Goal: Task Accomplishment & Management: Manage account settings

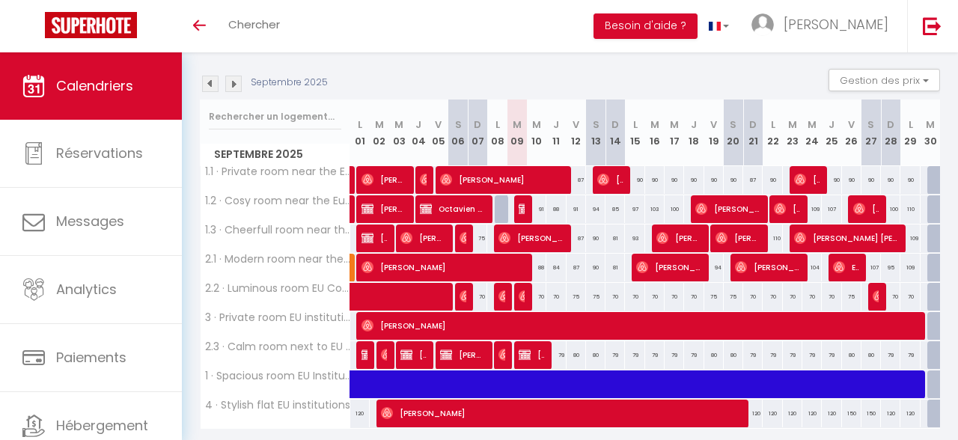
click at [213, 82] on img at bounding box center [210, 84] width 16 height 16
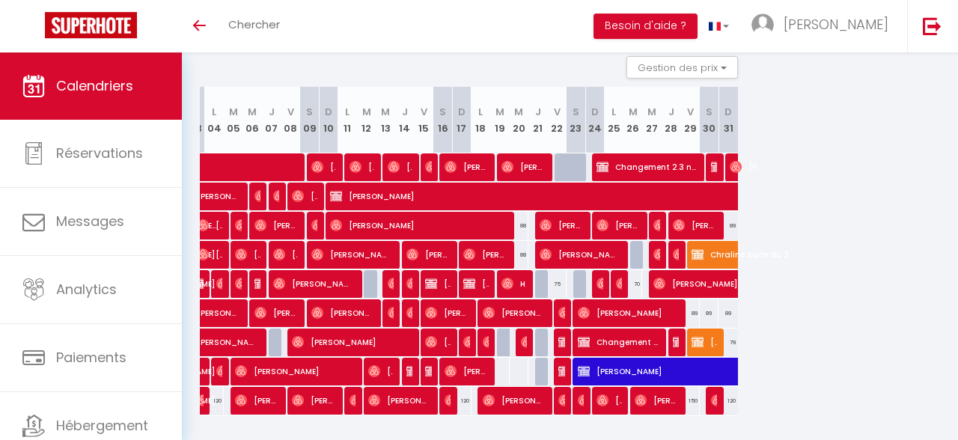
scroll to position [117, 0]
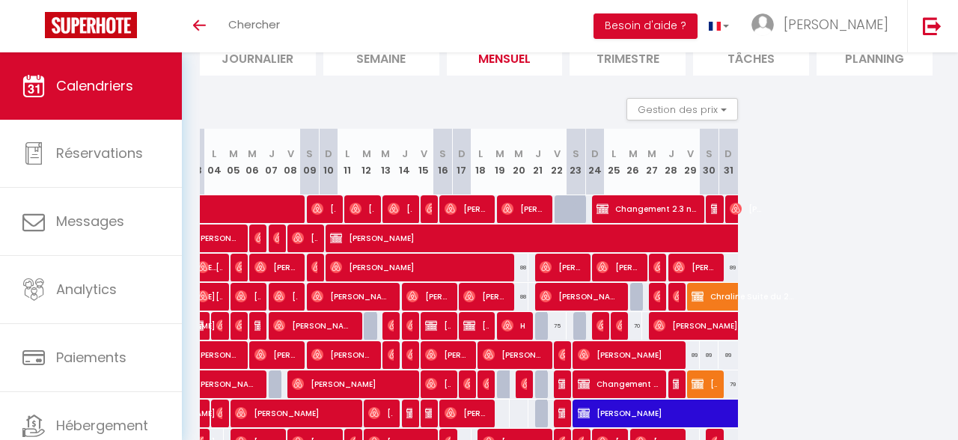
click at [601, 325] on img at bounding box center [602, 325] width 12 height 12
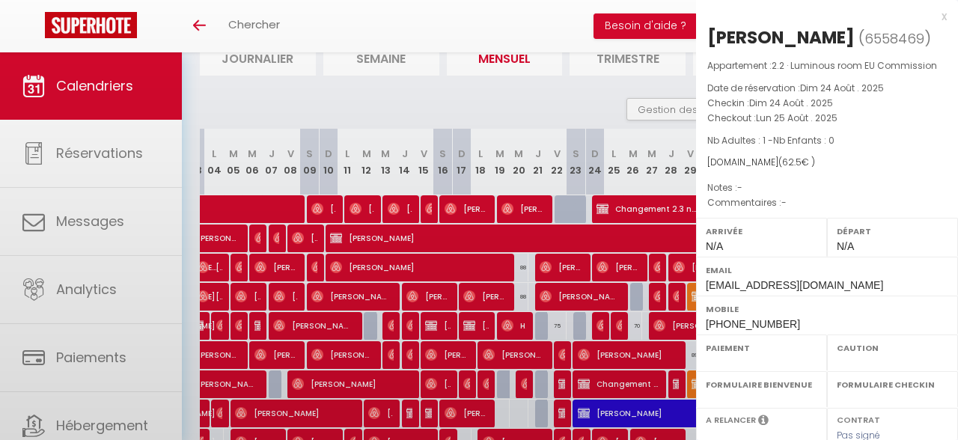
select select "OK"
select select "0"
select select "1"
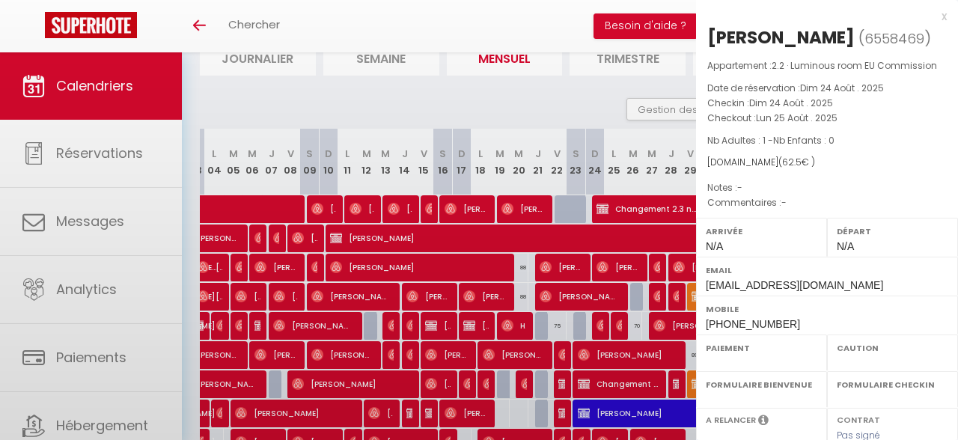
select select
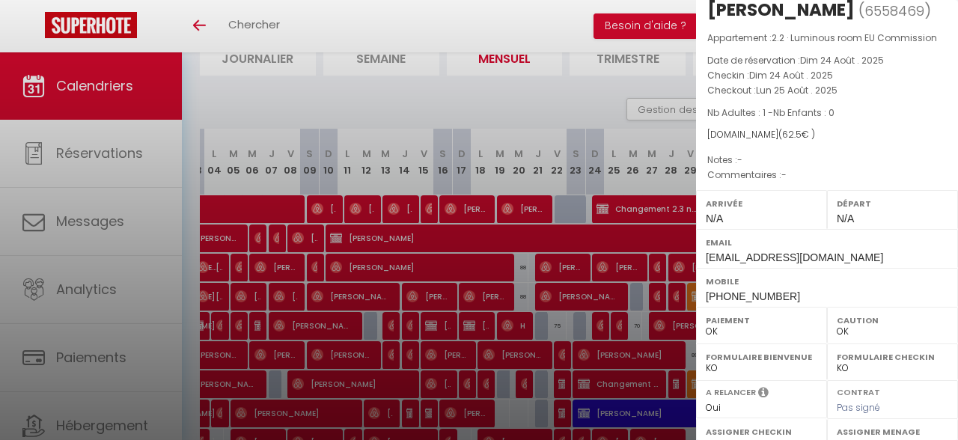
scroll to position [0, 0]
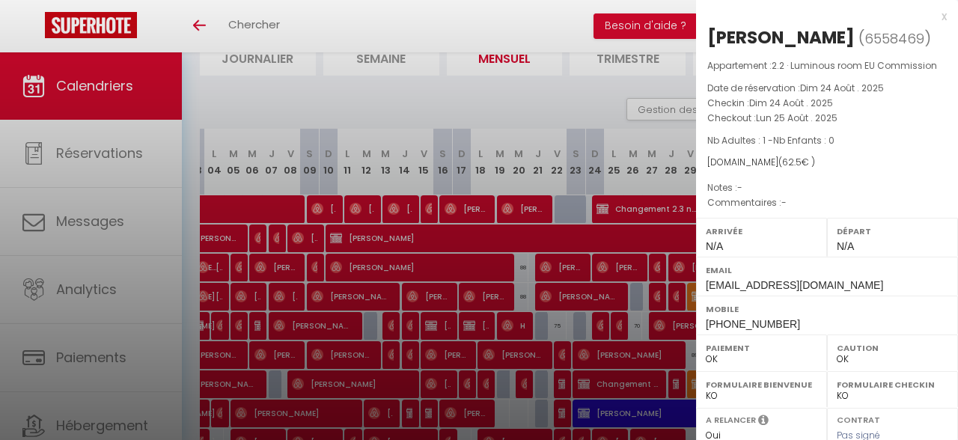
click at [942, 20] on div "x" at bounding box center [821, 16] width 251 height 18
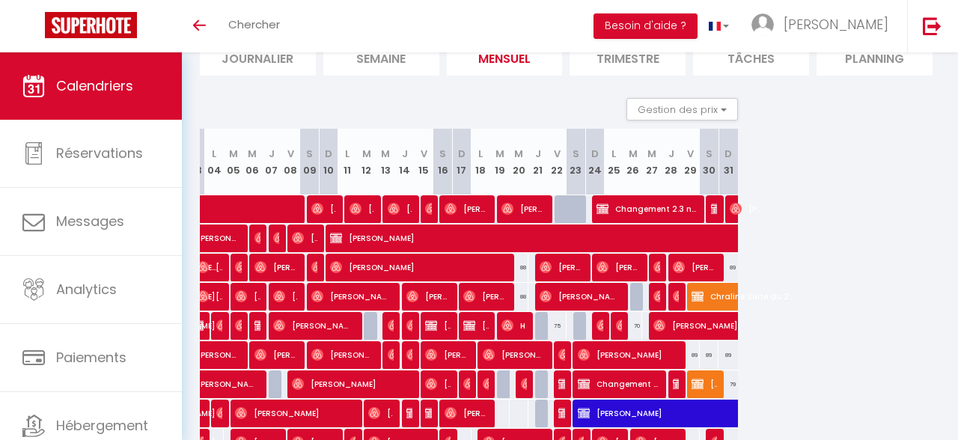
click at [602, 327] on img at bounding box center [602, 325] width 12 height 12
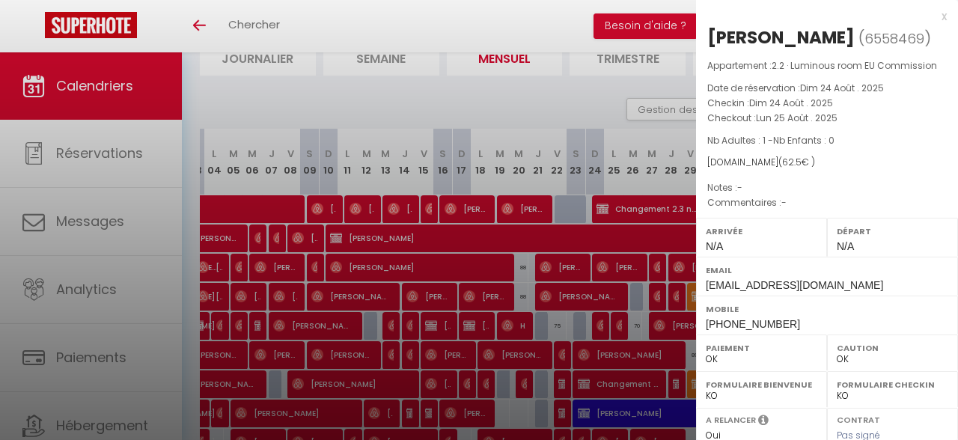
drag, startPoint x: 944, startPoint y: 16, endPoint x: 838, endPoint y: 146, distance: 168.0
click at [943, 16] on div "x" at bounding box center [821, 16] width 251 height 18
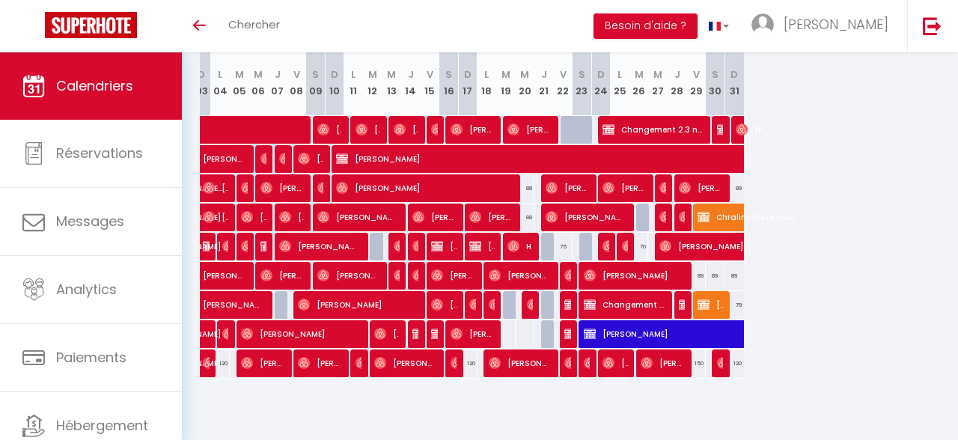
scroll to position [0, 215]
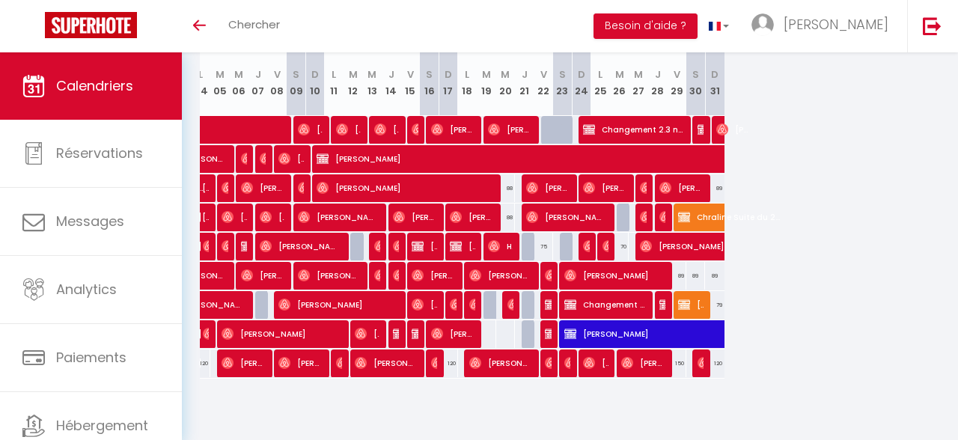
click at [546, 252] on div "75" at bounding box center [542, 247] width 19 height 28
type input "75"
type input "Ven 22 Août 2025"
type input "[PERSON_NAME] 23 Août 2025"
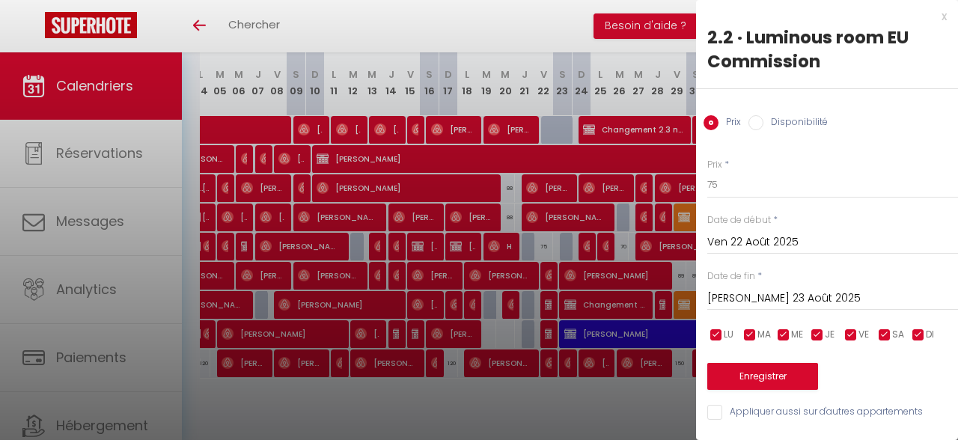
click at [946, 25] on div "x 2.2 · Luminous room EU Commission Prix Disponibilité Prix * 75 Statut * Dispo…" at bounding box center [827, 218] width 262 height 436
drag, startPoint x: 946, startPoint y: 17, endPoint x: 936, endPoint y: 31, distance: 17.7
click at [946, 18] on div "x" at bounding box center [821, 16] width 251 height 18
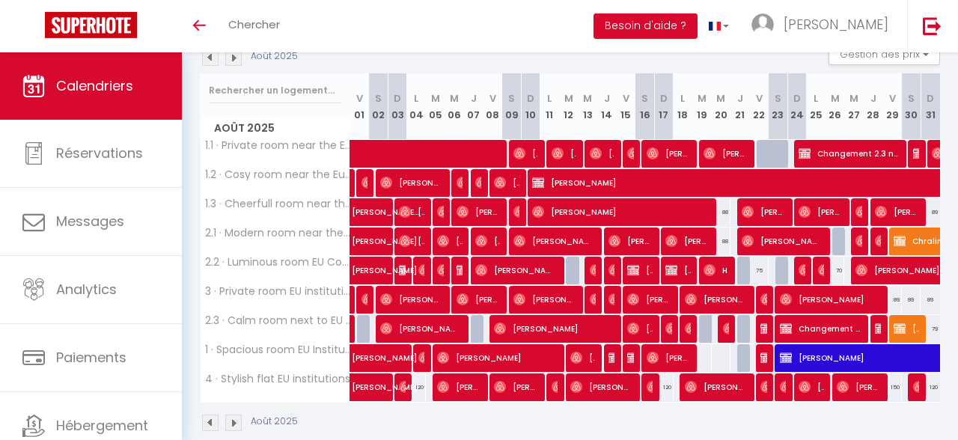
scroll to position [196, 0]
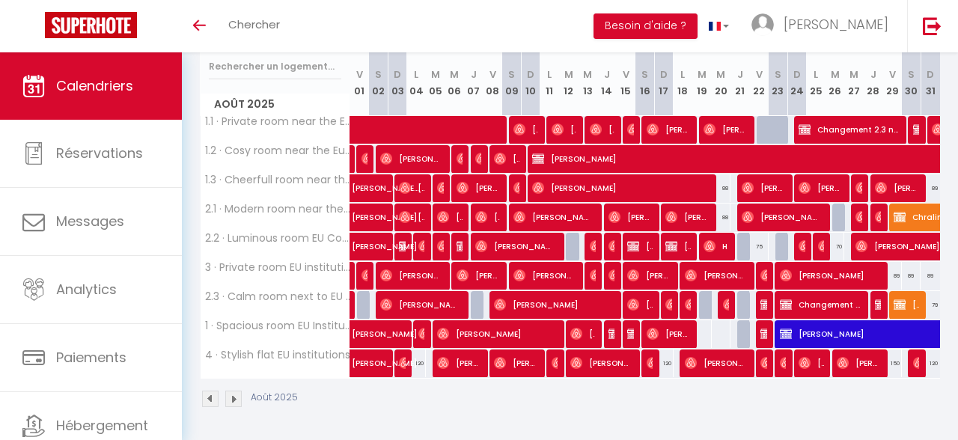
click at [770, 224] on span "[PERSON_NAME]" at bounding box center [781, 217] width 81 height 28
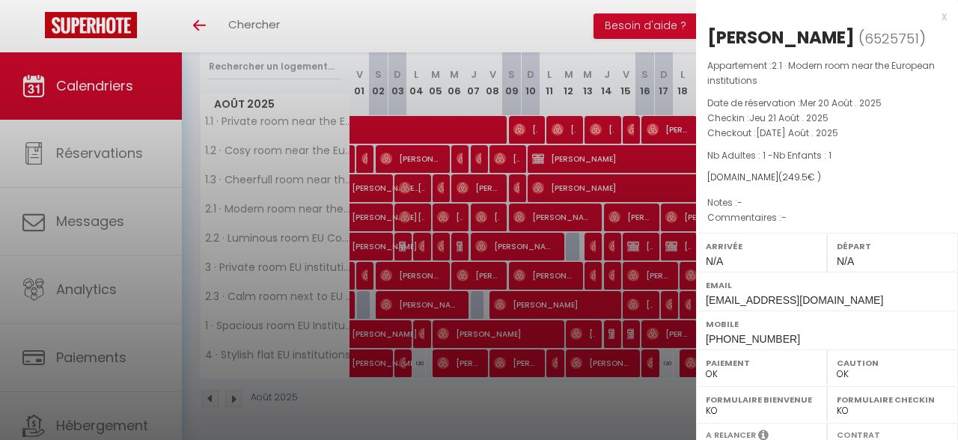
drag, startPoint x: 943, startPoint y: 17, endPoint x: 857, endPoint y: 120, distance: 134.4
click at [943, 18] on div "x" at bounding box center [821, 16] width 251 height 18
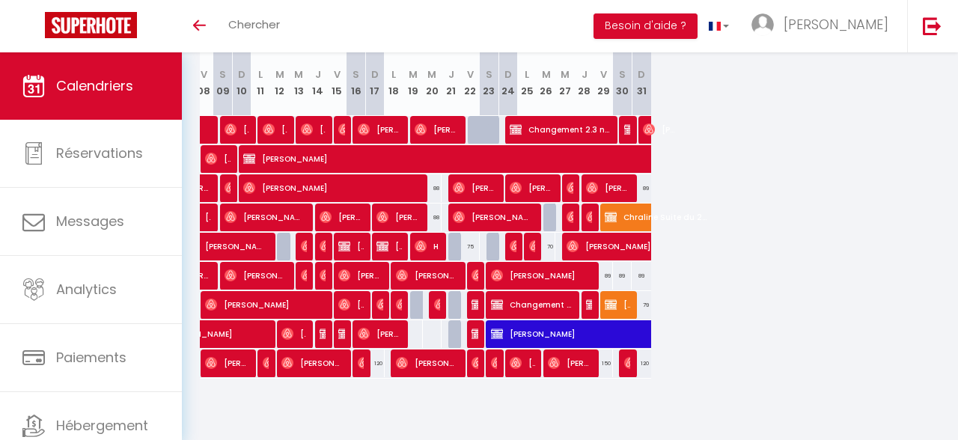
scroll to position [0, 267]
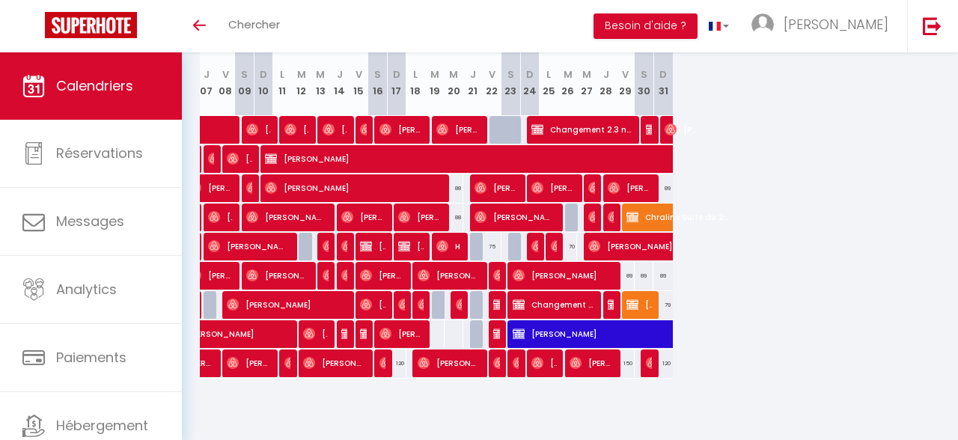
click at [608, 221] on img at bounding box center [613, 217] width 12 height 12
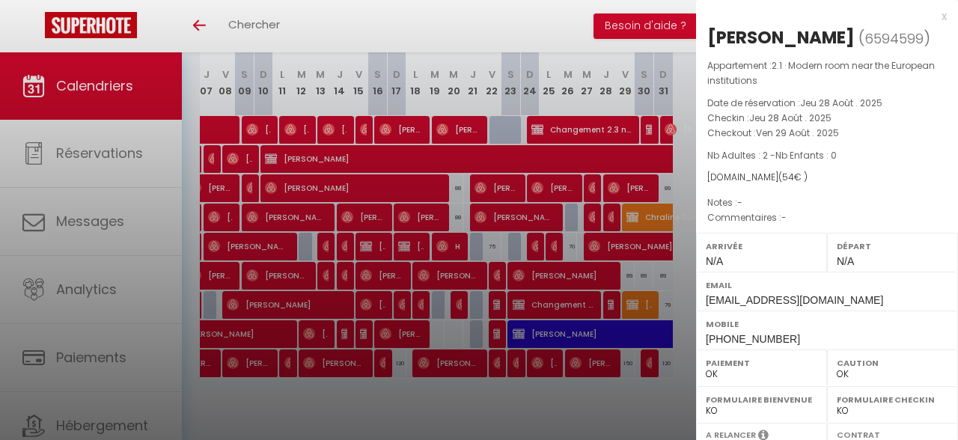
drag, startPoint x: 943, startPoint y: 18, endPoint x: 842, endPoint y: 88, distance: 123.1
click at [943, 19] on div "x" at bounding box center [821, 16] width 251 height 18
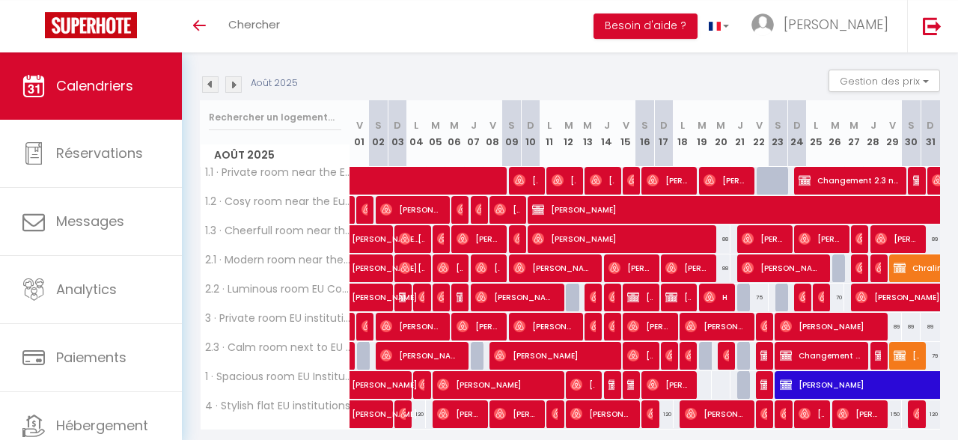
scroll to position [117, 0]
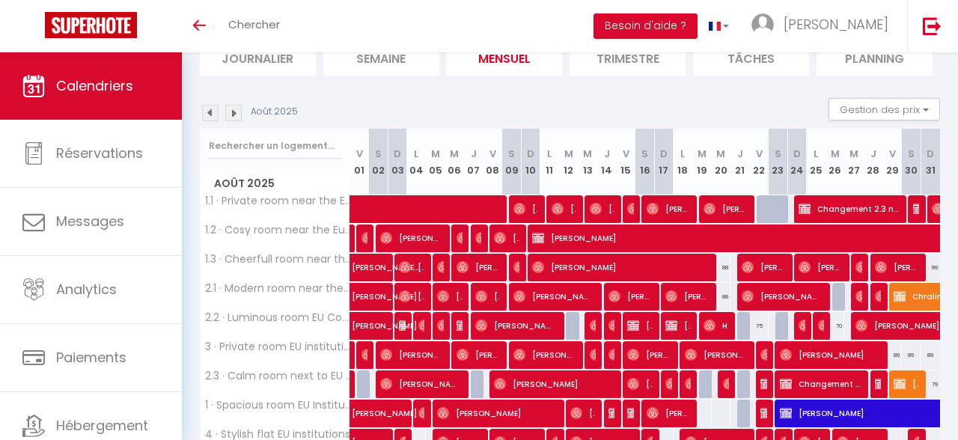
click at [239, 116] on img at bounding box center [233, 113] width 16 height 16
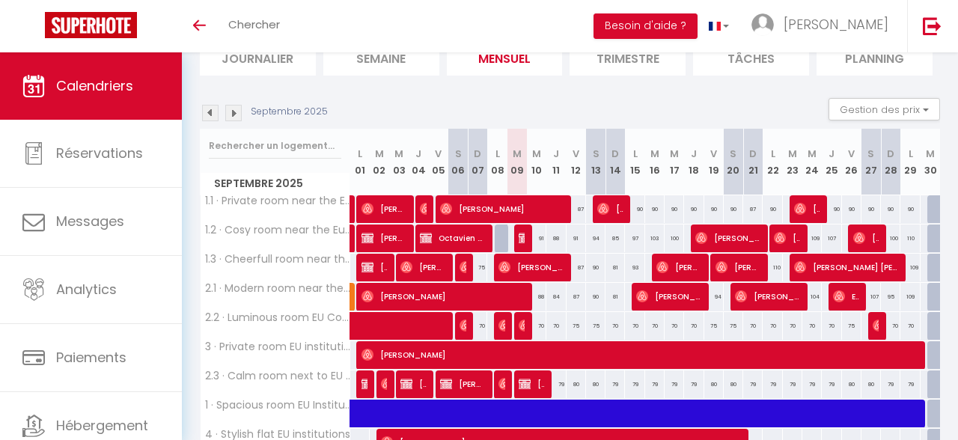
click at [212, 112] on img at bounding box center [210, 113] width 16 height 16
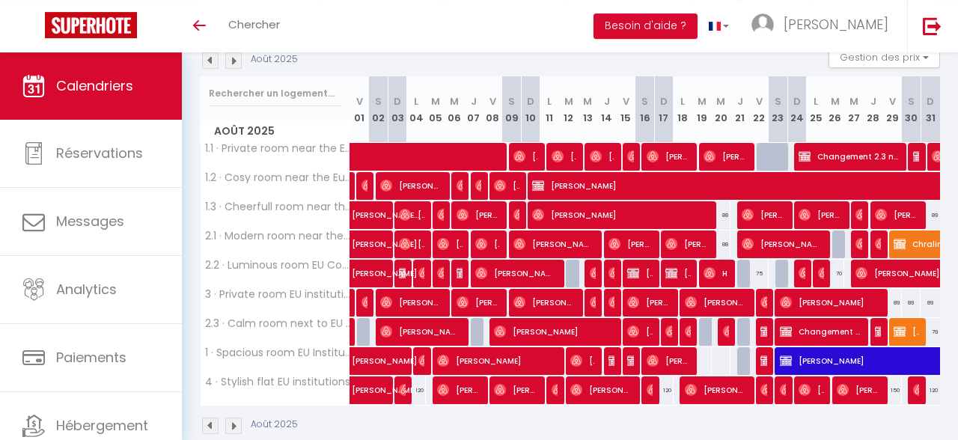
scroll to position [196, 0]
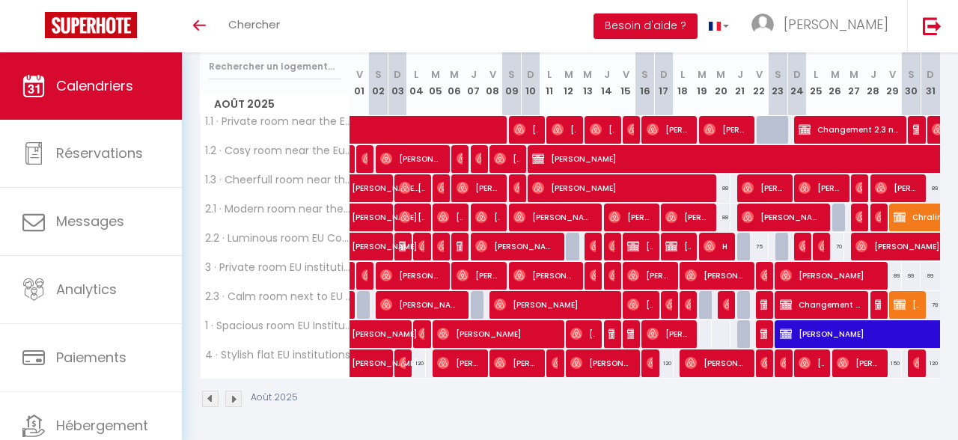
drag, startPoint x: 400, startPoint y: 423, endPoint x: 456, endPoint y: 425, distance: 55.4
click at [458, 422] on div "CALENDRIERS Filtrer par hébergement Ecuyer Ecuyer 1 · Nice flat [GEOGRAPHIC_DAT…" at bounding box center [570, 148] width 776 height 584
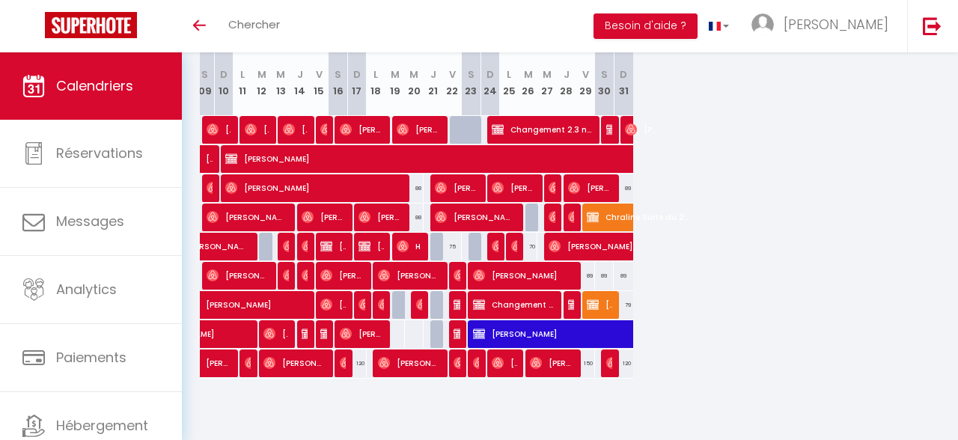
scroll to position [0, 292]
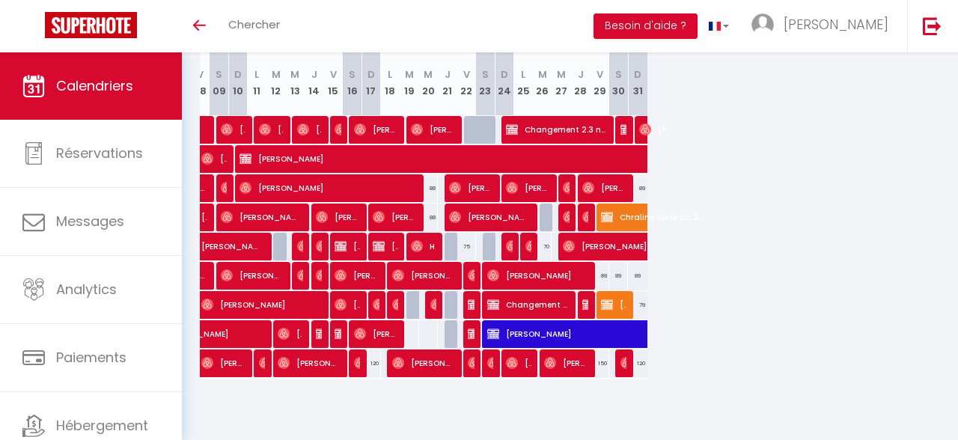
click at [519, 275] on span "[PERSON_NAME]" at bounding box center [536, 275] width 99 height 28
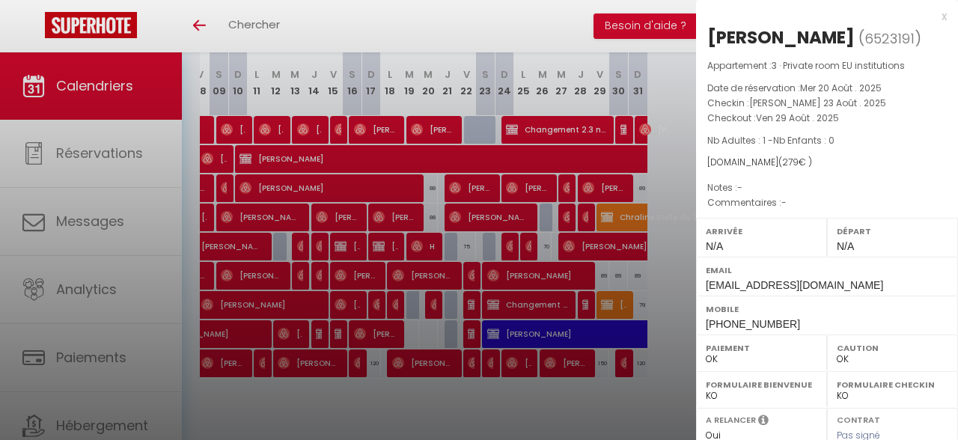
click at [944, 14] on div "x" at bounding box center [821, 16] width 251 height 18
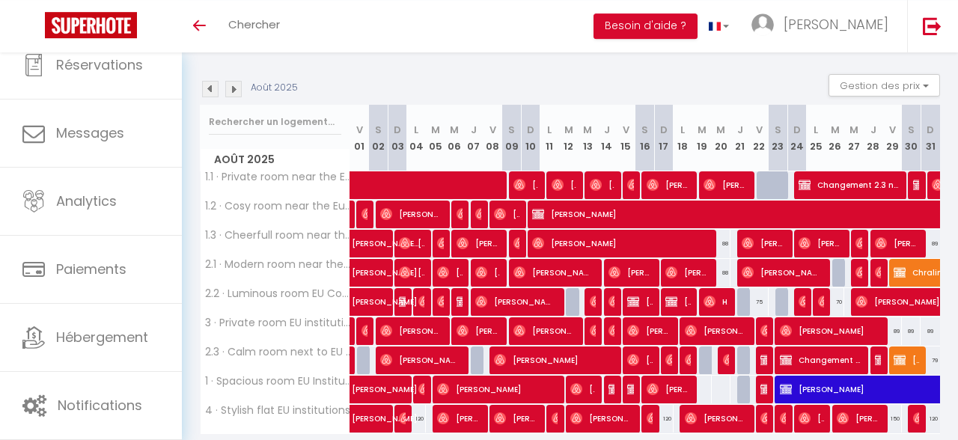
scroll to position [117, 0]
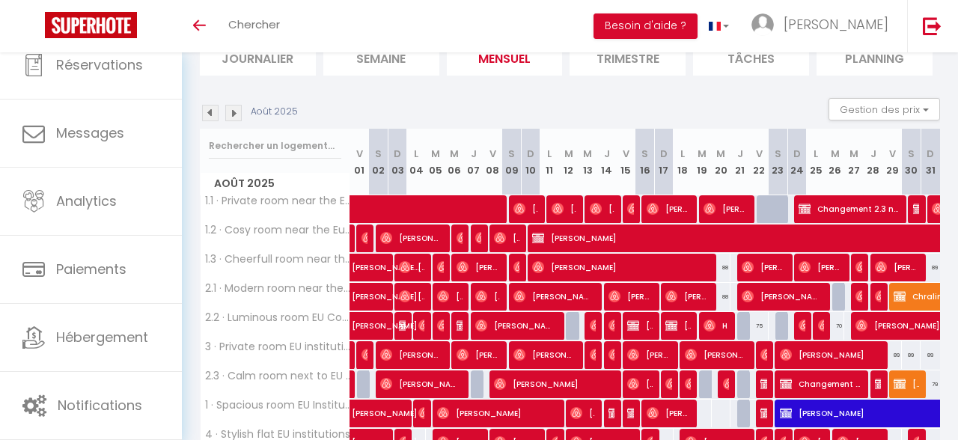
click at [766, 209] on div at bounding box center [765, 209] width 19 height 28
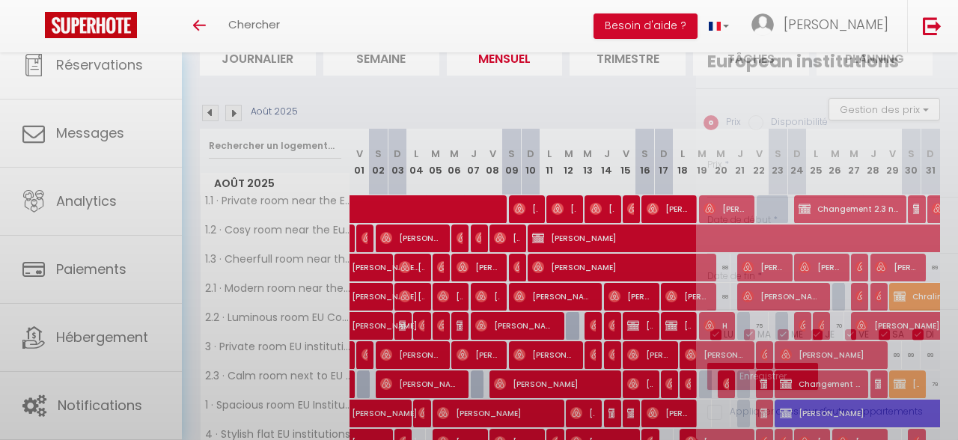
type input "89"
type input "Ven 22 Août 2025"
type input "[PERSON_NAME] 23 Août 2025"
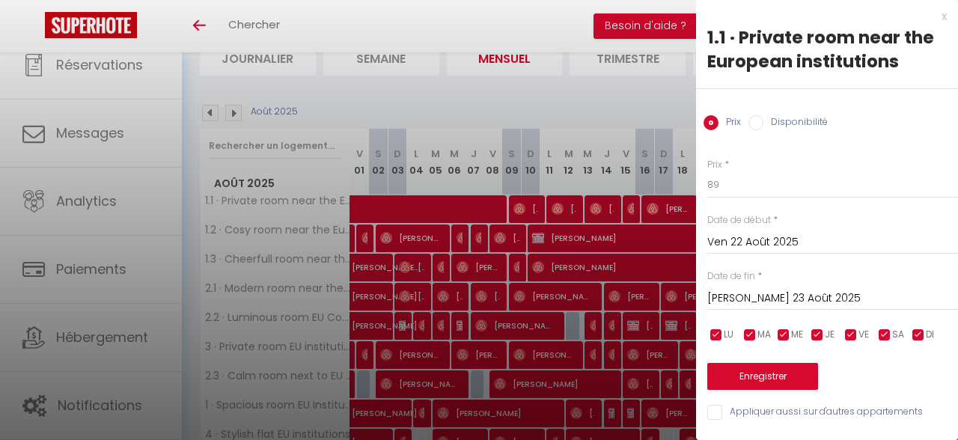
click at [941, 14] on div "x" at bounding box center [821, 16] width 251 height 18
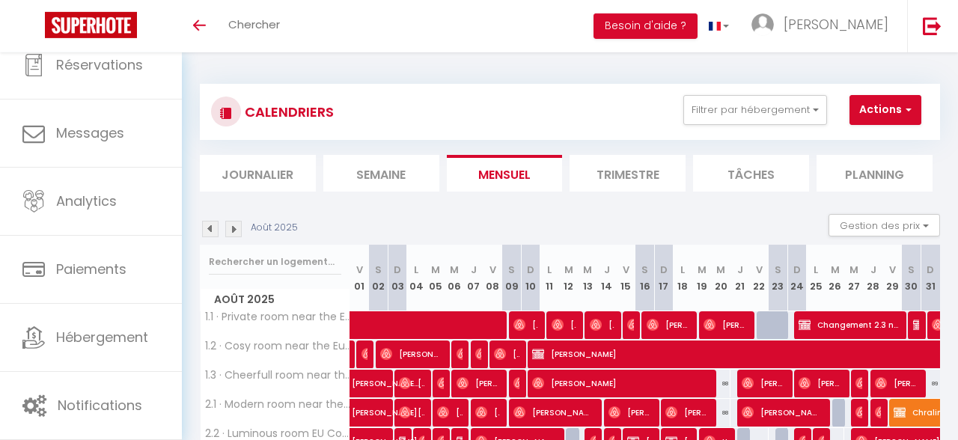
scroll to position [0, 0]
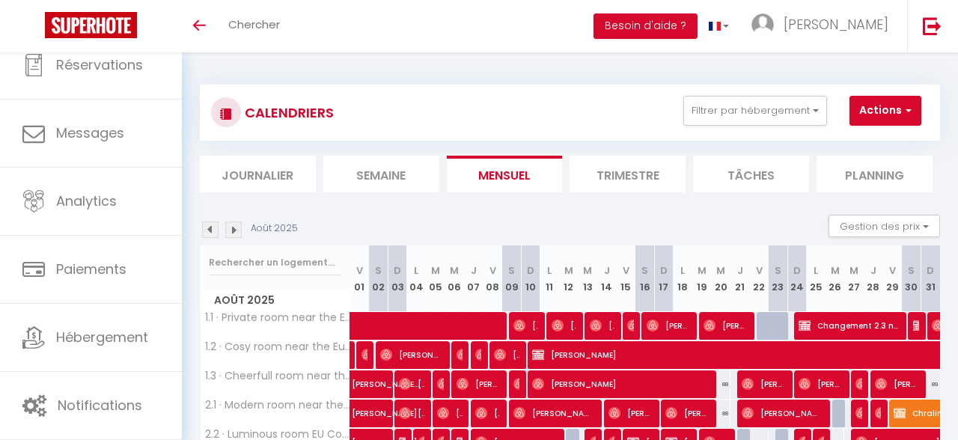
click at [229, 228] on img at bounding box center [233, 229] width 16 height 16
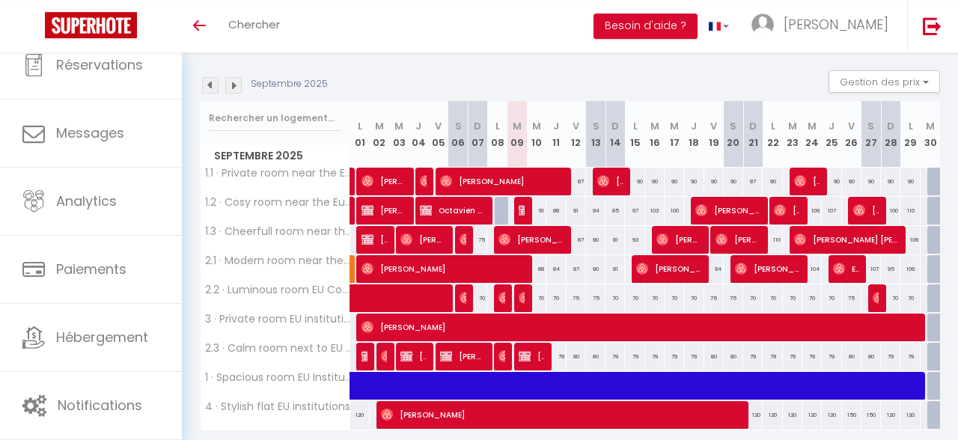
scroll to position [196, 0]
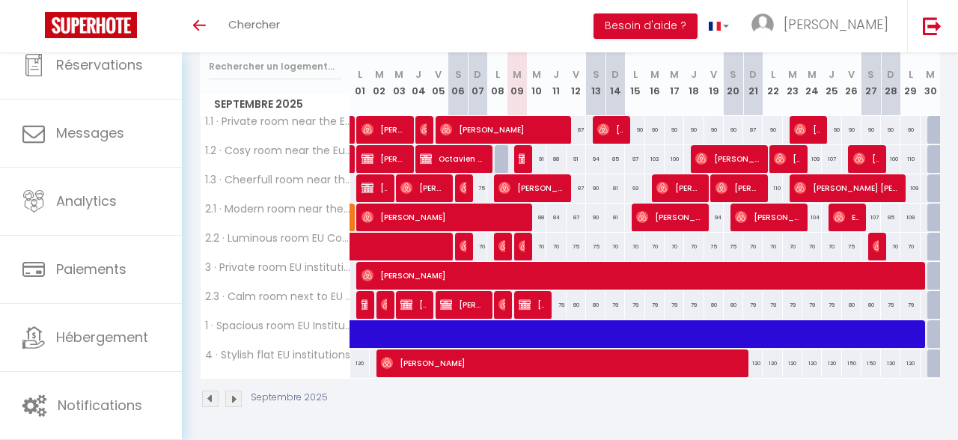
click at [210, 399] on img at bounding box center [210, 398] width 16 height 16
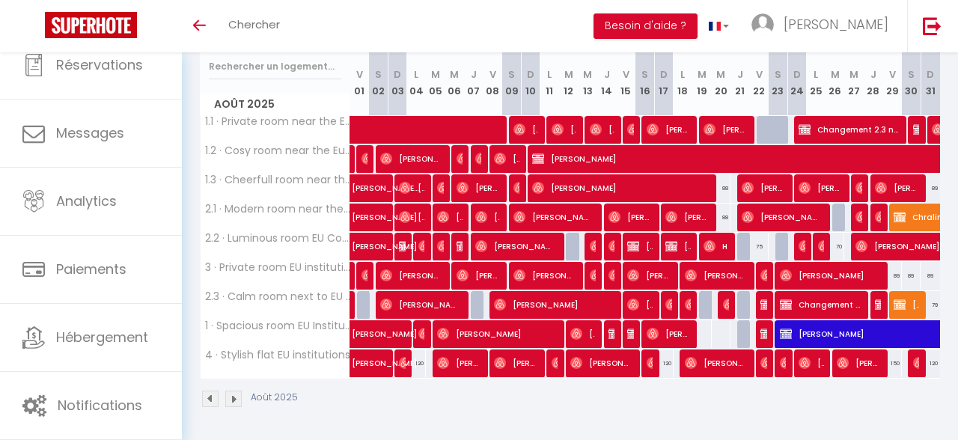
click at [768, 332] on div at bounding box center [765, 334] width 19 height 28
click at [765, 335] on img at bounding box center [766, 334] width 12 height 12
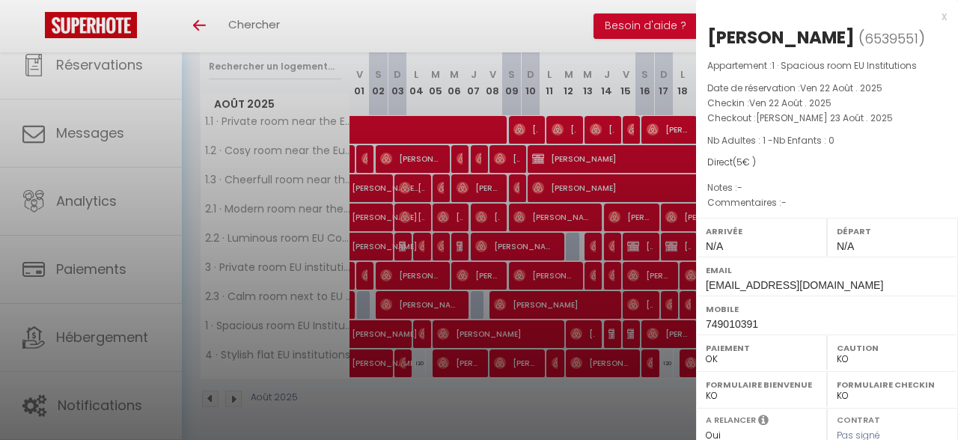
click at [943, 19] on div "x" at bounding box center [821, 16] width 251 height 18
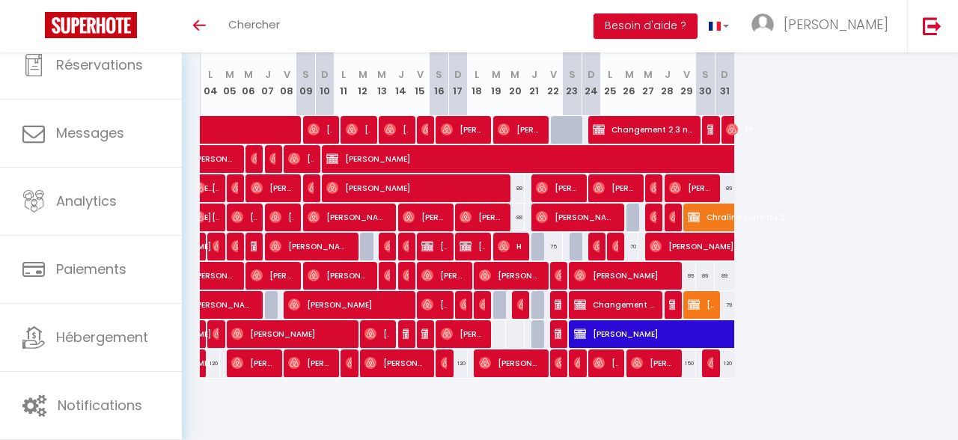
scroll to position [0, 202]
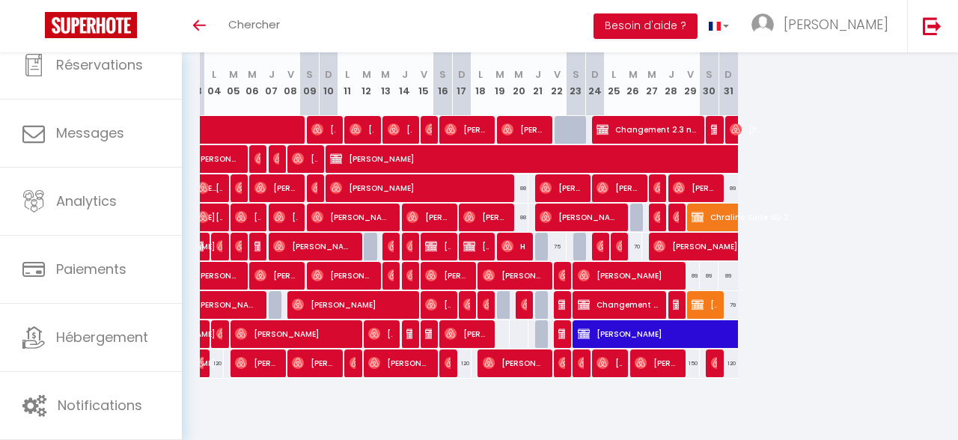
click at [567, 370] on div at bounding box center [561, 363] width 19 height 28
click at [569, 363] on div at bounding box center [561, 363] width 19 height 28
click at [562, 367] on img at bounding box center [564, 363] width 12 height 12
select select "OK"
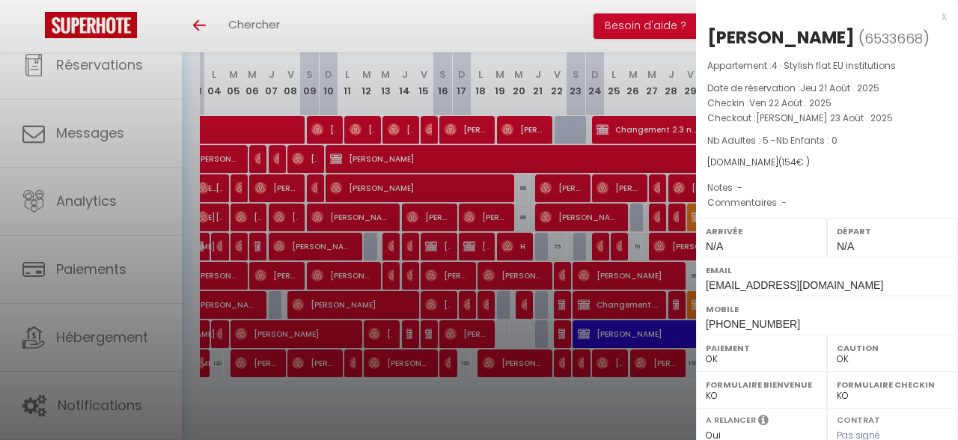
drag, startPoint x: 942, startPoint y: 13, endPoint x: 860, endPoint y: 100, distance: 120.1
click at [942, 13] on div "x" at bounding box center [821, 16] width 251 height 18
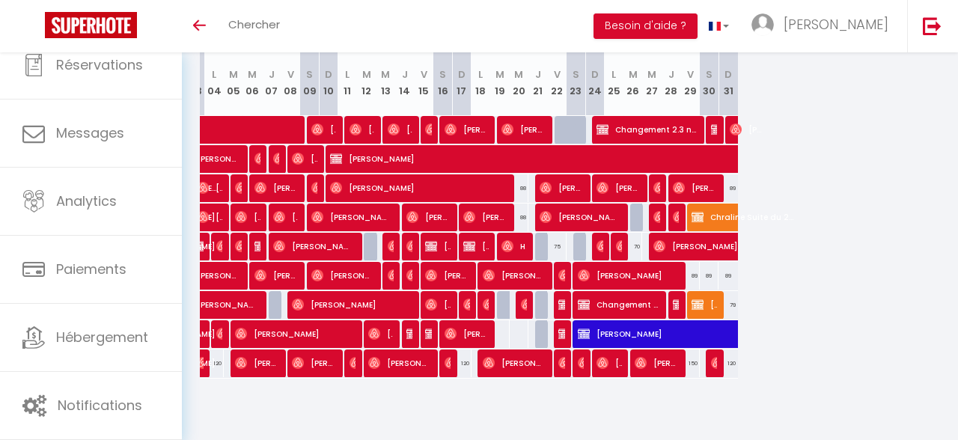
click at [605, 370] on span "[PERSON_NAME]" at bounding box center [608, 363] width 25 height 28
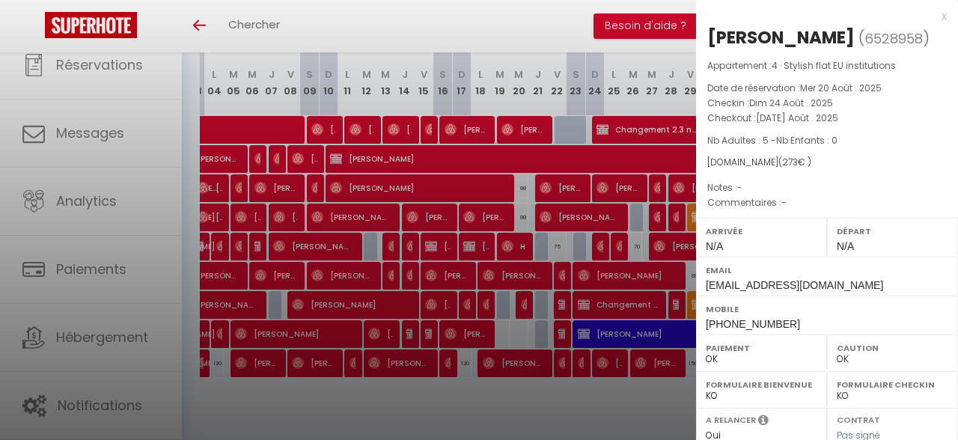
click at [944, 19] on div "x" at bounding box center [821, 16] width 251 height 18
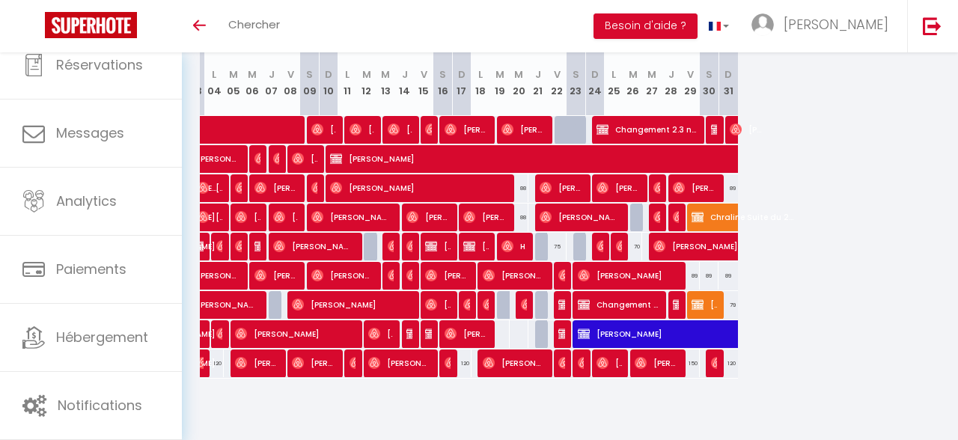
click at [667, 361] on span "[PERSON_NAME]" at bounding box center [655, 363] width 43 height 28
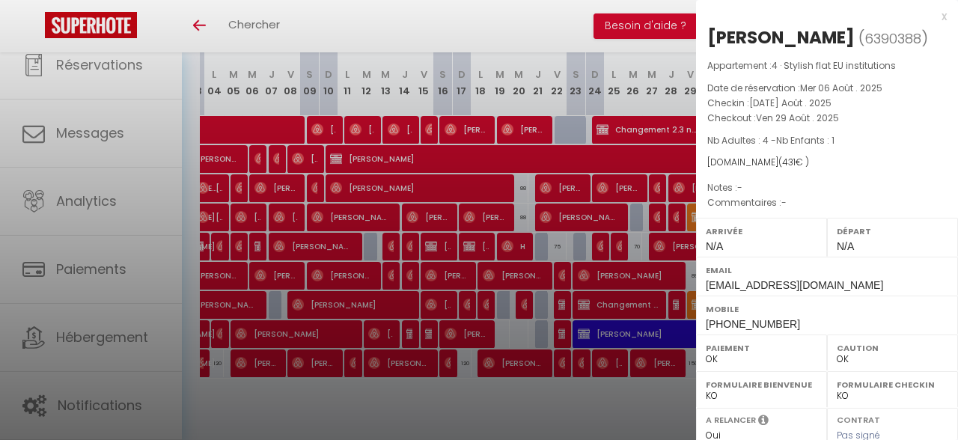
drag, startPoint x: 946, startPoint y: 15, endPoint x: 838, endPoint y: 192, distance: 207.4
click at [946, 15] on div "x" at bounding box center [821, 16] width 251 height 18
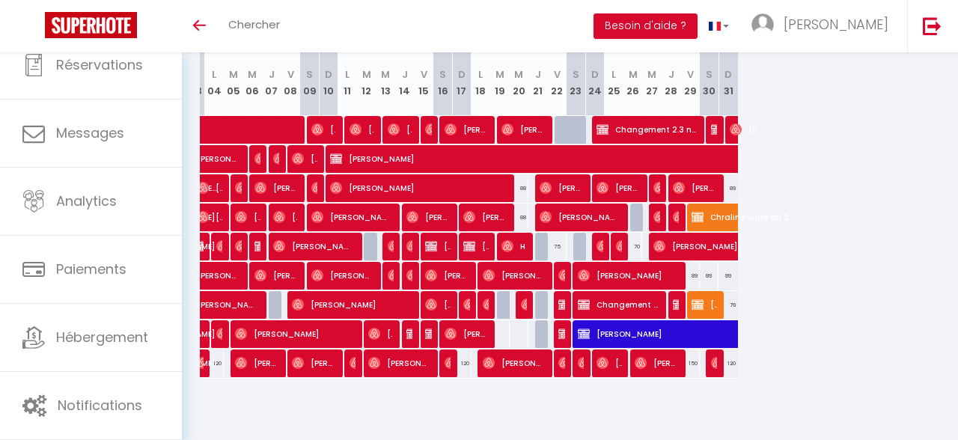
click at [714, 361] on img at bounding box center [717, 363] width 12 height 12
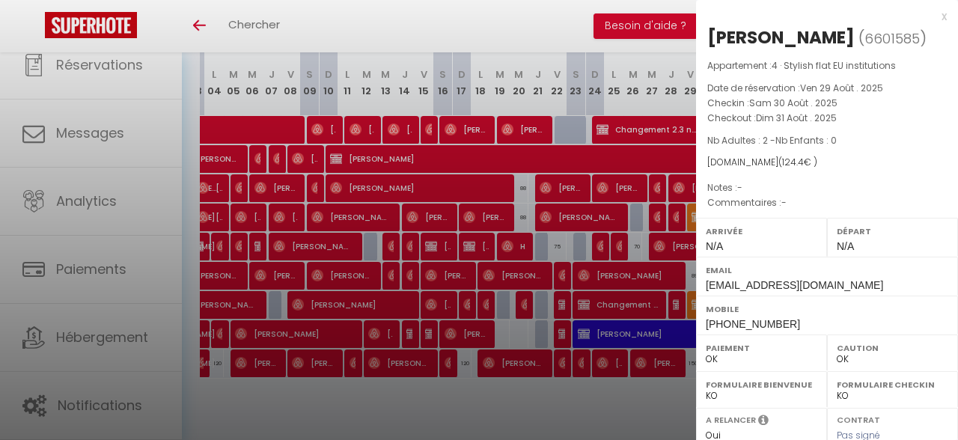
drag, startPoint x: 943, startPoint y: 19, endPoint x: 896, endPoint y: 104, distance: 96.8
click at [943, 19] on div "x" at bounding box center [821, 16] width 251 height 18
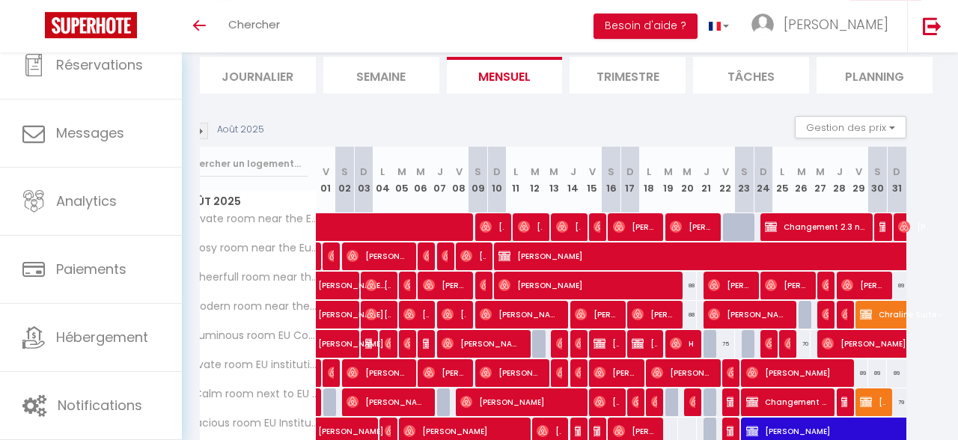
scroll to position [37, 0]
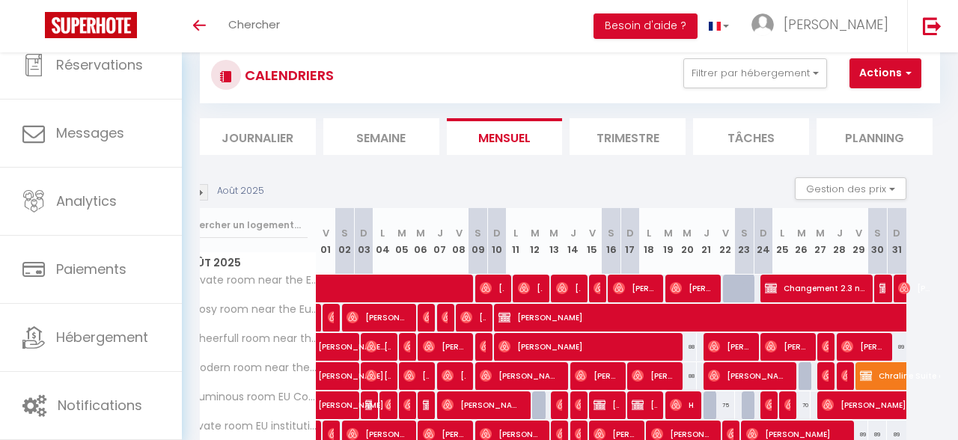
click at [202, 198] on img at bounding box center [200, 192] width 16 height 16
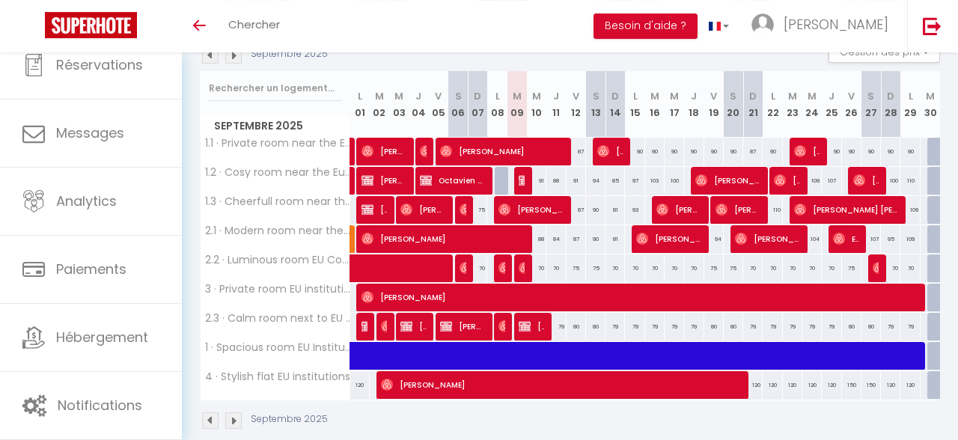
scroll to position [196, 0]
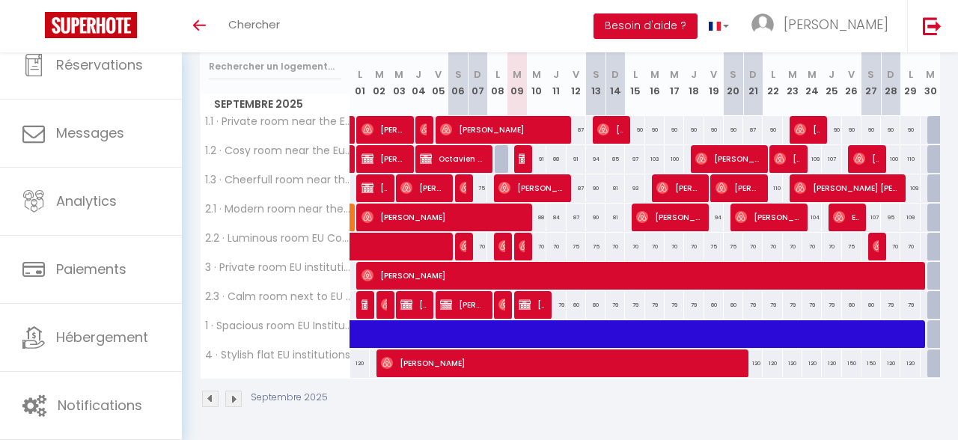
click at [650, 358] on span "[PERSON_NAME]" at bounding box center [559, 363] width 357 height 28
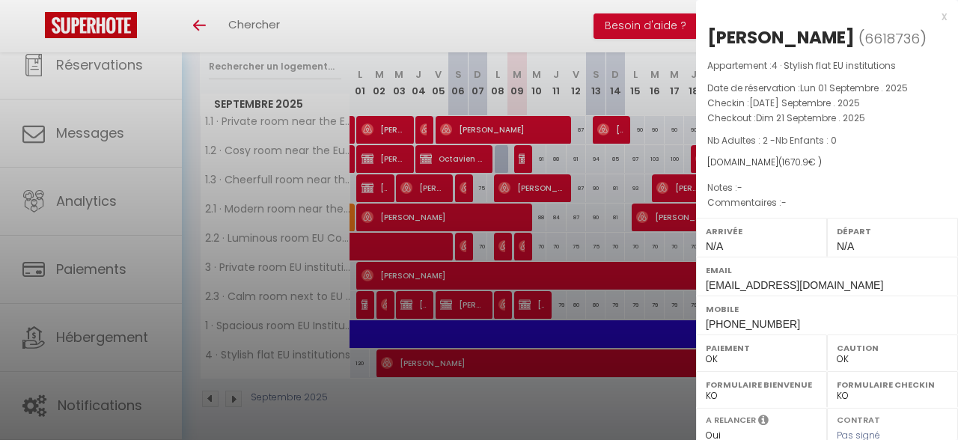
click at [942, 17] on div "x" at bounding box center [821, 16] width 251 height 18
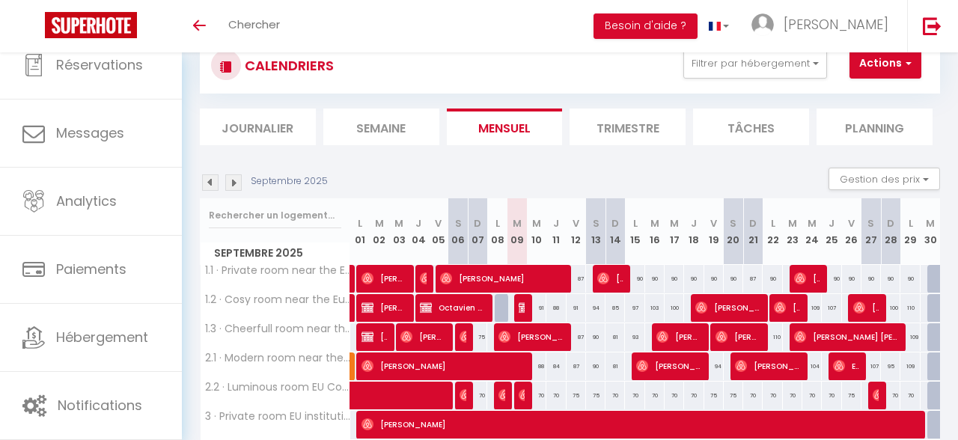
scroll to position [0, 0]
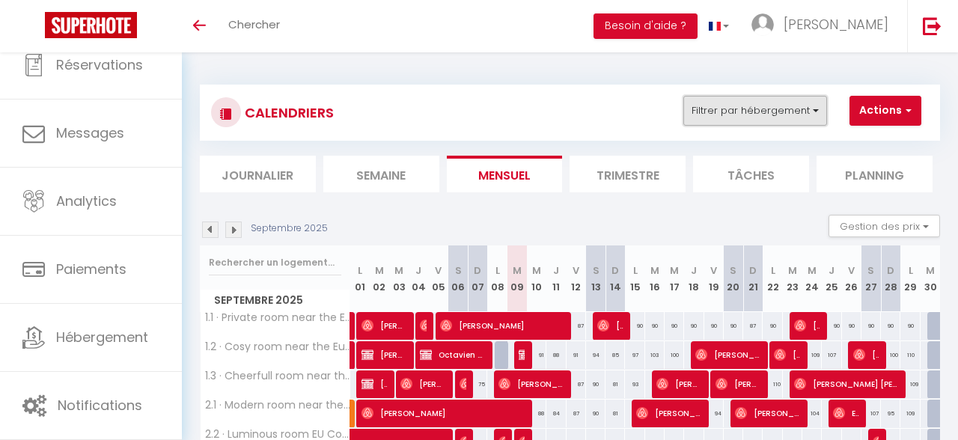
click at [803, 114] on button "Filtrer par hébergement" at bounding box center [755, 111] width 144 height 30
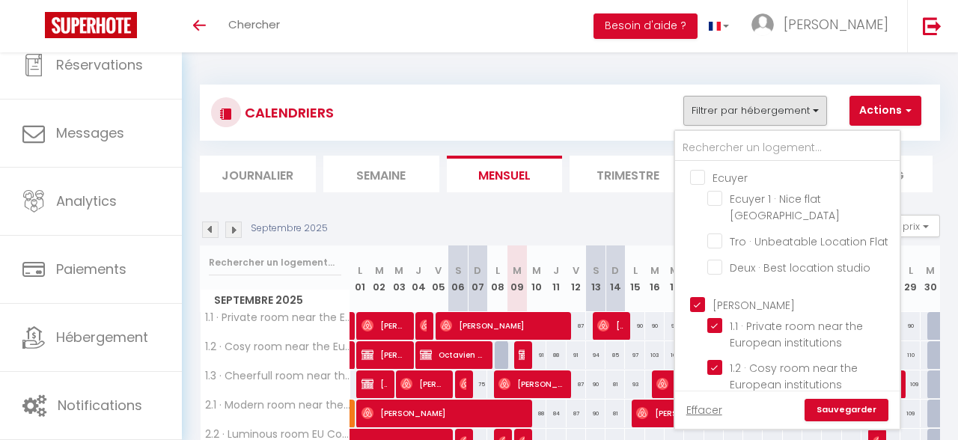
click at [742, 295] on input "[PERSON_NAME]" at bounding box center [802, 302] width 224 height 15
checkbox input "false"
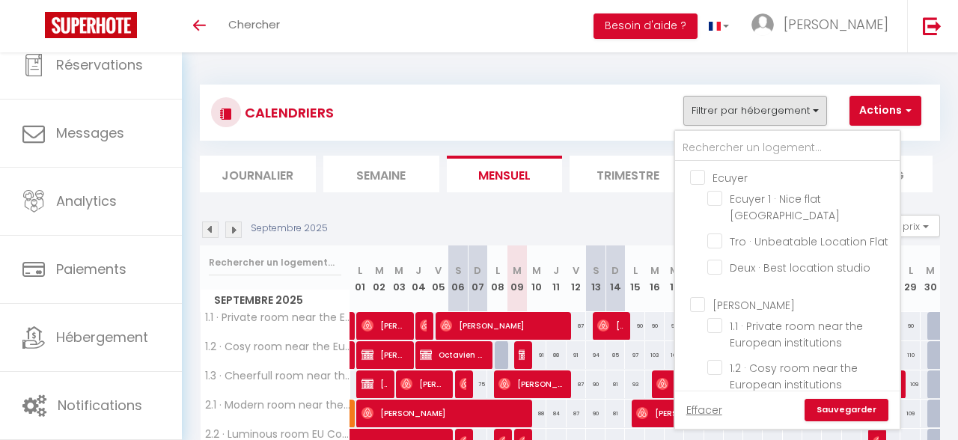
checkbox input "false"
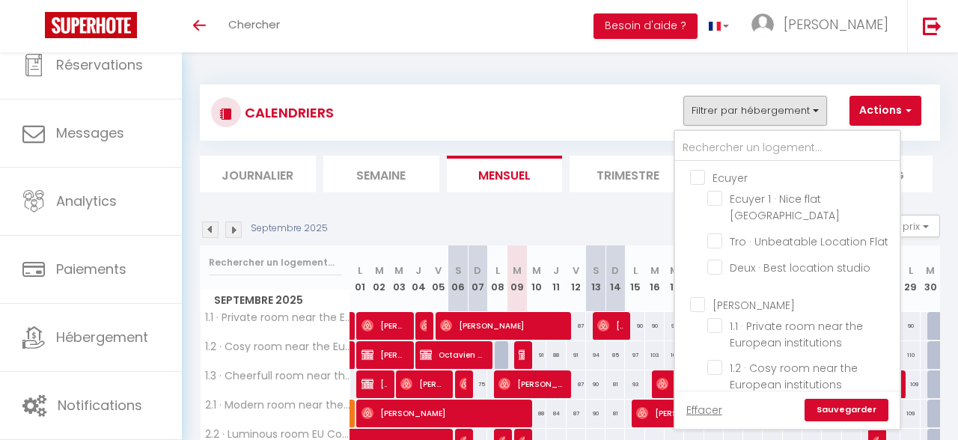
checkbox input "false"
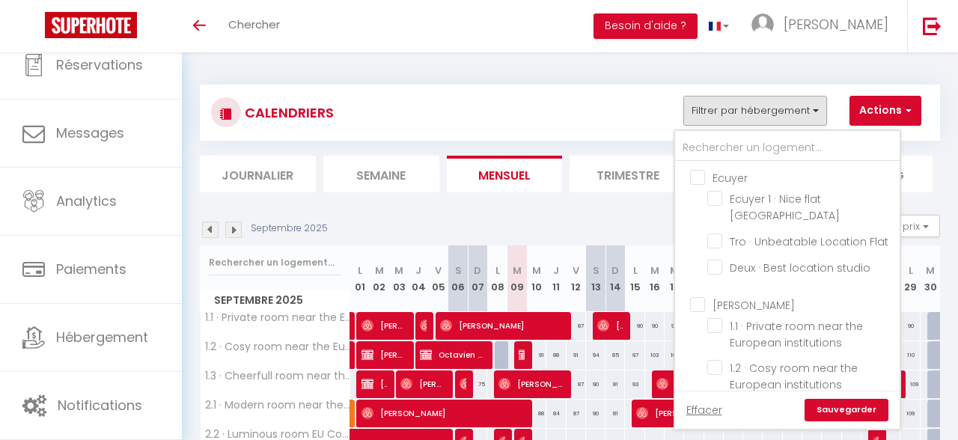
checkbox input "false"
click at [742, 181] on input "Ecuyer" at bounding box center [802, 176] width 224 height 15
checkbox input "true"
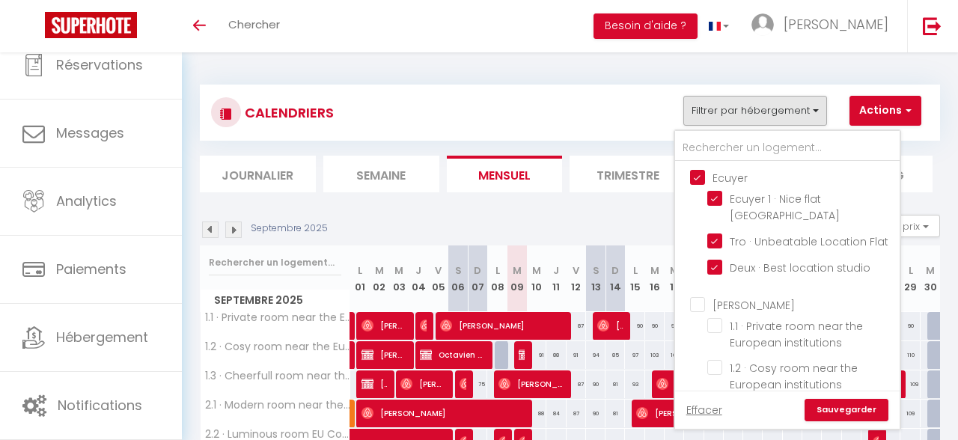
checkbox input "true"
checkbox input "false"
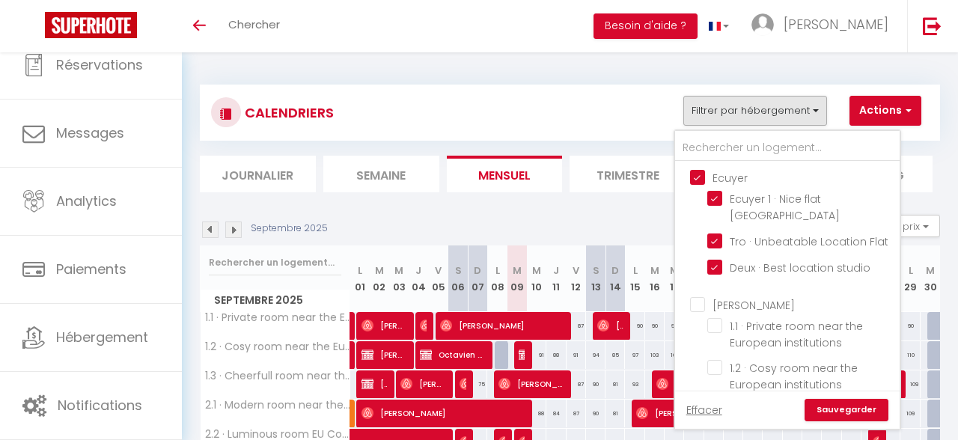
click at [854, 405] on link "Sauvegarder" at bounding box center [846, 410] width 84 height 22
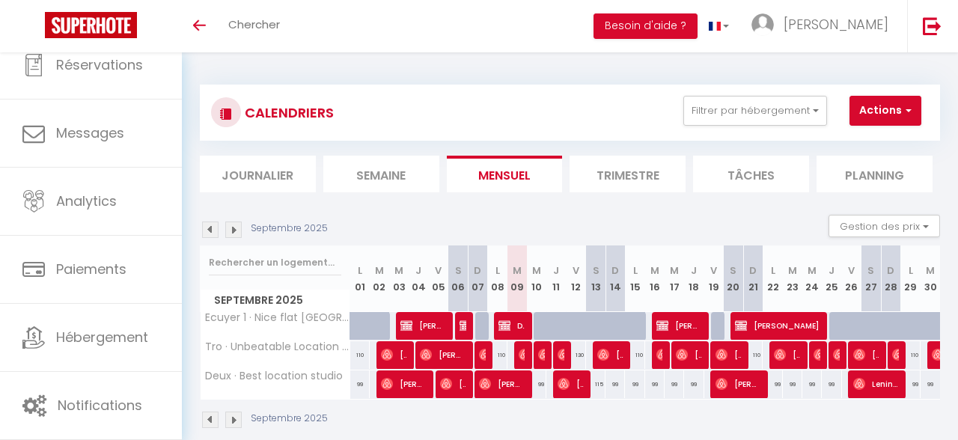
scroll to position [52, 0]
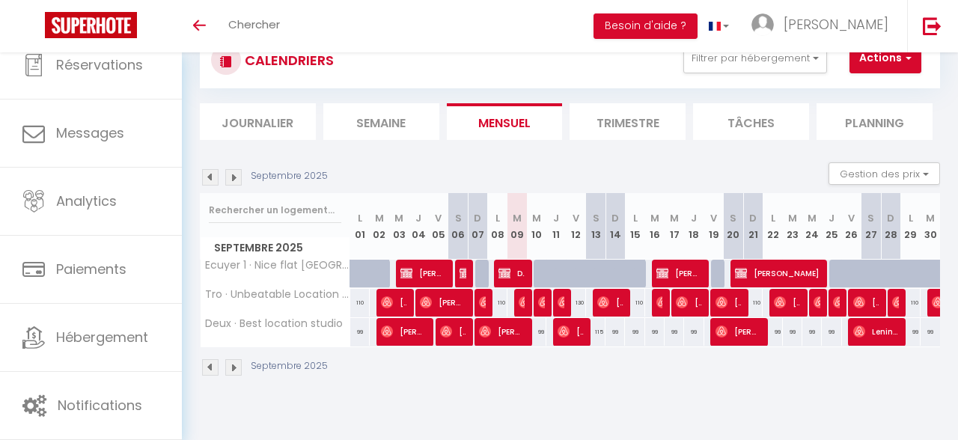
click at [208, 180] on img at bounding box center [210, 177] width 16 height 16
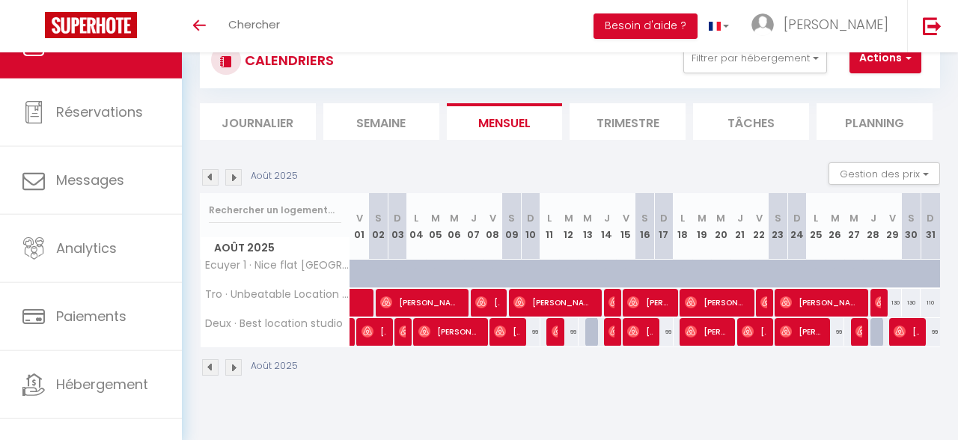
click at [228, 183] on img at bounding box center [233, 177] width 16 height 16
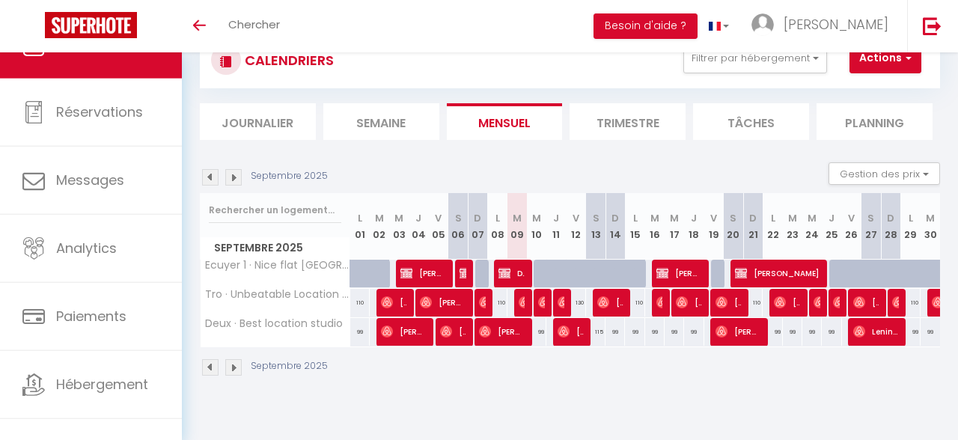
click at [214, 179] on img at bounding box center [210, 177] width 16 height 16
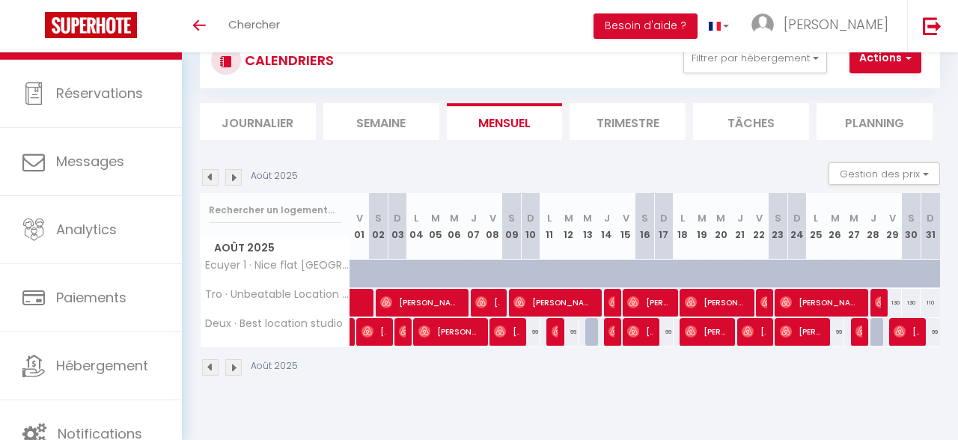
click at [767, 299] on div at bounding box center [763, 303] width 19 height 28
click at [759, 303] on div at bounding box center [765, 303] width 19 height 28
click at [766, 309] on span "[PERSON_NAME]" at bounding box center [763, 302] width 6 height 28
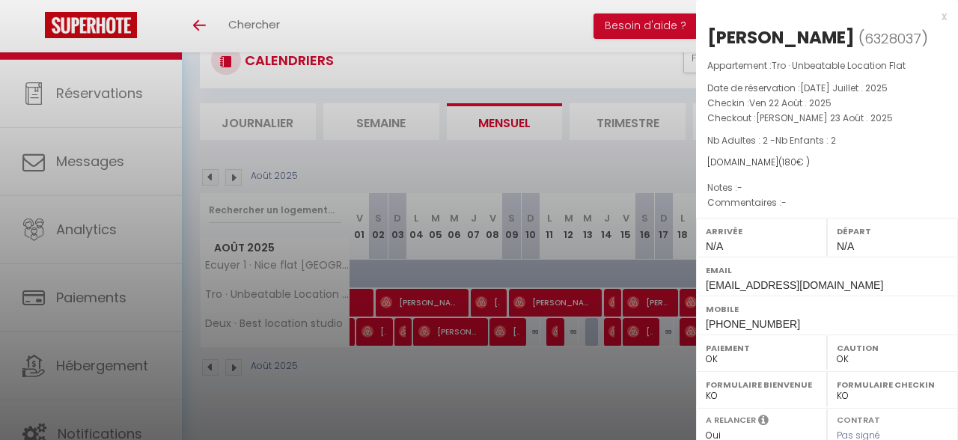
click at [943, 18] on div "x" at bounding box center [821, 16] width 251 height 18
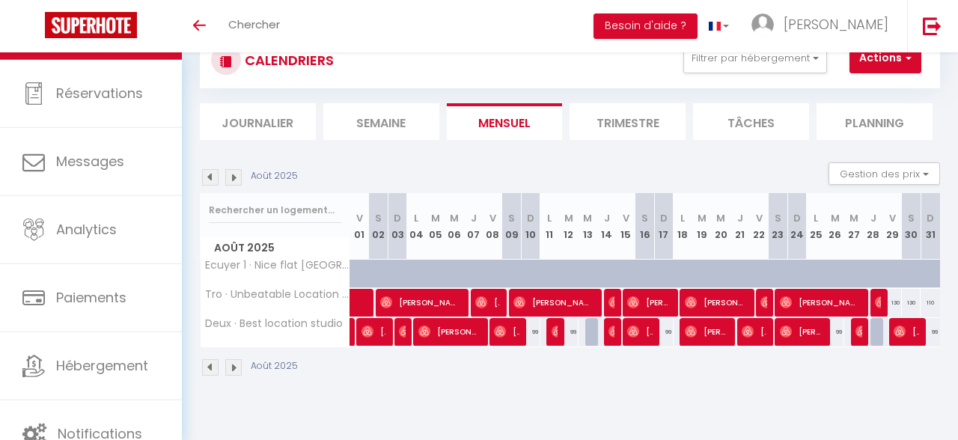
click at [820, 294] on span "[PERSON_NAME]" at bounding box center [819, 302] width 81 height 28
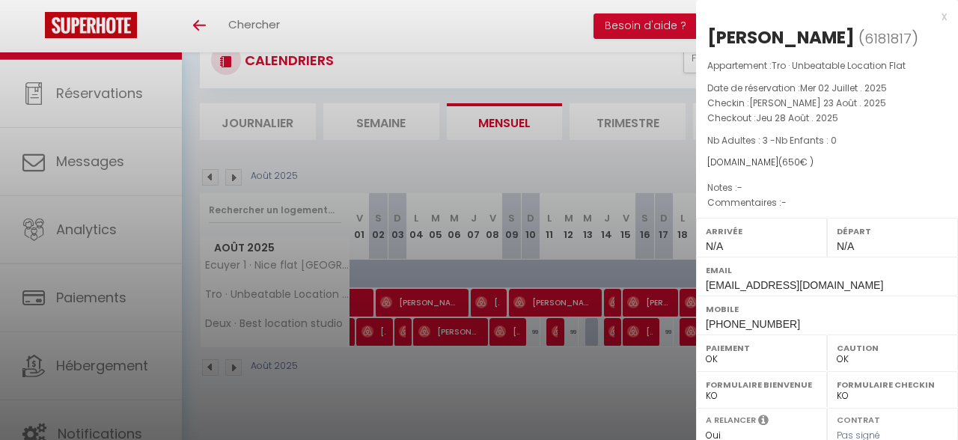
click at [947, 19] on div "x [PERSON_NAME] ( 6181817 ) Appartement : Tro · Unbeatable Location Flat Date d…" at bounding box center [827, 348] width 262 height 697
click at [945, 16] on div "x" at bounding box center [821, 16] width 251 height 18
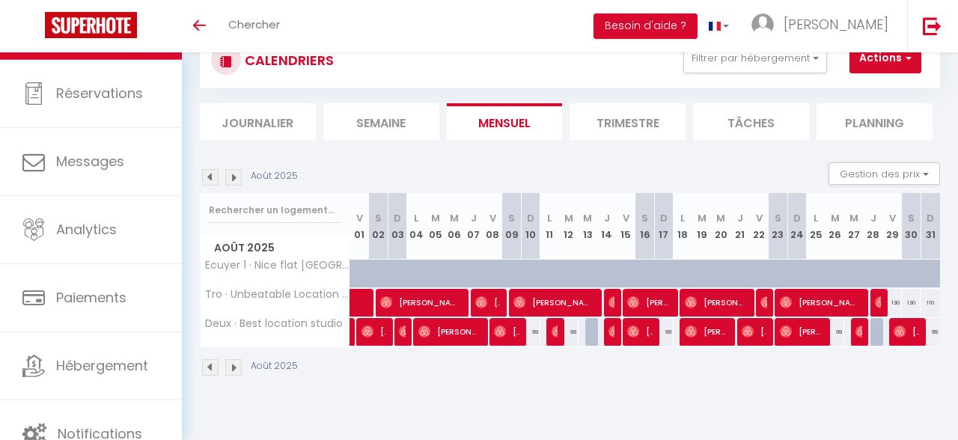
click at [871, 297] on div at bounding box center [879, 303] width 19 height 28
click at [875, 299] on img at bounding box center [880, 302] width 12 height 12
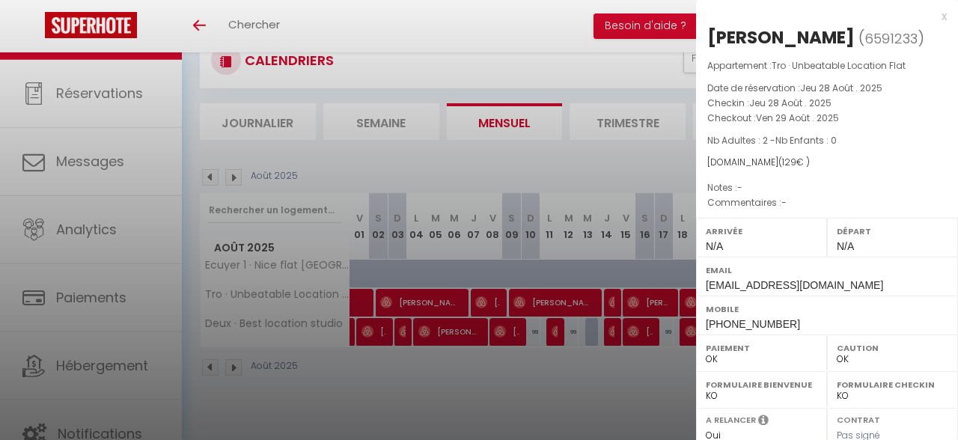
click at [943, 15] on div "x" at bounding box center [821, 16] width 251 height 18
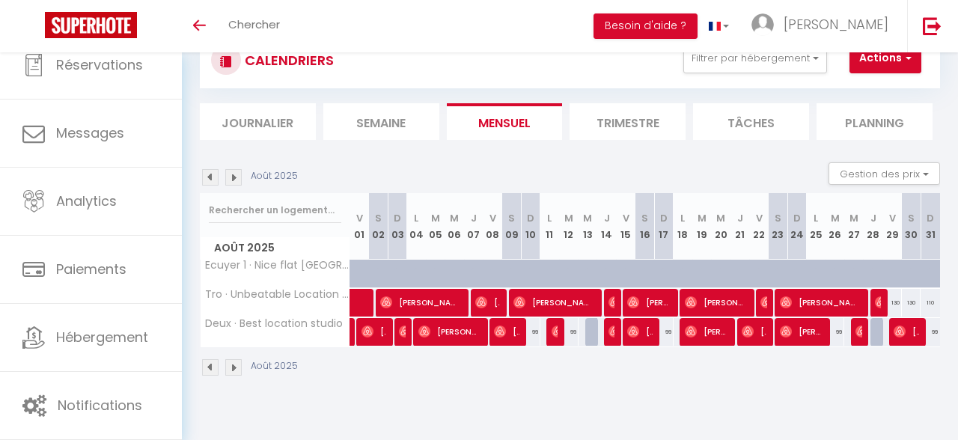
click at [230, 178] on img at bounding box center [233, 177] width 16 height 16
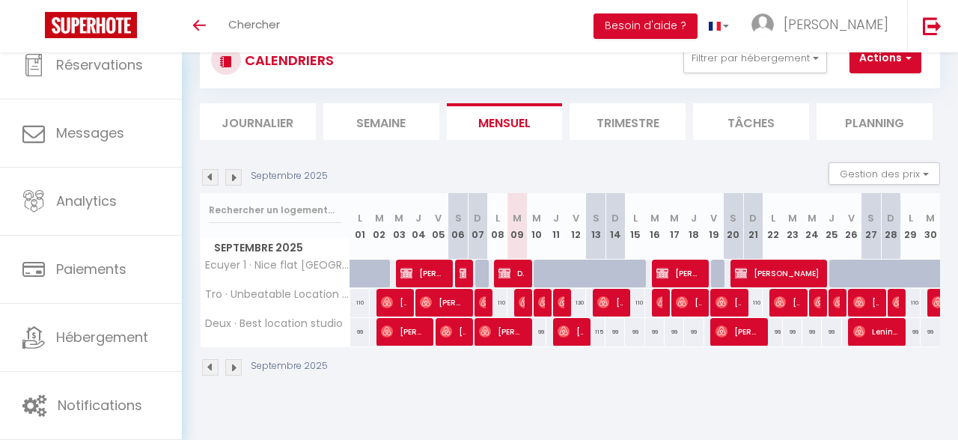
click at [524, 337] on span "[PERSON_NAME]" at bounding box center [502, 331] width 46 height 28
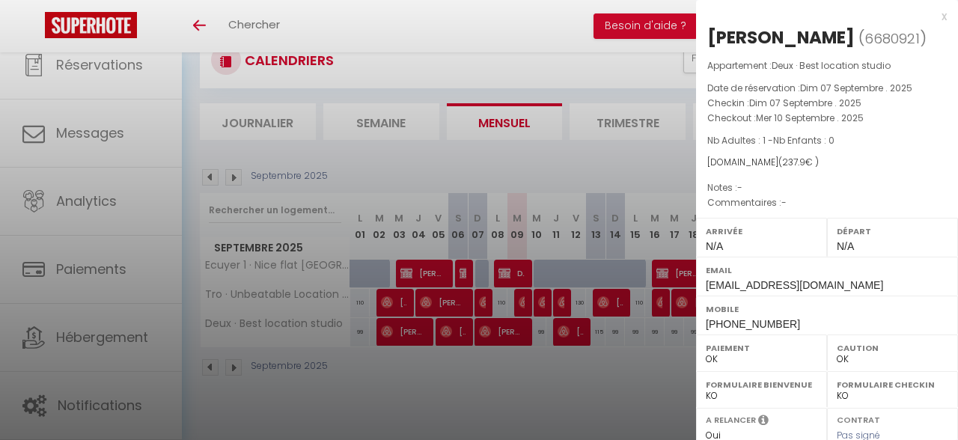
click at [940, 16] on div "x" at bounding box center [821, 16] width 251 height 18
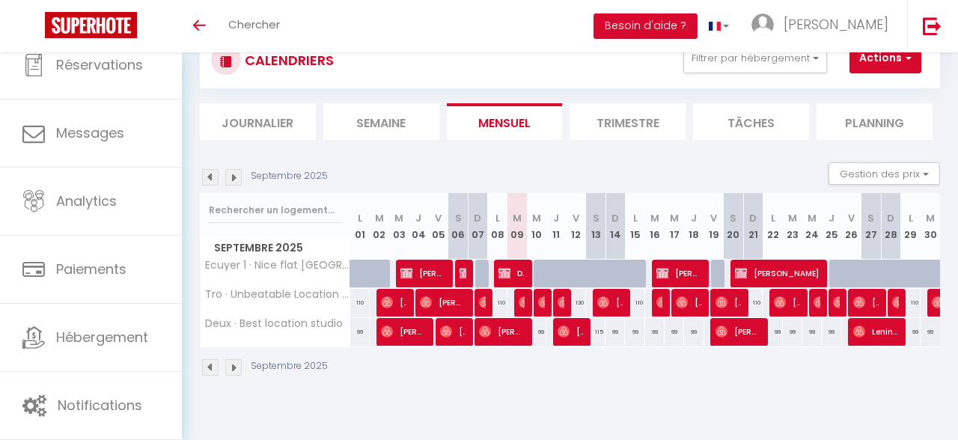
click at [510, 334] on span "[PERSON_NAME]" at bounding box center [502, 331] width 46 height 28
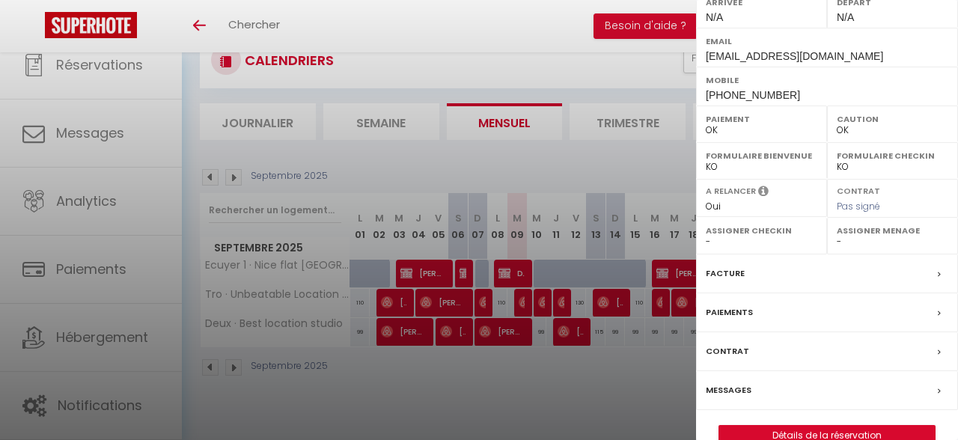
scroll to position [257, 0]
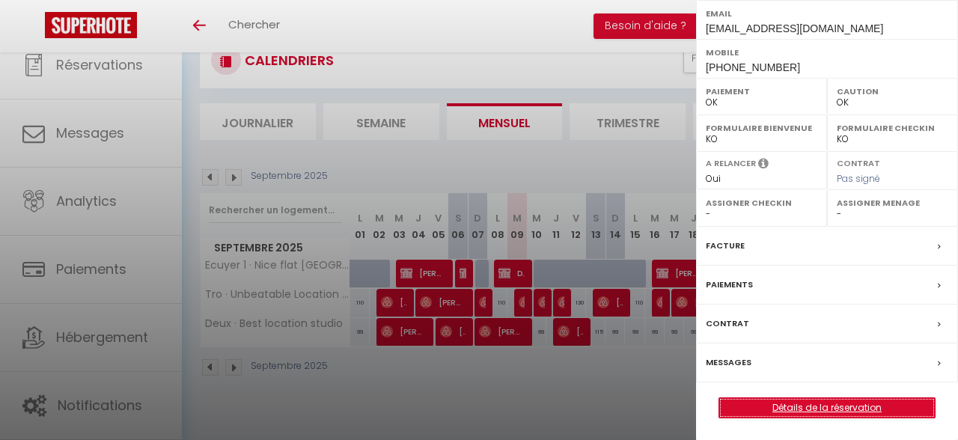
click at [832, 400] on link "Détails de la réservation" at bounding box center [826, 407] width 215 height 19
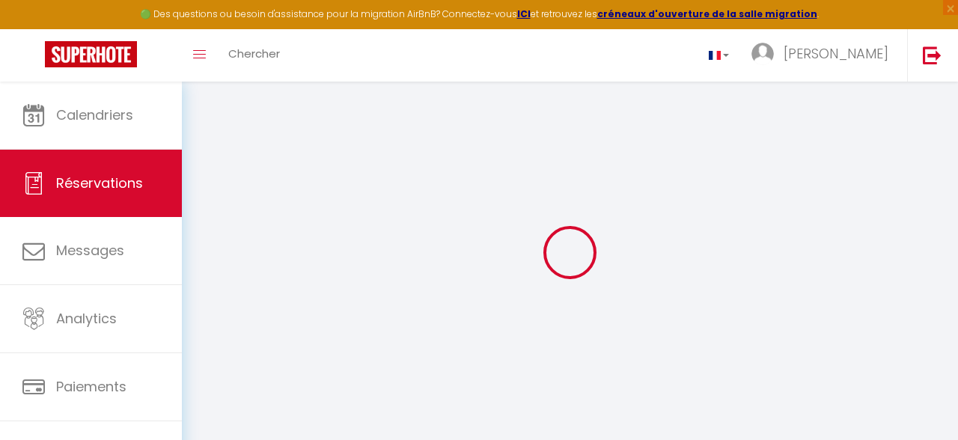
type input "[PERSON_NAME]"
type input "[EMAIL_ADDRESS][DOMAIN_NAME]"
type input "[PHONE_NUMBER]"
select select
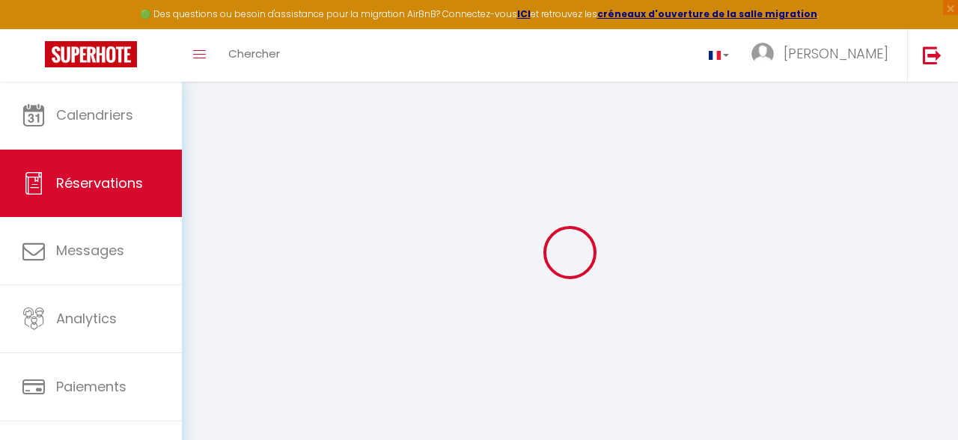
type input "35.69"
select select "73141"
select select "1"
select select
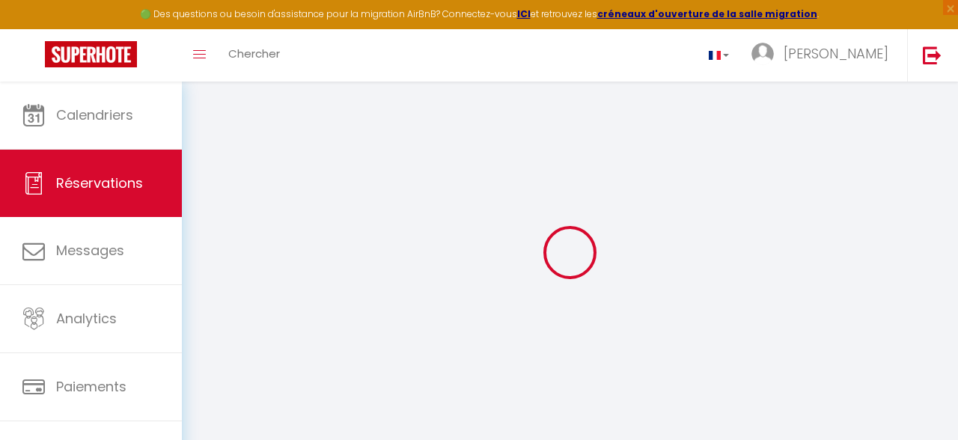
type input "1"
select select "12"
select select
type input "207.9"
checkbox input "false"
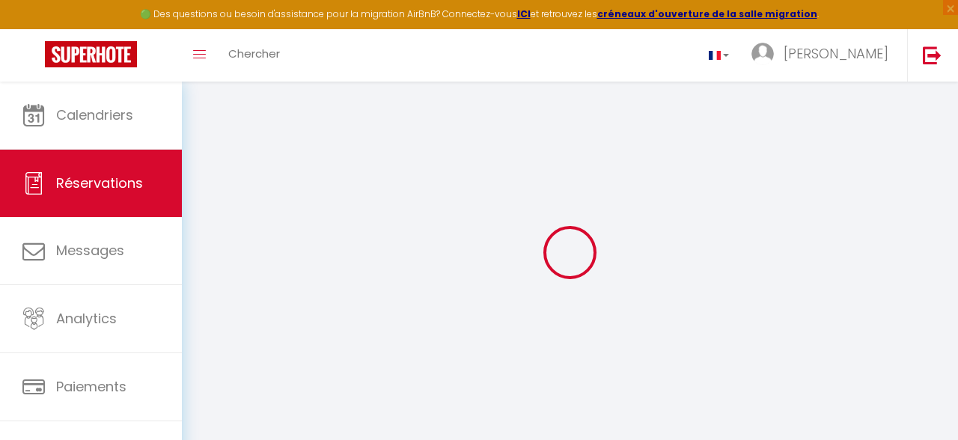
select select "1"
type input "0"
select select
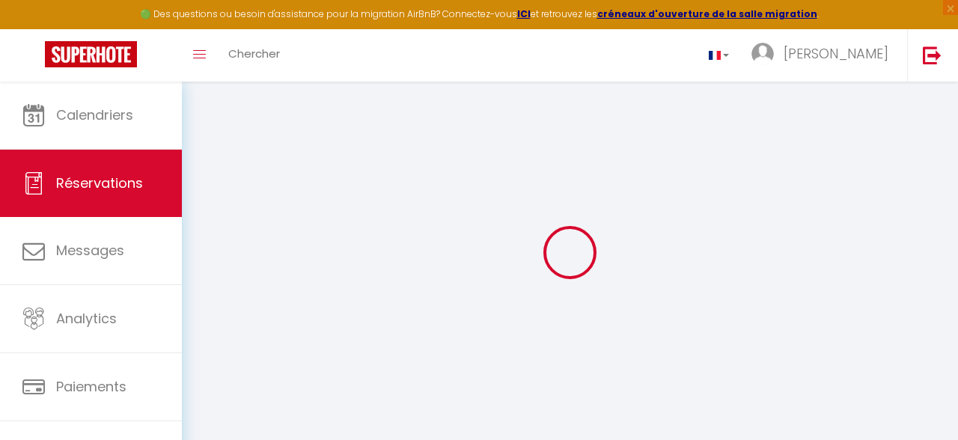
select select
select select "15"
checkbox input "false"
select select
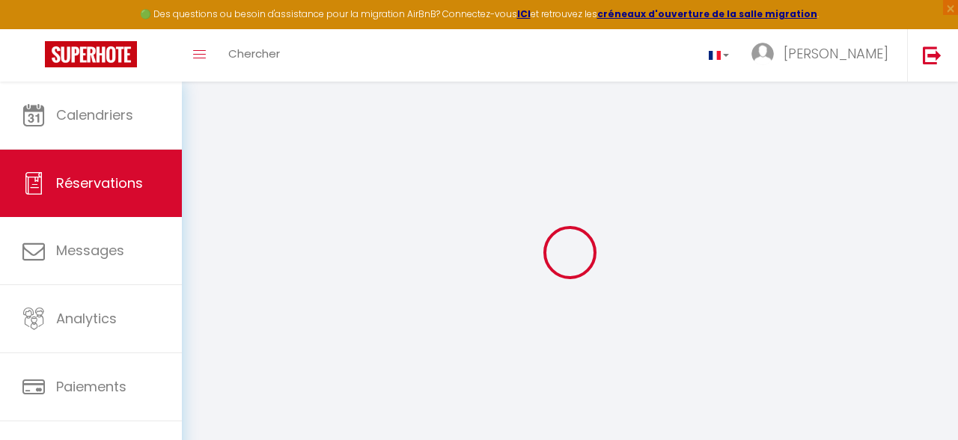
select select
checkbox input "false"
select select
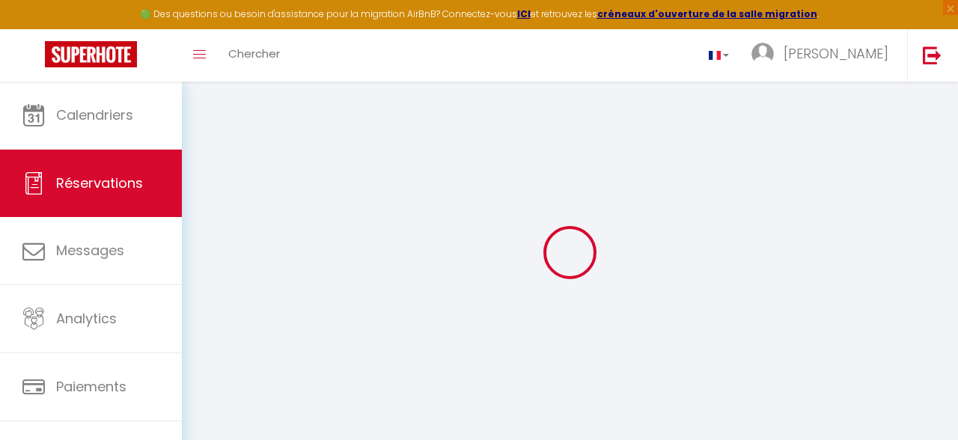
select select
checkbox input "false"
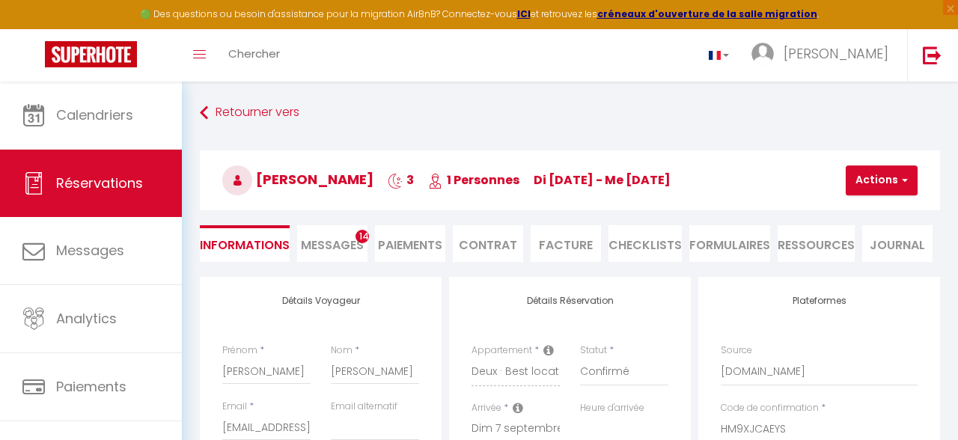
select select
checkbox input "false"
select select
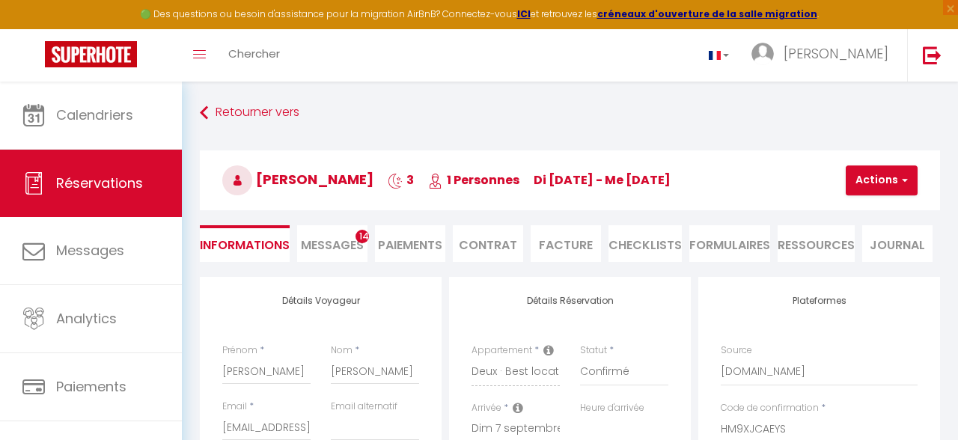
type input "30"
select select
checkbox input "false"
select select
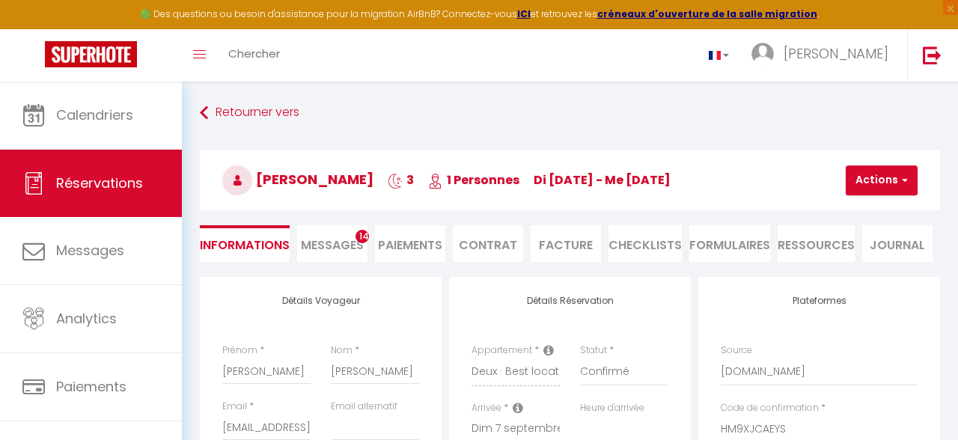
checkbox input "false"
select select
click at [854, 187] on button "Actions" at bounding box center [881, 180] width 72 height 30
click at [868, 237] on link "Dupliquer" at bounding box center [894, 232] width 118 height 19
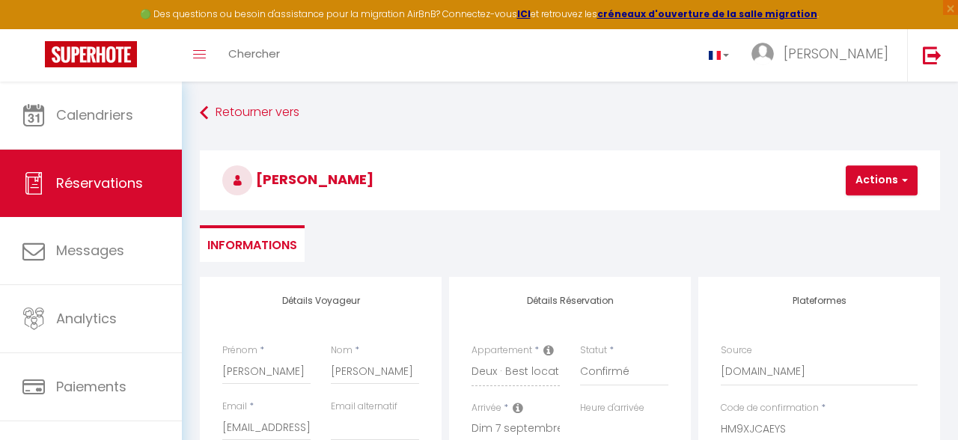
select select
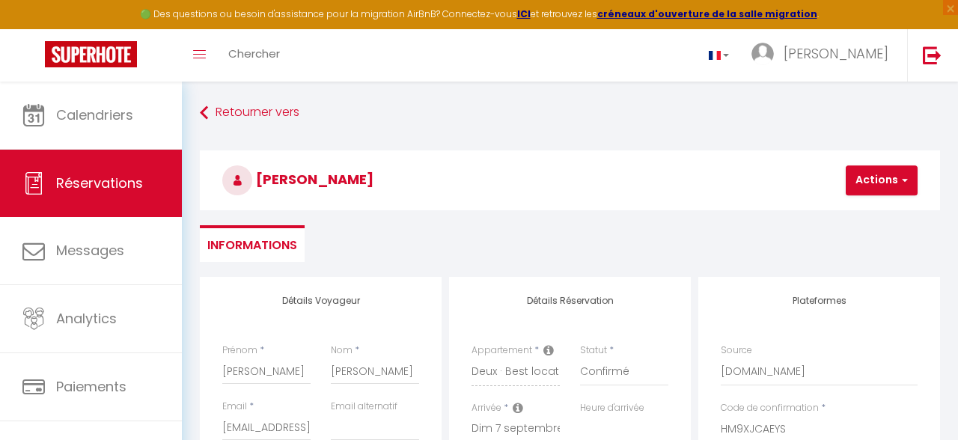
select select
checkbox input "false"
type input "Invalid Dateundefined"
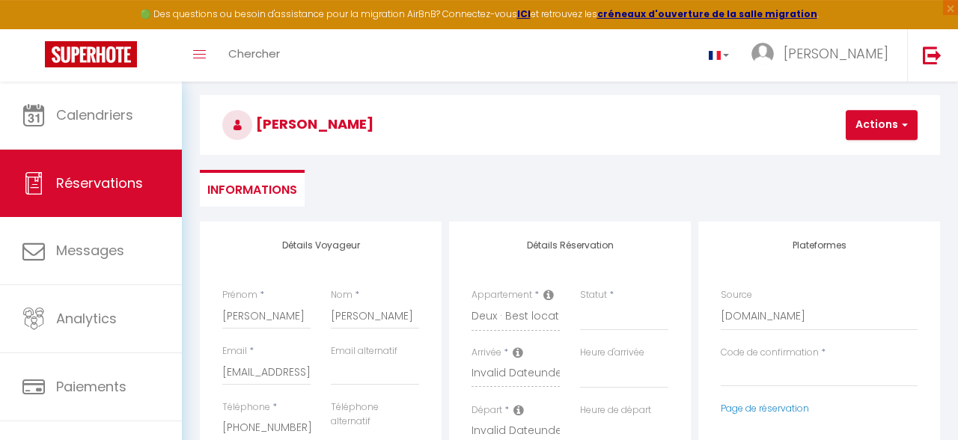
scroll to position [79, 0]
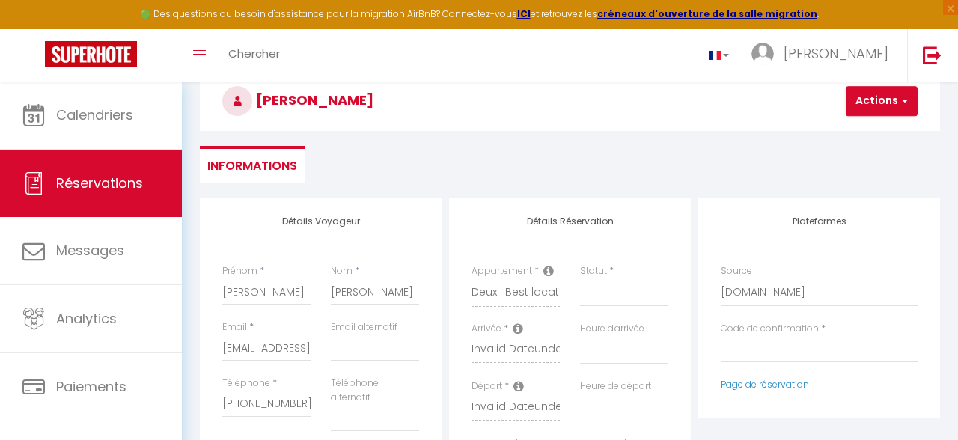
click at [535, 390] on div "Départ * Invalid Dateundefined" at bounding box center [515, 399] width 88 height 41
click at [748, 289] on select "Direct [DOMAIN_NAME] [DOMAIN_NAME] Chalet montagne Expedia Gite de [GEOGRAPHIC_…" at bounding box center [818, 292] width 197 height 28
click at [720, 278] on select "Direct [DOMAIN_NAME] [DOMAIN_NAME] Chalet montagne Expedia Gite de [GEOGRAPHIC_…" at bounding box center [818, 292] width 197 height 28
select select "54"
click option "Direct" at bounding box center [0, 0] width 0 height 0
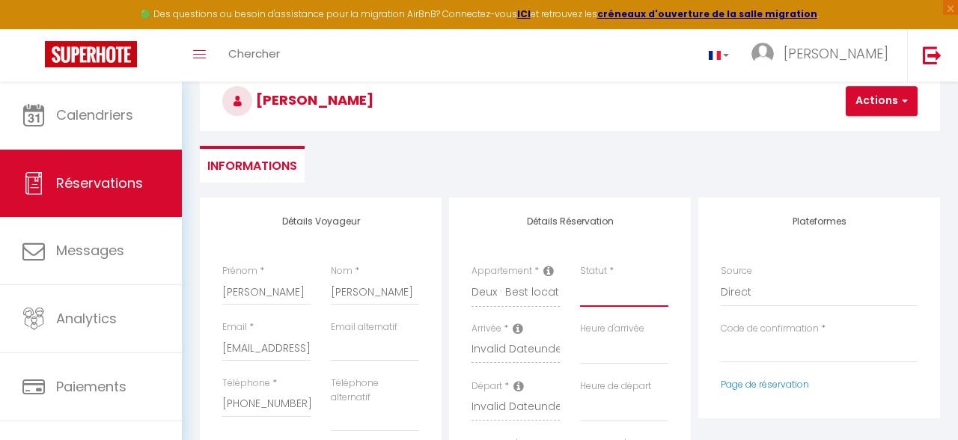
click at [581, 305] on select "Confirmé Non Confirmé [PERSON_NAME] par le voyageur No Show Request" at bounding box center [624, 292] width 88 height 28
select select
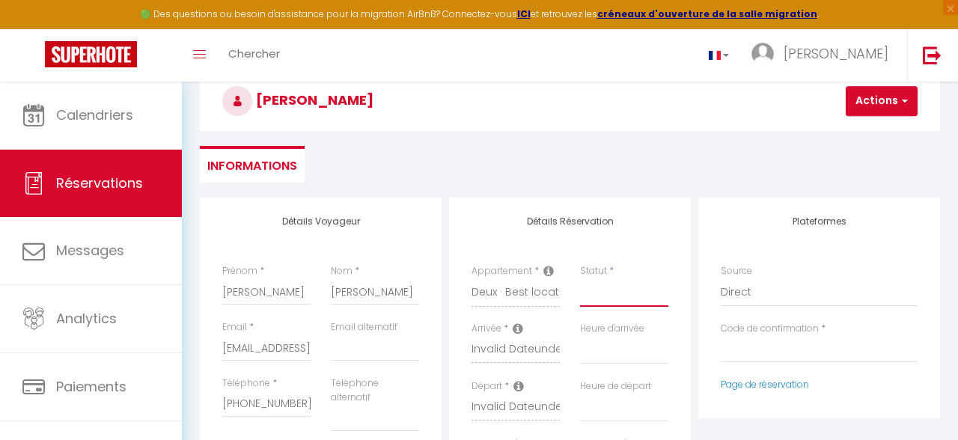
select select
checkbox input "false"
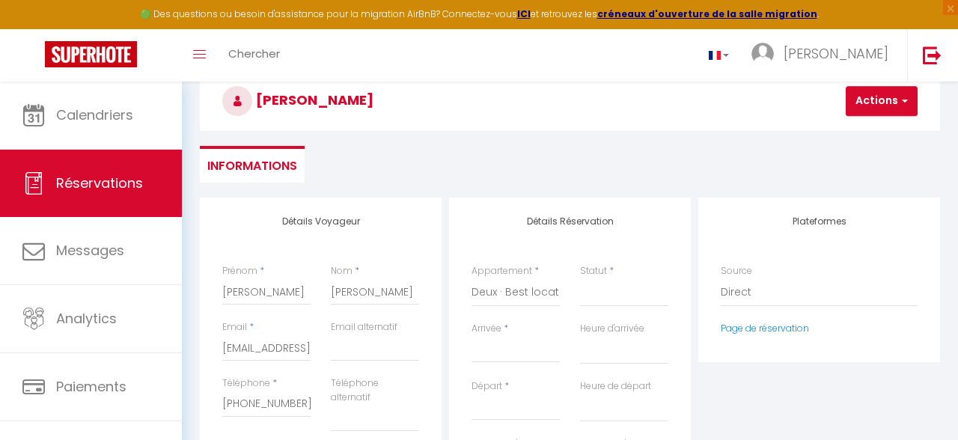
drag, startPoint x: 572, startPoint y: 316, endPoint x: 508, endPoint y: 370, distance: 83.4
click at [508, 370] on div "Arrivée * < [DATE] > Dim Lun Mar Mer Jeu Ven Sam 1 2 3 4 5 6 7 8 9 10 11 12 13 …" at bounding box center [516, 351] width 108 height 58
click at [510, 357] on input "Arrivée" at bounding box center [515, 350] width 88 height 19
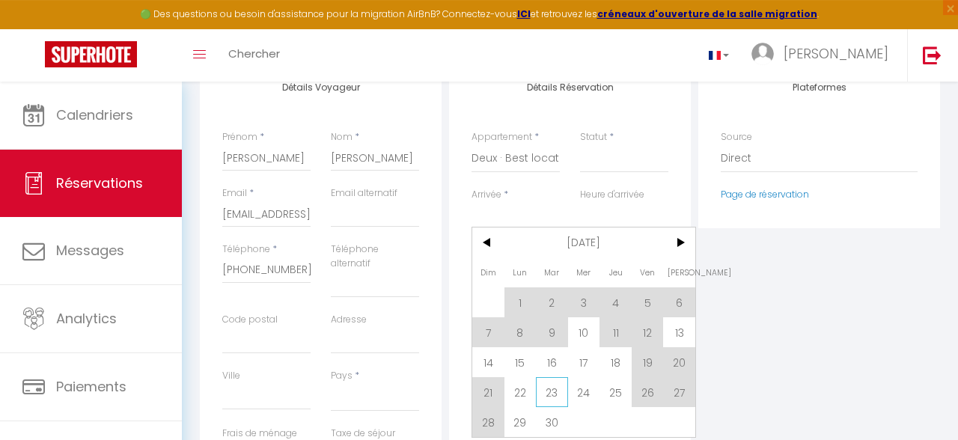
scroll to position [238, 0]
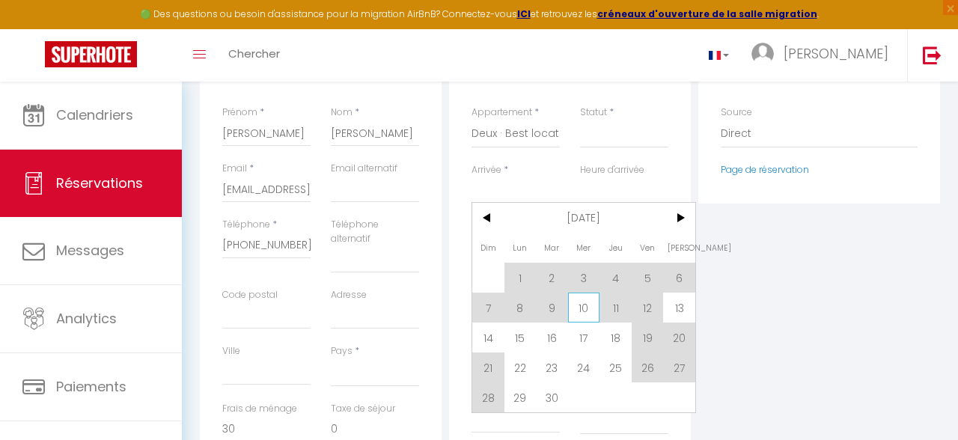
click at [583, 312] on span "10" at bounding box center [584, 307] width 32 height 30
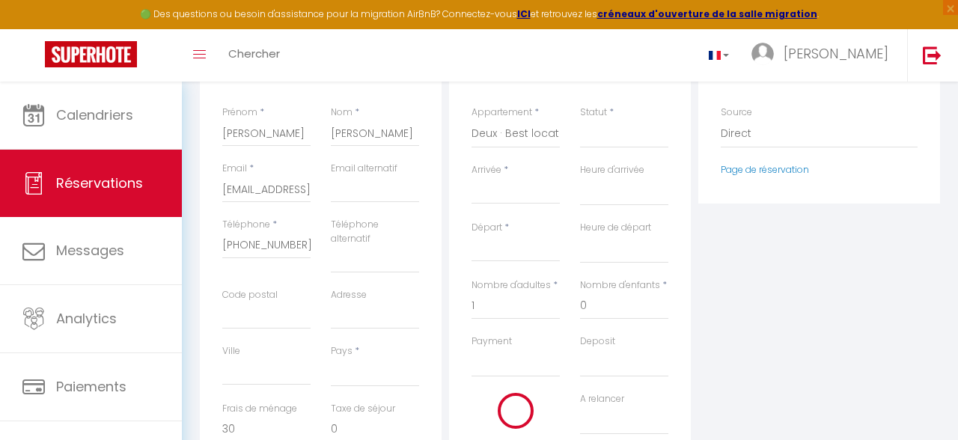
select select
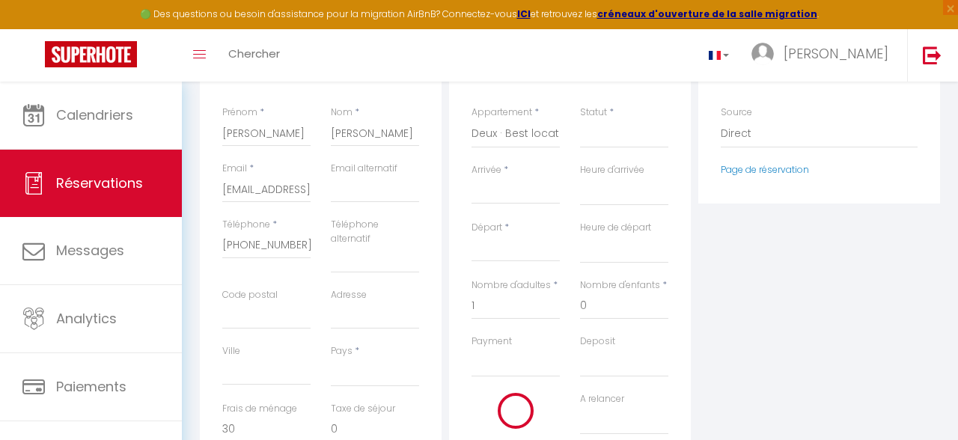
select select
checkbox input "false"
type input "Mer 10 Septembre 2025"
type input "Jeu 11 Septembre 2025"
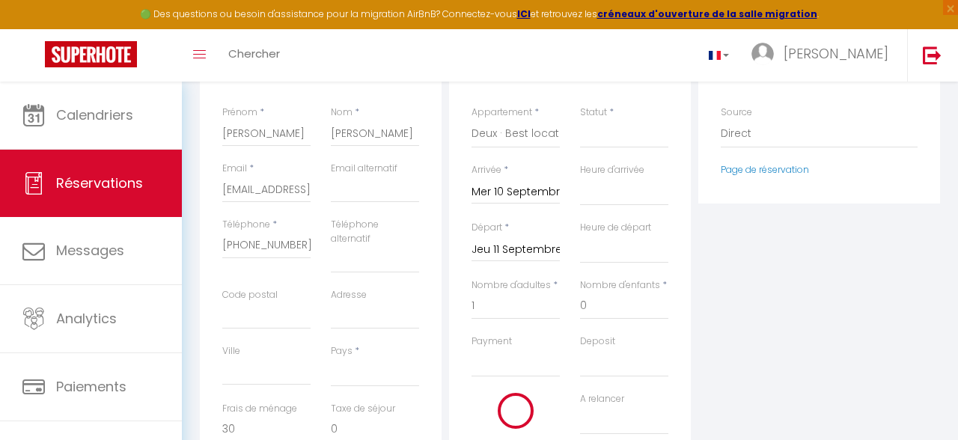
select select
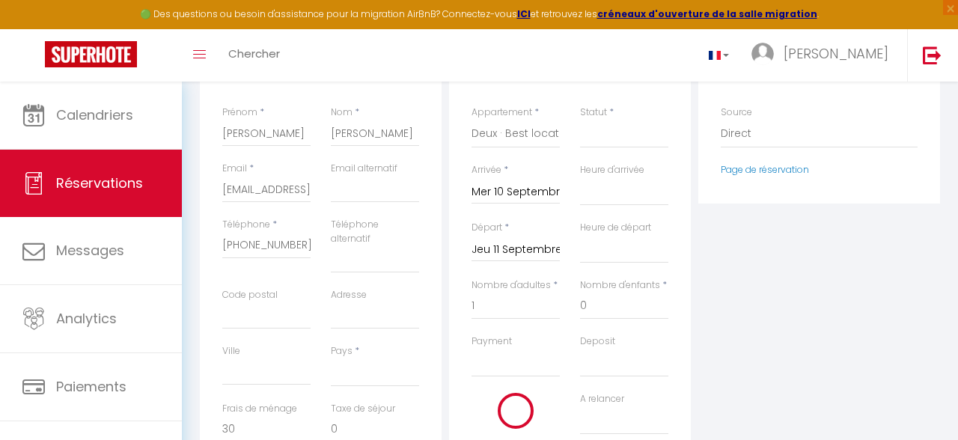
select select
type input "99"
select select
checkbox input "false"
click at [545, 194] on input "Mer 10 Septembre 2025" at bounding box center [515, 192] width 88 height 19
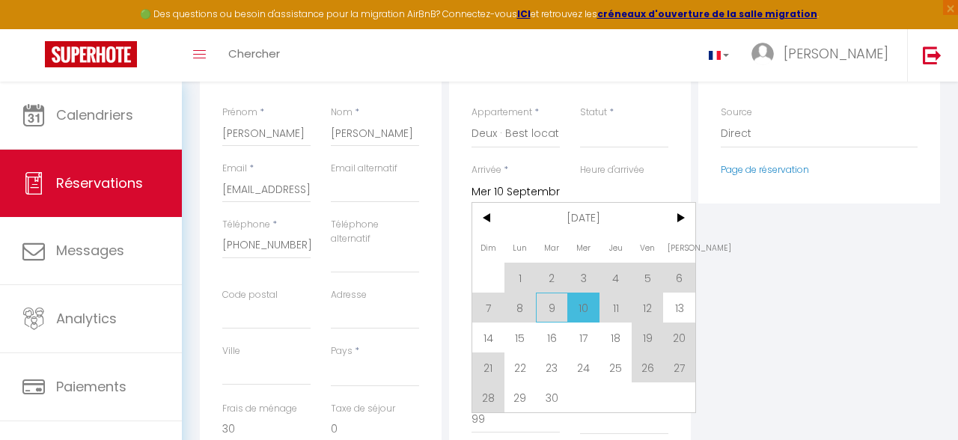
drag, startPoint x: 533, startPoint y: 315, endPoint x: 543, endPoint y: 312, distance: 10.2
click at [534, 315] on span "8" at bounding box center [520, 307] width 32 height 30
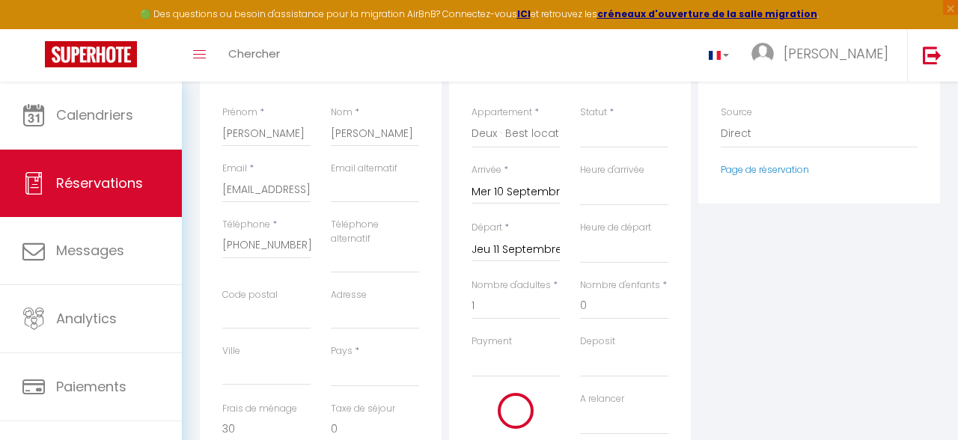
select select
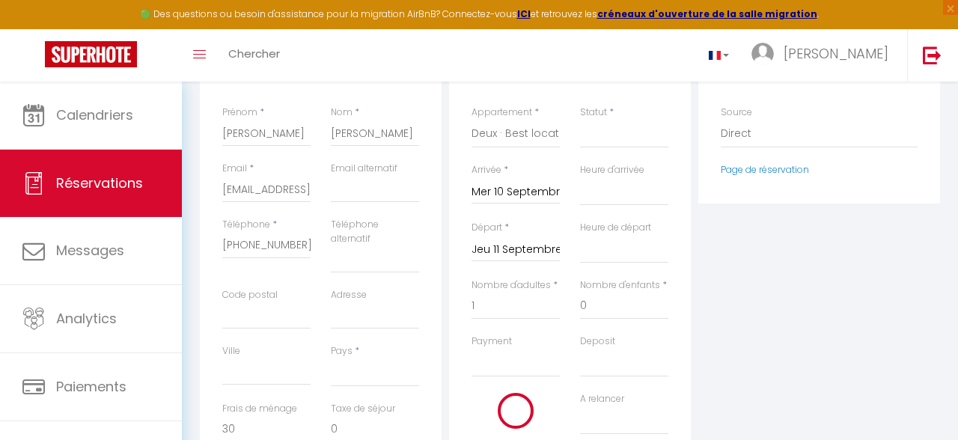
select select
checkbox input "false"
type input "Lun 08 Septembre 2025"
select select
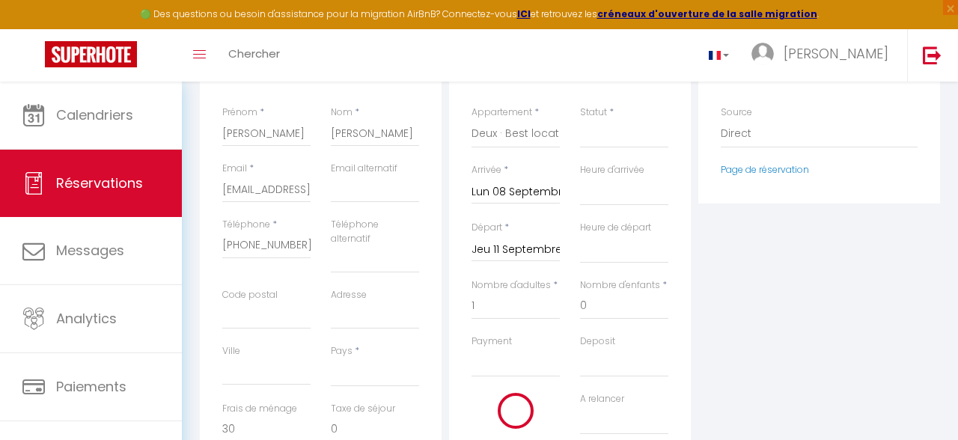
type input "0"
select select
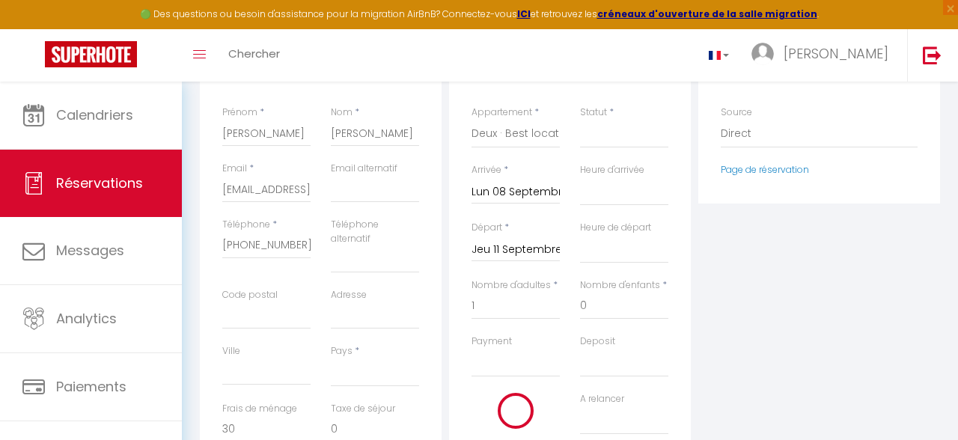
select select
type input "0"
select select
checkbox input "false"
click at [533, 257] on input "Jeu 11 Septembre 2025" at bounding box center [515, 249] width 88 height 19
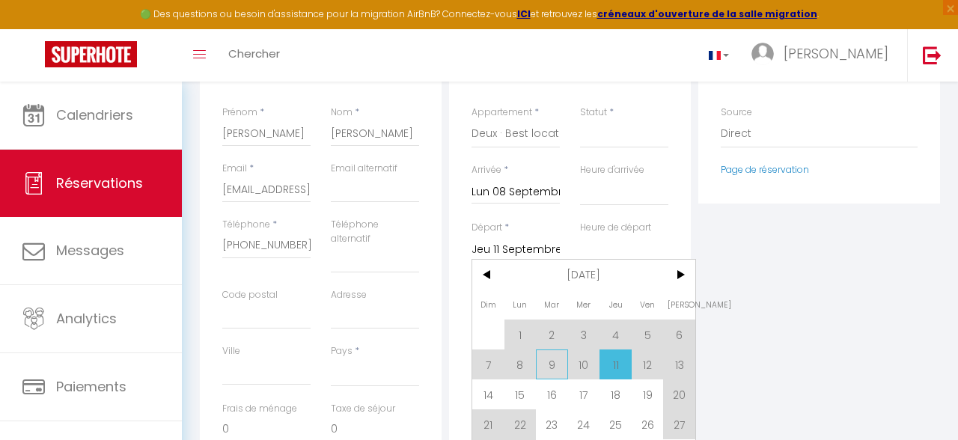
click at [549, 364] on span "9" at bounding box center [552, 364] width 32 height 30
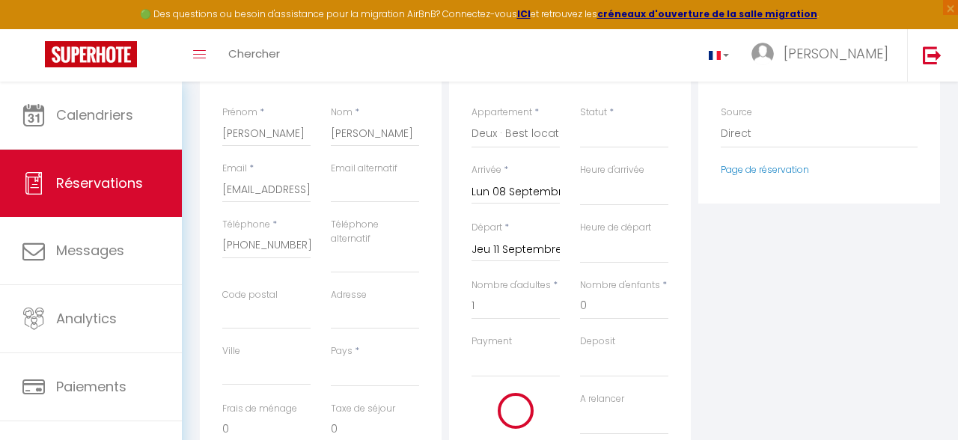
select select
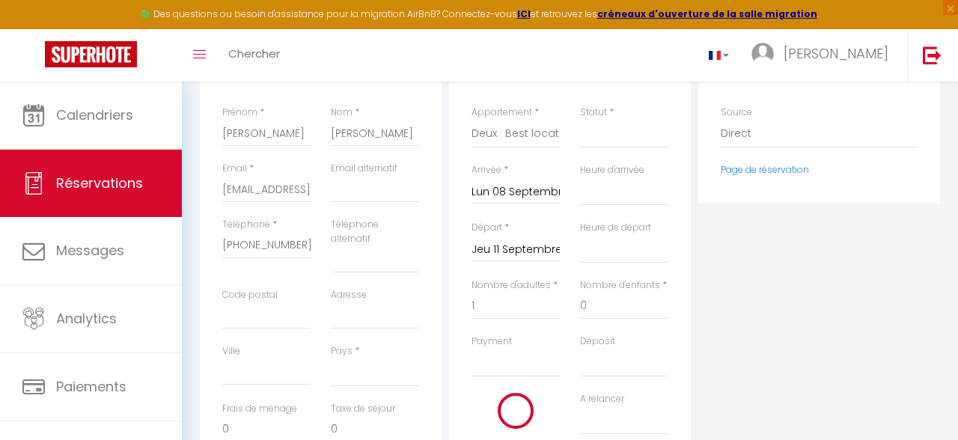
select select
checkbox input "false"
type input "[DATE] Septembre 2025"
select select
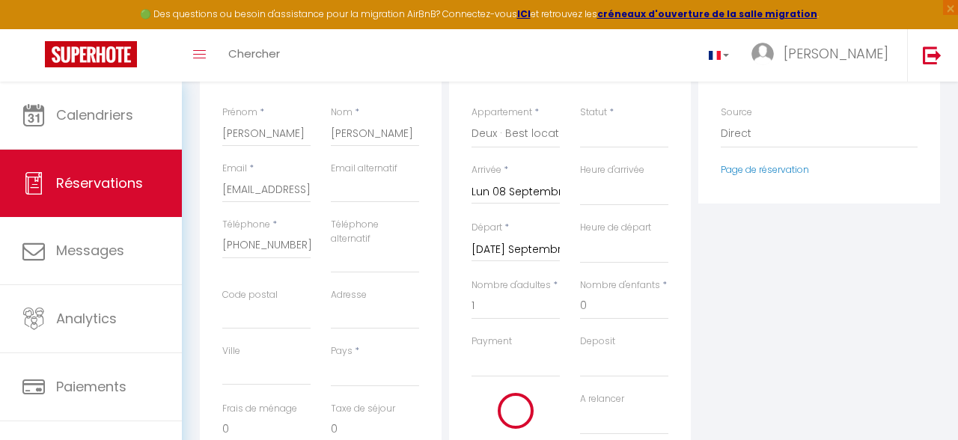
select select
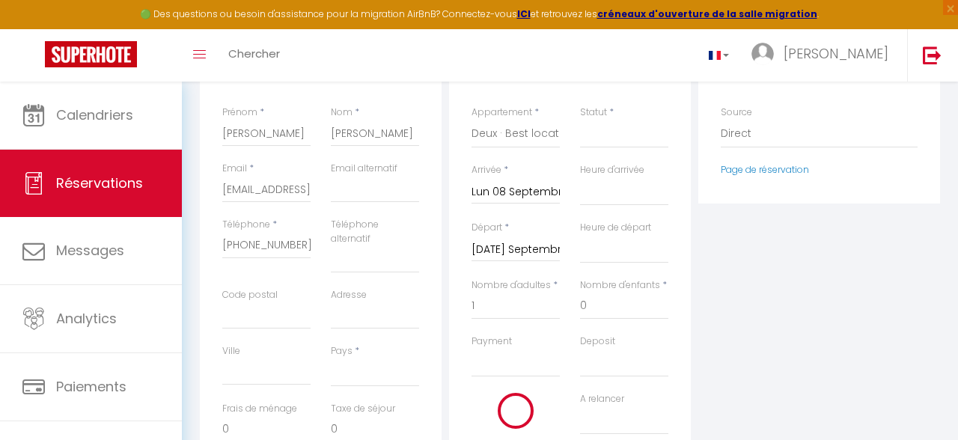
select select
checkbox input "false"
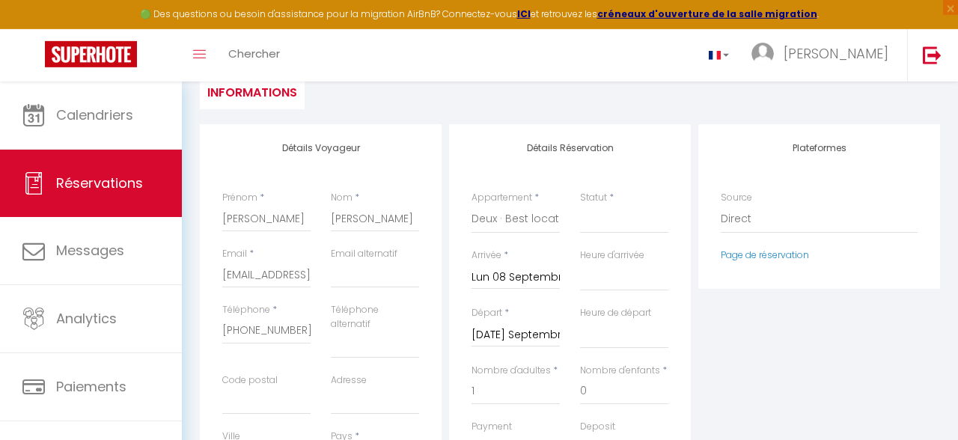
scroll to position [79, 0]
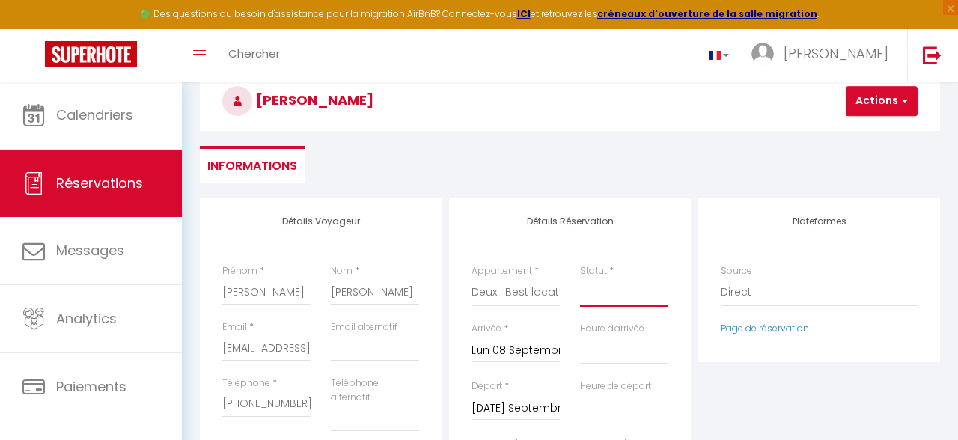
click at [580, 278] on select "Confirmé Non Confirmé [PERSON_NAME] par le voyageur No Show Request" at bounding box center [624, 292] width 88 height 28
select select "4"
click option "Request" at bounding box center [0, 0] width 0 height 0
select select
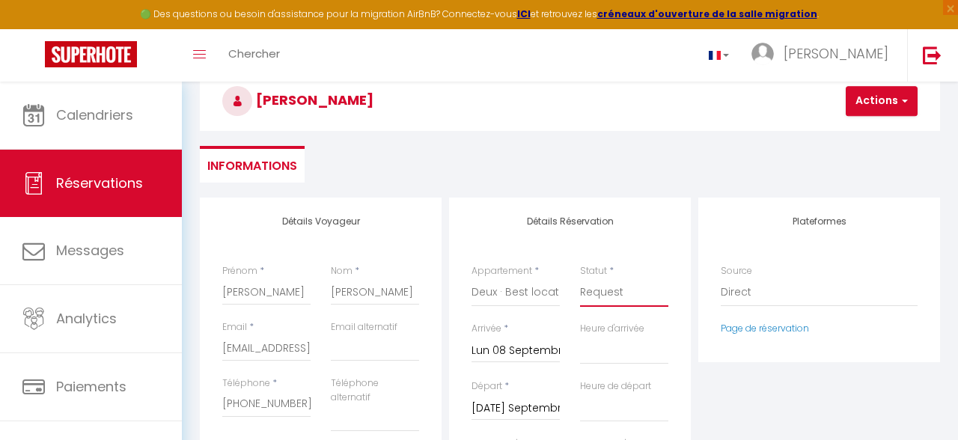
select select
checkbox input "false"
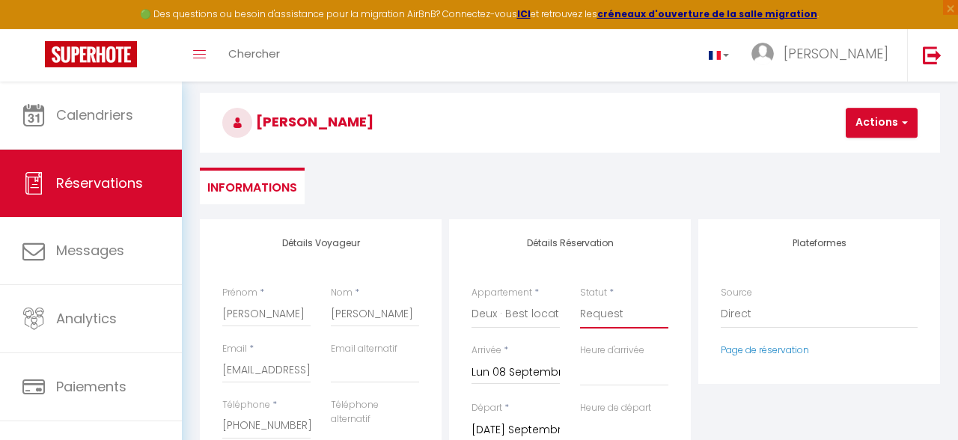
scroll to position [0, 0]
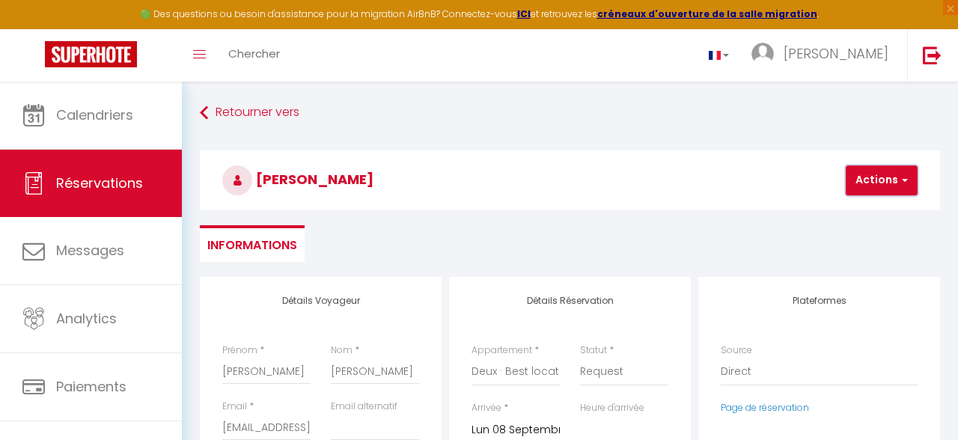
click at [876, 185] on button "Actions" at bounding box center [881, 180] width 72 height 30
click at [878, 213] on link "Enregistrer" at bounding box center [894, 212] width 118 height 19
select select
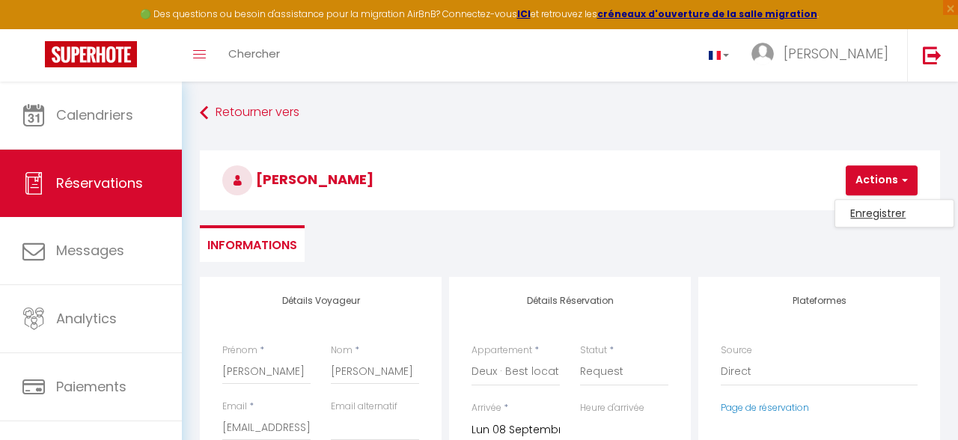
select select
checkbox input "false"
select select
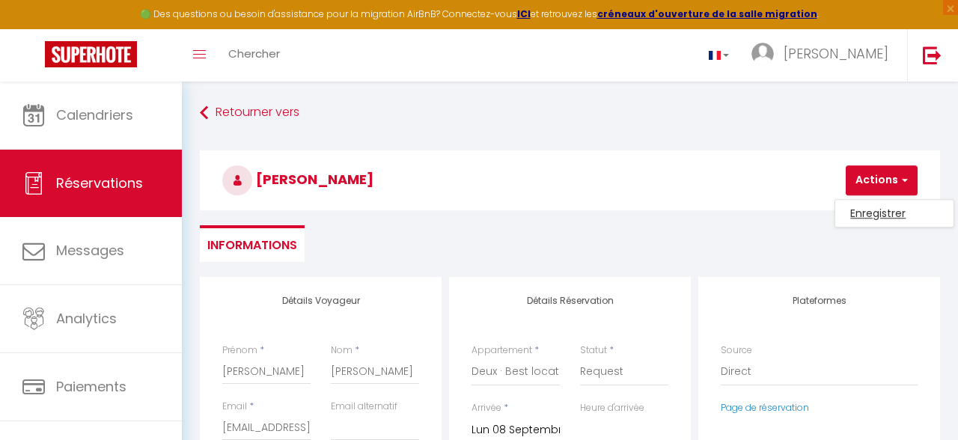
select select
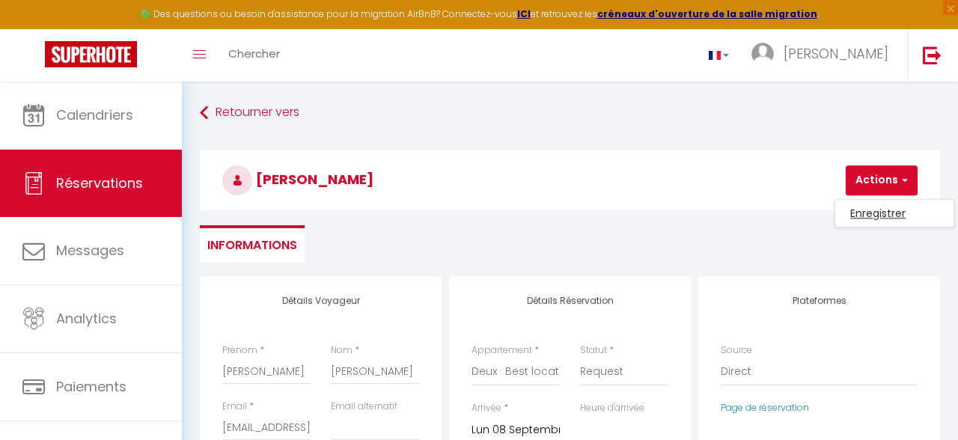
checkbox input "false"
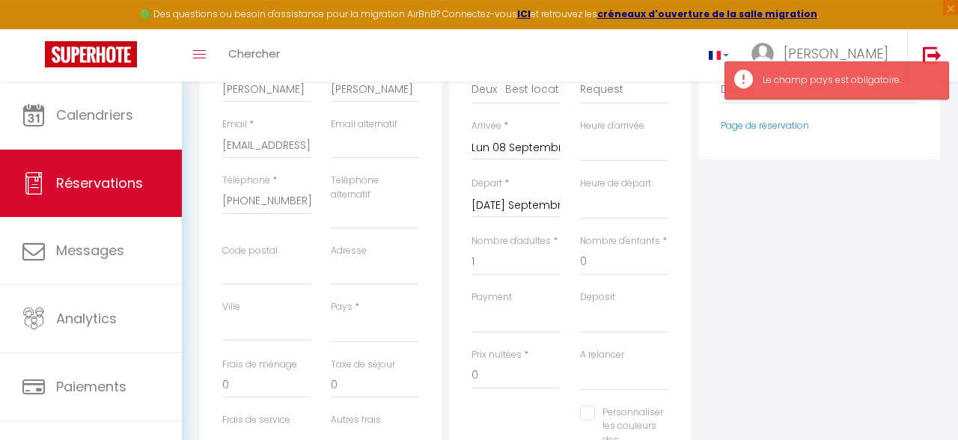
scroll to position [317, 0]
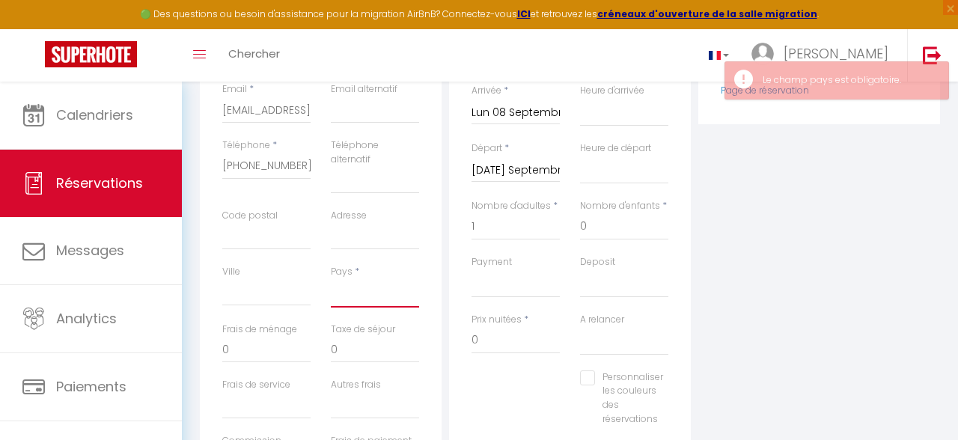
select select "FR"
click option "[GEOGRAPHIC_DATA]" at bounding box center [0, 0] width 0 height 0
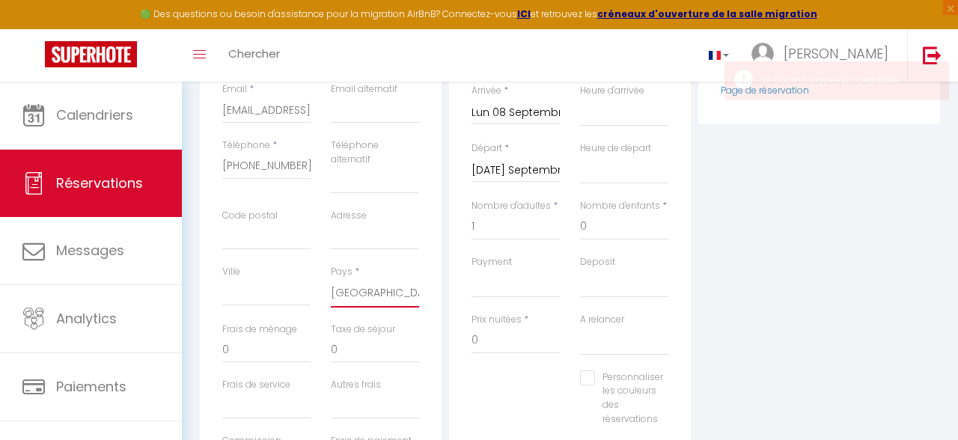
select select
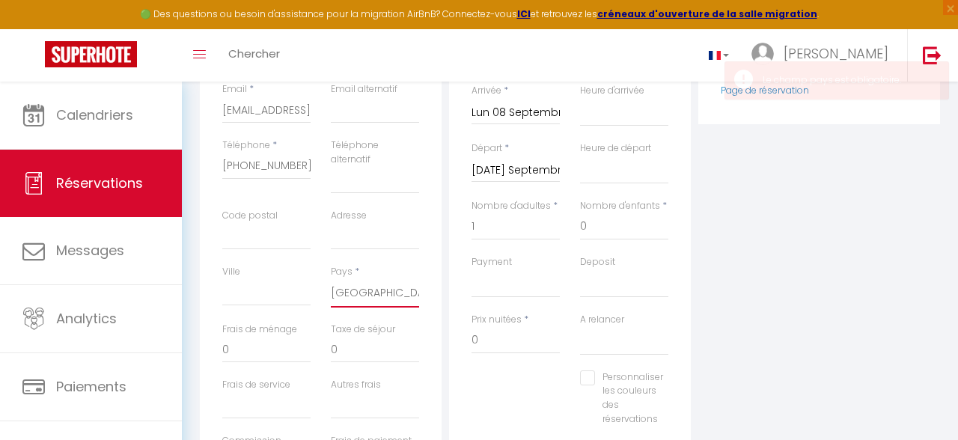
checkbox input "false"
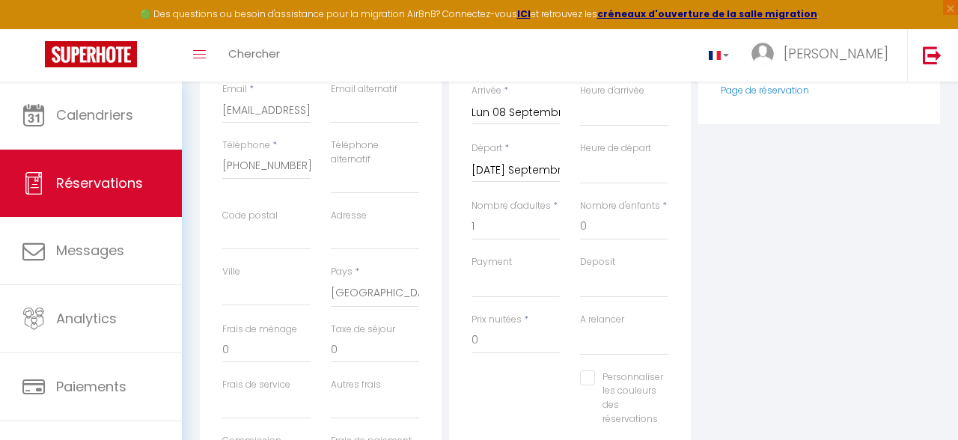
click at [744, 230] on div "Plateformes Source Direct [DOMAIN_NAME] [DOMAIN_NAME] Chalet montagne Expedia G…" at bounding box center [818, 234] width 249 height 549
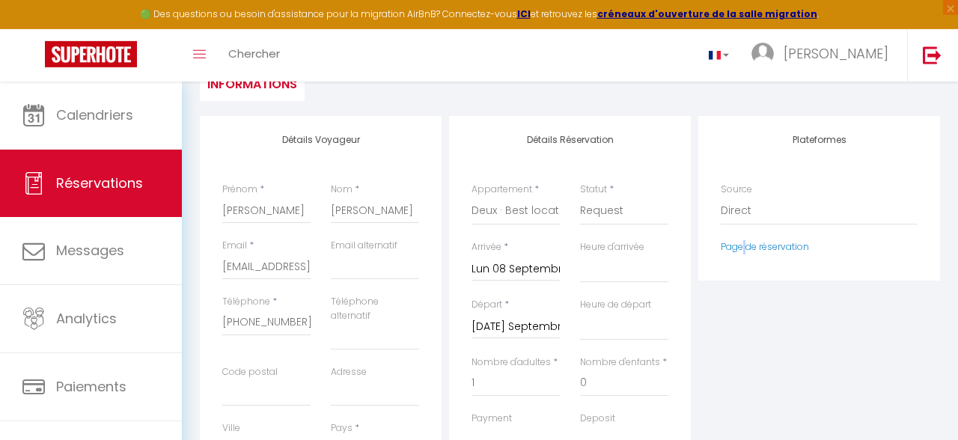
scroll to position [79, 0]
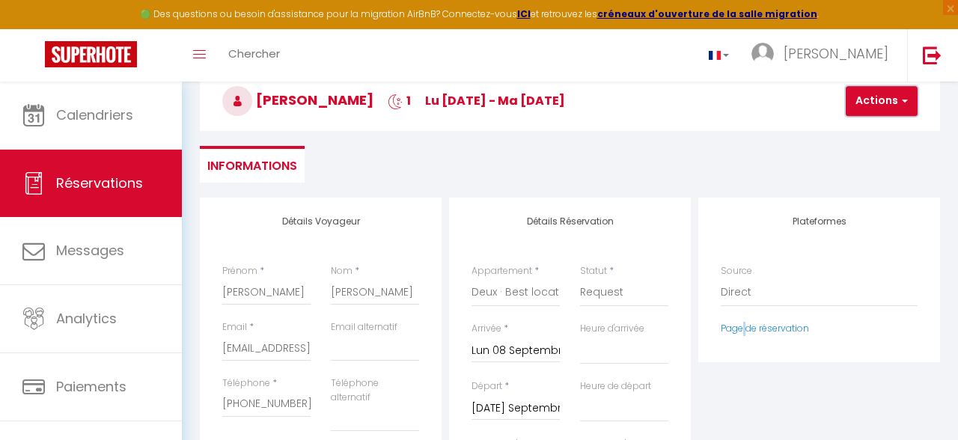
click at [884, 112] on button "Actions" at bounding box center [881, 101] width 72 height 30
click at [893, 132] on link "Enregistrer" at bounding box center [894, 133] width 118 height 19
select select
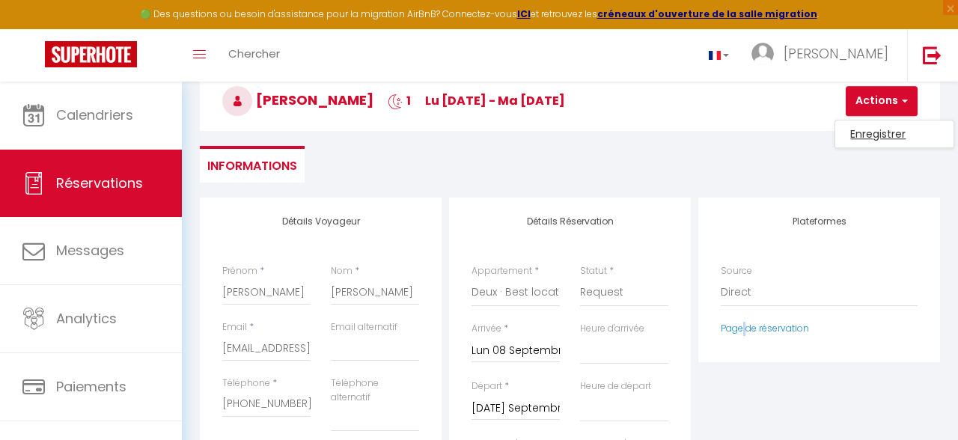
select select
checkbox input "false"
select select
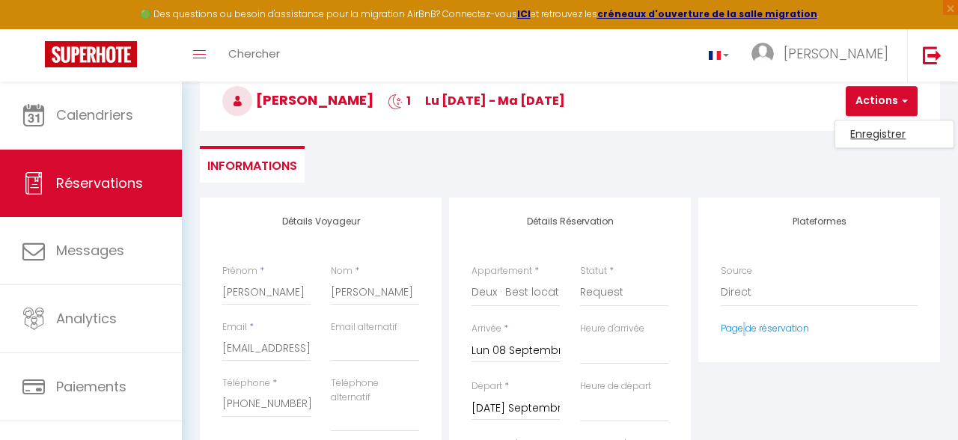
select select
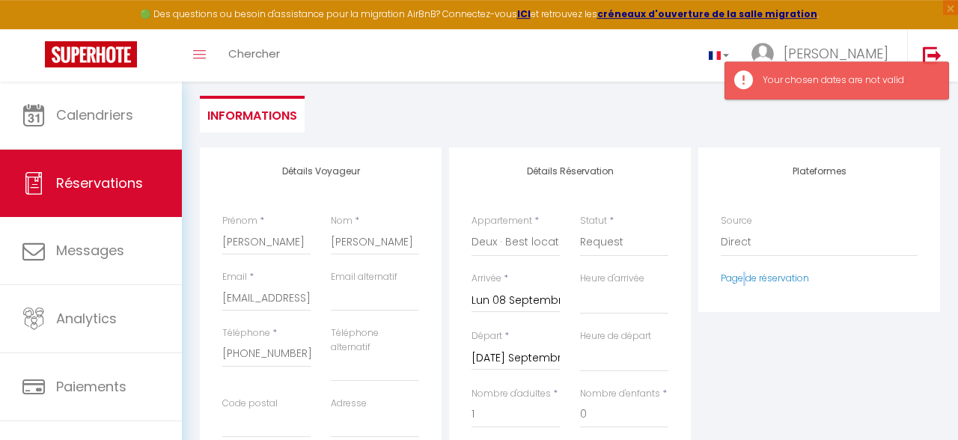
scroll to position [159, 0]
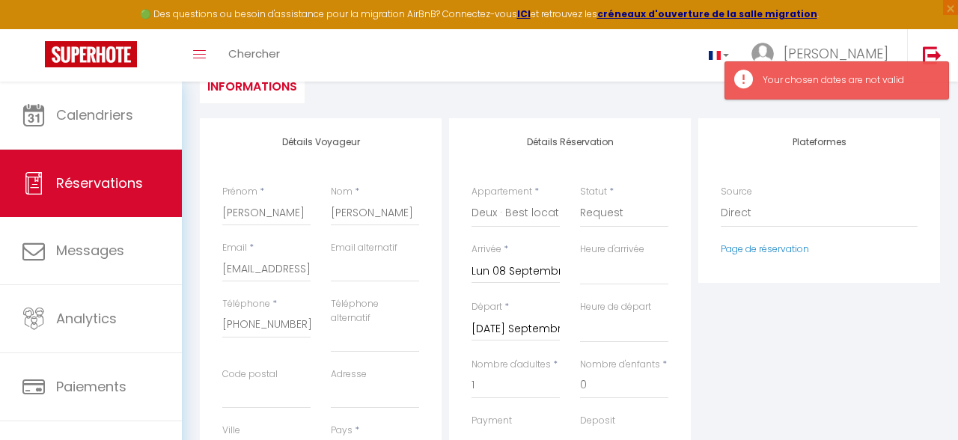
click at [503, 277] on input "Lun 08 Septembre 2025" at bounding box center [515, 271] width 88 height 19
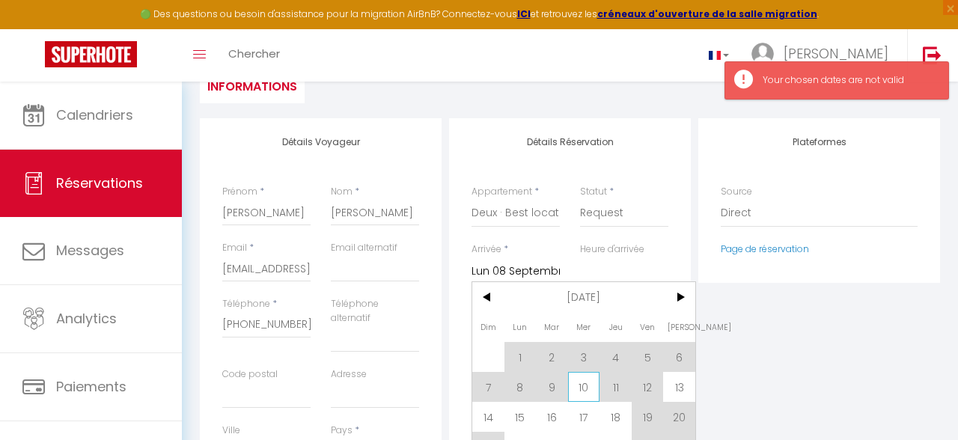
click at [588, 388] on span "10" at bounding box center [584, 387] width 32 height 30
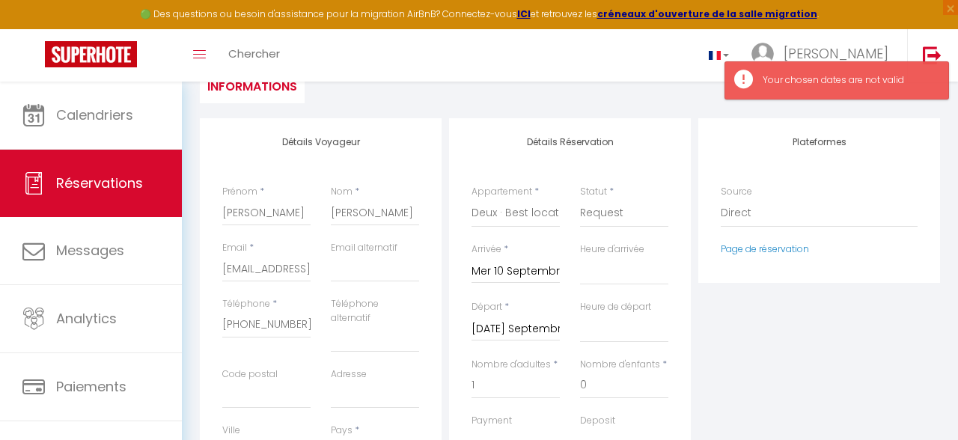
click at [529, 325] on input "[DATE] Septembre 2025" at bounding box center [515, 328] width 88 height 19
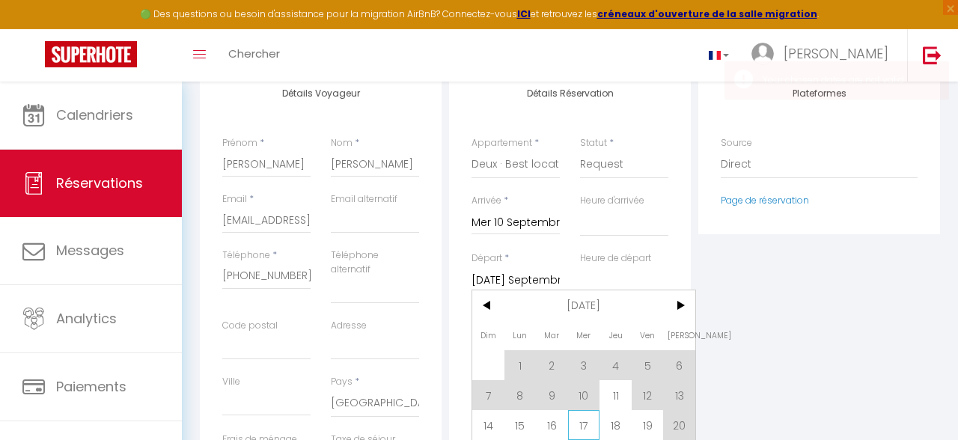
scroll to position [238, 0]
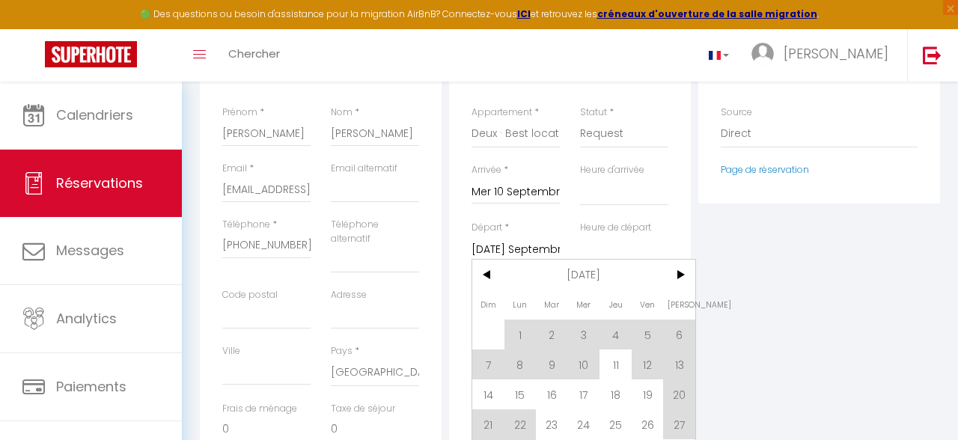
drag, startPoint x: 622, startPoint y: 362, endPoint x: 732, endPoint y: 333, distance: 113.0
click at [622, 362] on span "11" at bounding box center [615, 364] width 32 height 30
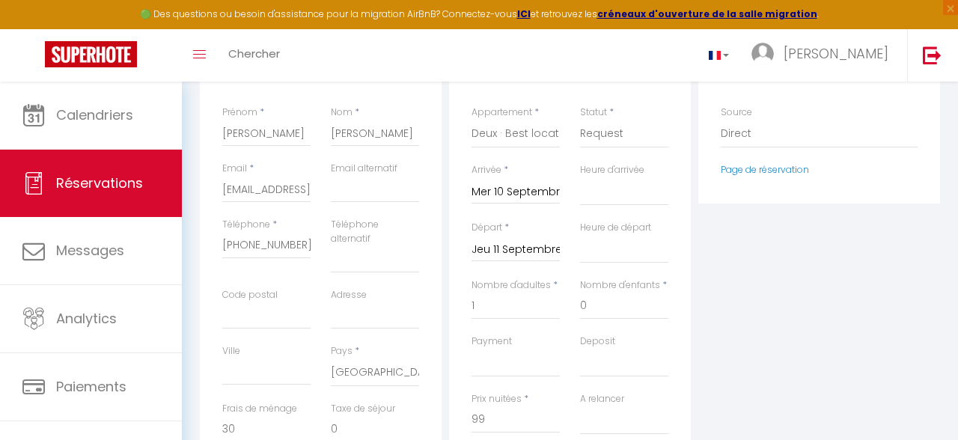
drag, startPoint x: 737, startPoint y: 331, endPoint x: 744, endPoint y: 327, distance: 8.1
click at [737, 331] on div "Plateformes Source Direct [DOMAIN_NAME] [DOMAIN_NAME] Chalet montagne Expedia G…" at bounding box center [818, 313] width 249 height 549
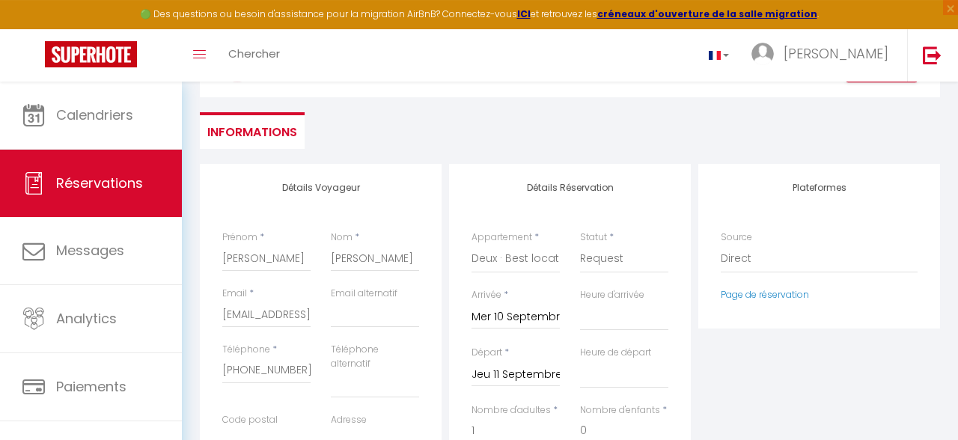
scroll to position [79, 0]
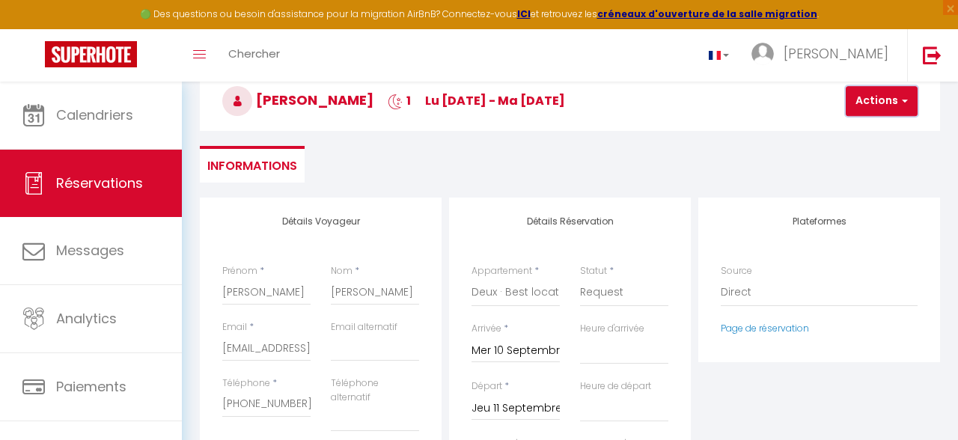
click at [892, 108] on button "Actions" at bounding box center [881, 101] width 72 height 30
click at [902, 133] on link "Enregistrer" at bounding box center [894, 133] width 118 height 19
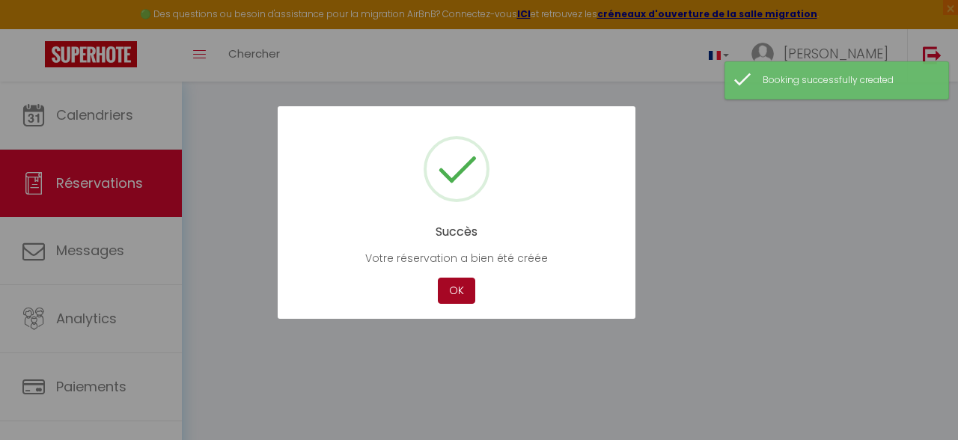
click at [442, 290] on button "OK" at bounding box center [456, 291] width 37 height 26
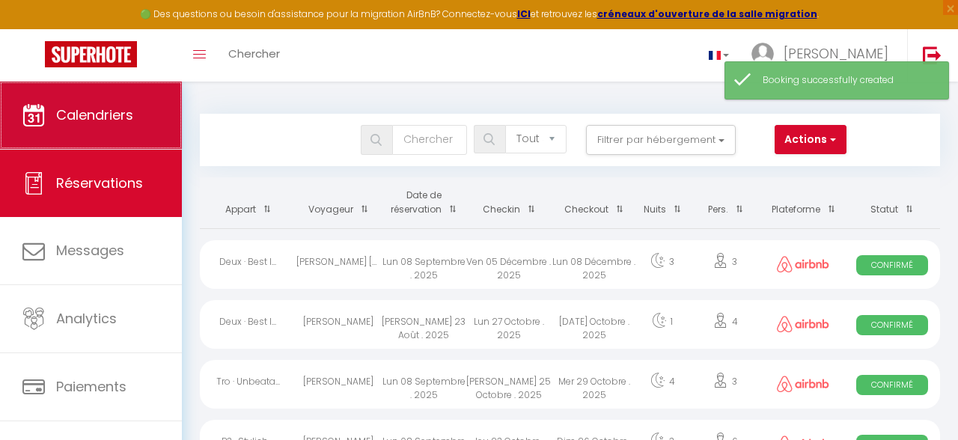
click at [96, 135] on link "Calendriers" at bounding box center [91, 115] width 182 height 67
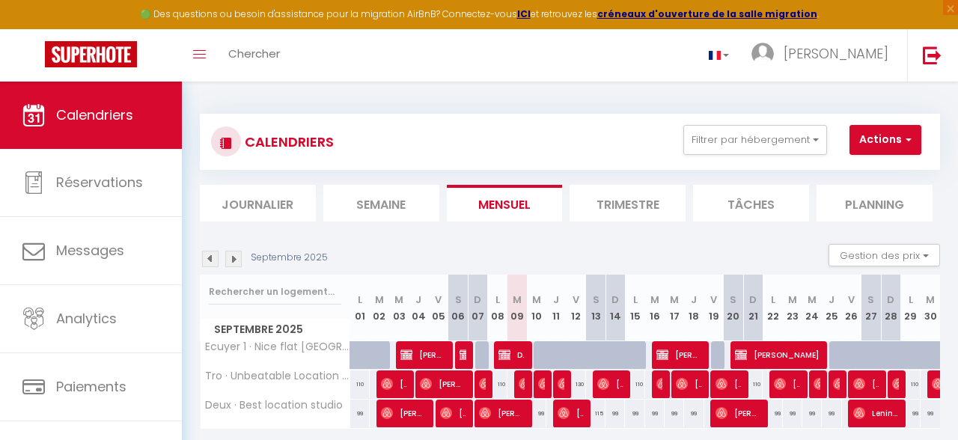
scroll to position [79, 0]
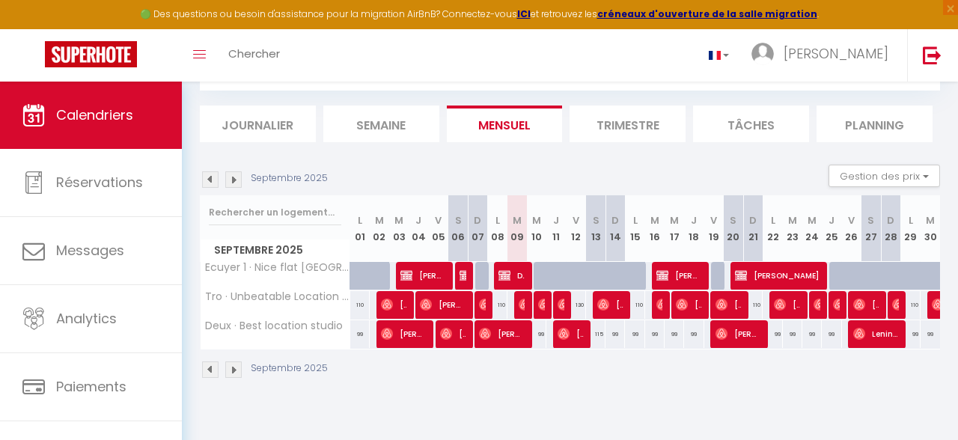
click at [516, 340] on span "[PERSON_NAME]" at bounding box center [502, 333] width 46 height 28
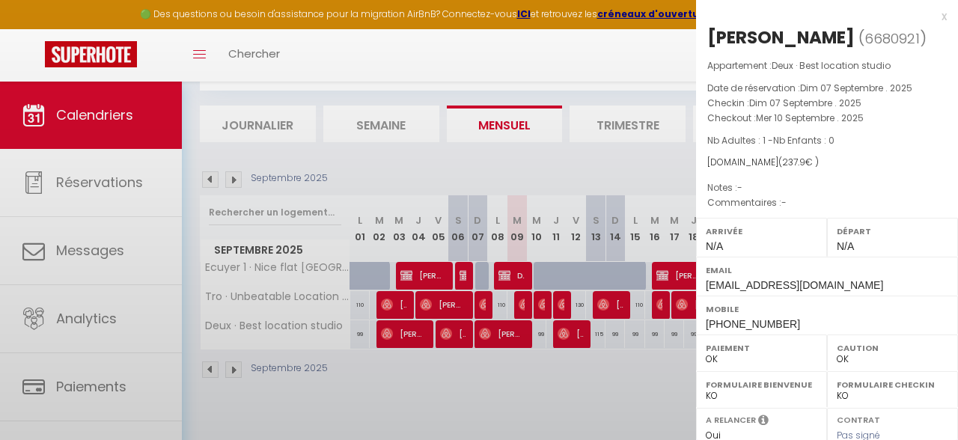
scroll to position [257, 0]
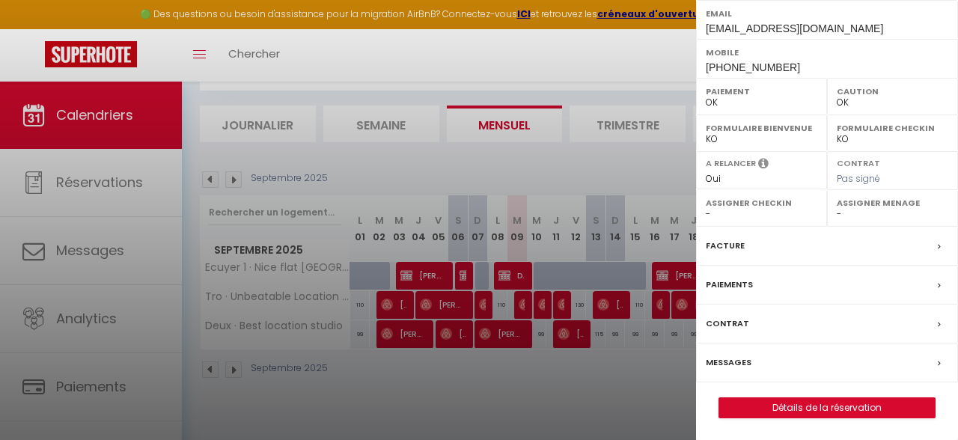
drag, startPoint x: 762, startPoint y: 394, endPoint x: 764, endPoint y: 404, distance: 10.0
click at [762, 396] on div "[PERSON_NAME] ( 6680921 ) Appartement : Deux · Best location studio Date de rés…" at bounding box center [827, 93] width 262 height 649
click at [764, 405] on link "Détails de la réservation" at bounding box center [826, 407] width 215 height 19
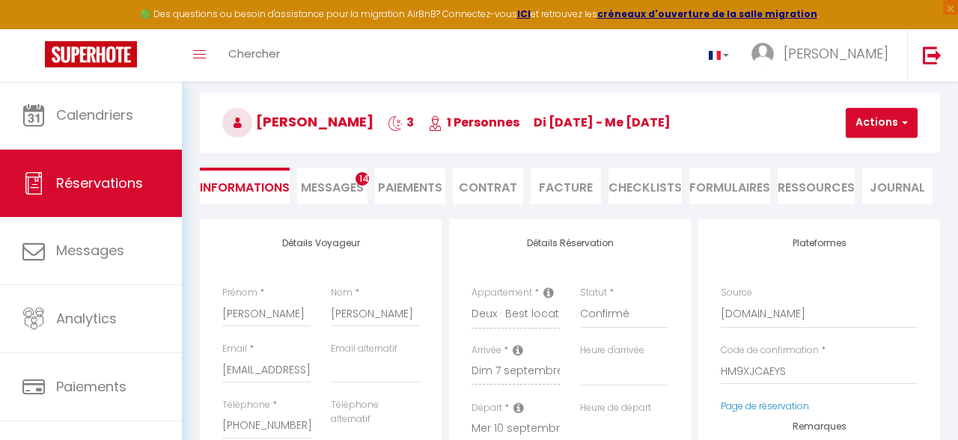
scroll to position [79, 0]
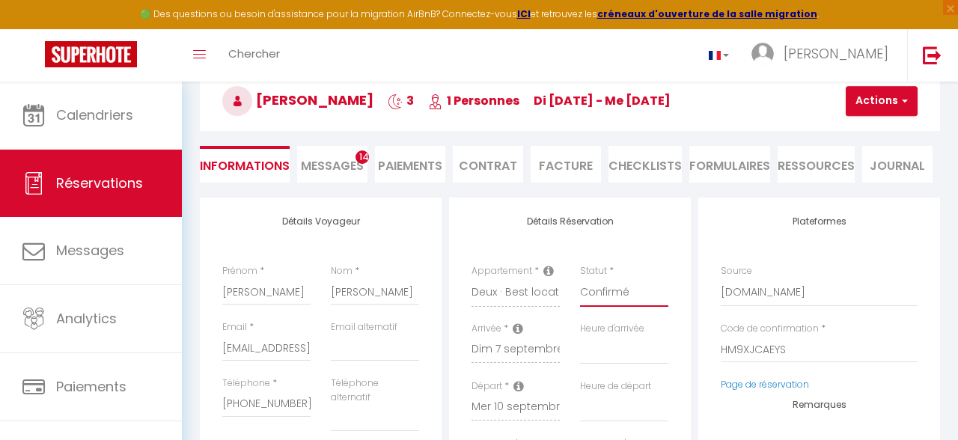
click option "No Show" at bounding box center [0, 0] width 0 height 0
click option "Direct" at bounding box center [0, 0] width 0 height 0
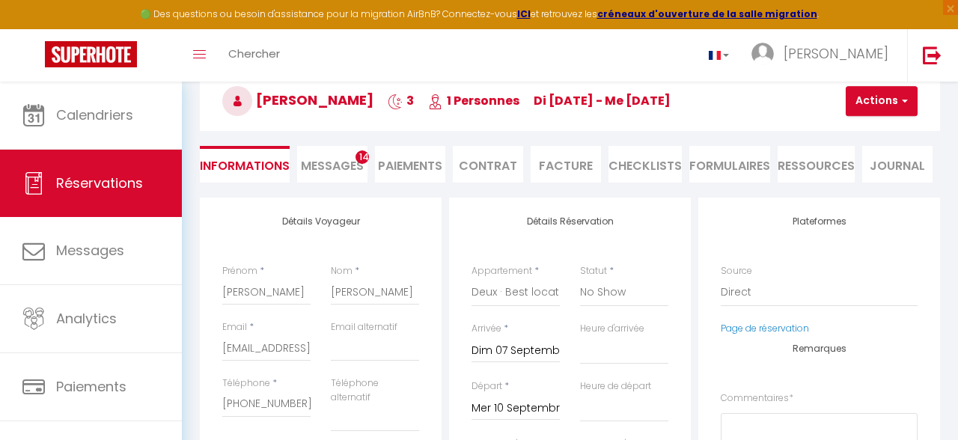
click at [492, 410] on input "Mer 10 Septembre 2025" at bounding box center [515, 408] width 88 height 19
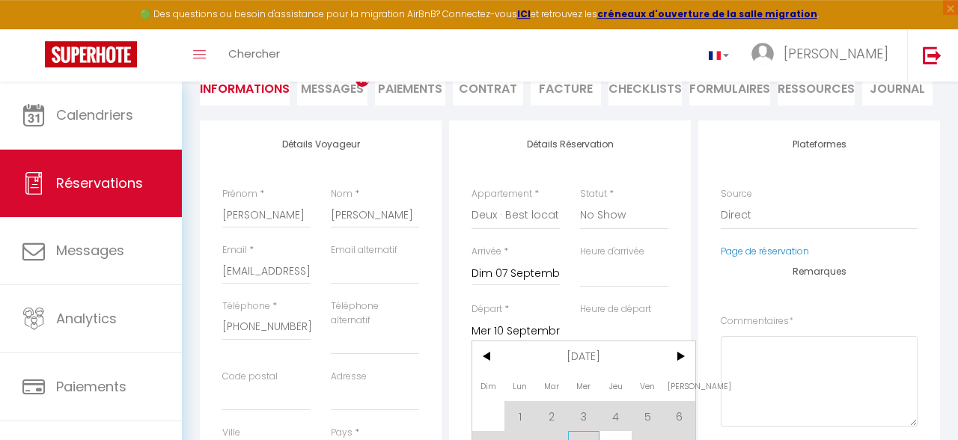
scroll to position [238, 0]
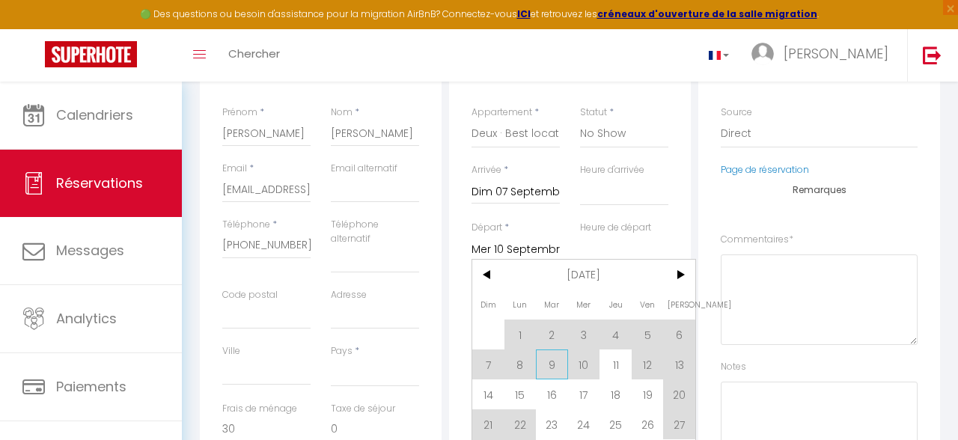
click at [560, 371] on span "9" at bounding box center [552, 364] width 32 height 30
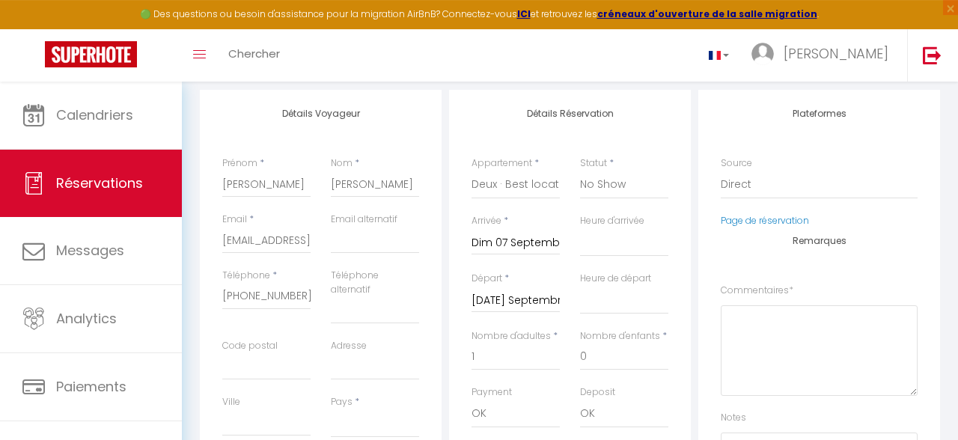
scroll to position [159, 0]
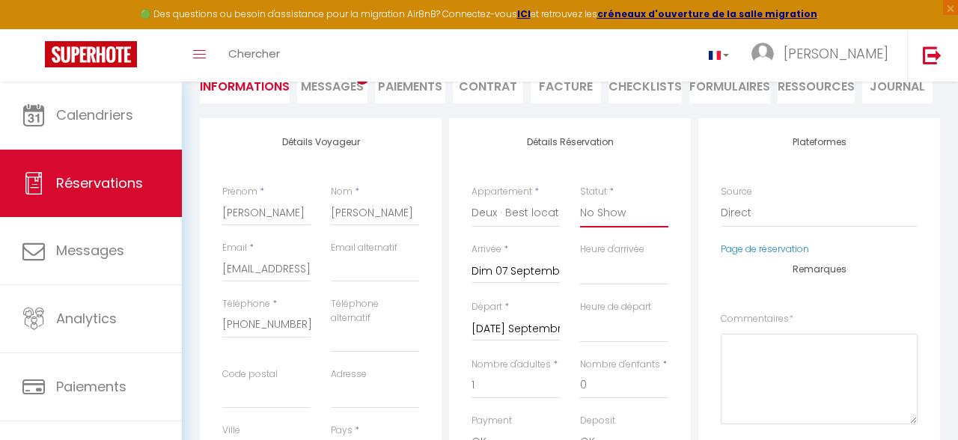
click at [580, 199] on select "Confirmé Non Confirmé [PERSON_NAME] par le voyageur No Show Request" at bounding box center [624, 213] width 88 height 28
click option "Confirmé" at bounding box center [0, 0] width 0 height 0
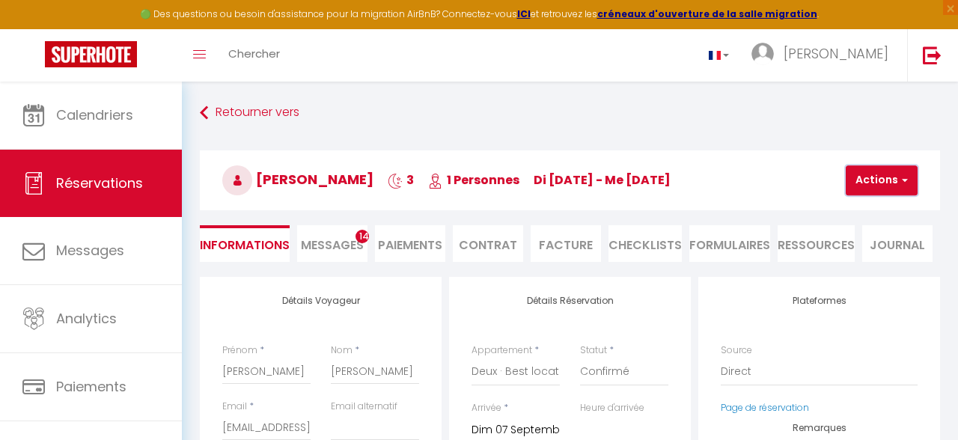
click at [884, 172] on button "Actions" at bounding box center [881, 180] width 72 height 30
click at [894, 212] on link "Enregistrer" at bounding box center [894, 212] width 118 height 19
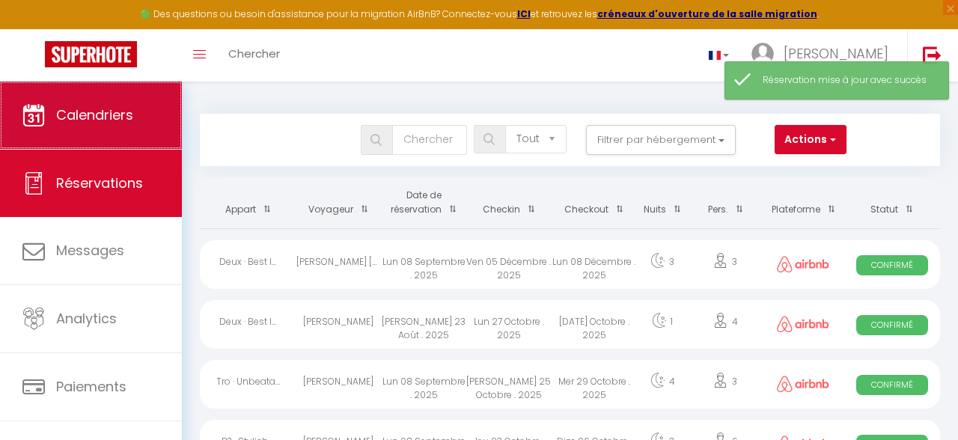
click at [25, 108] on icon at bounding box center [33, 115] width 22 height 22
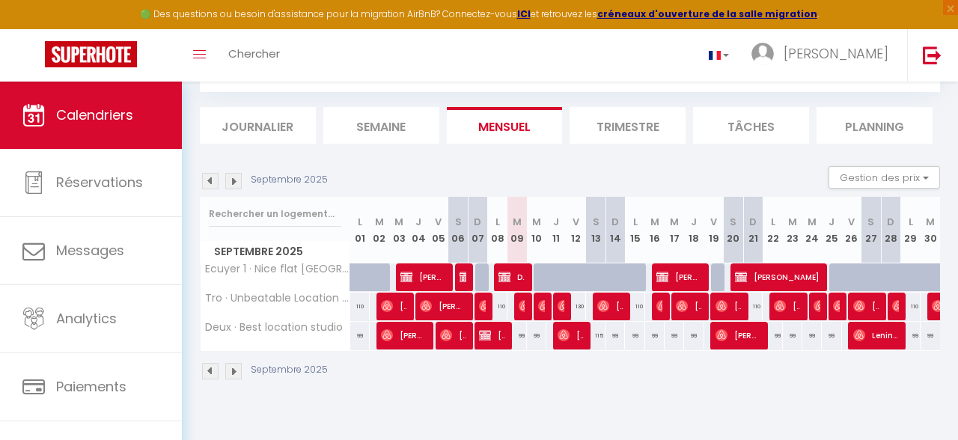
scroll to position [79, 0]
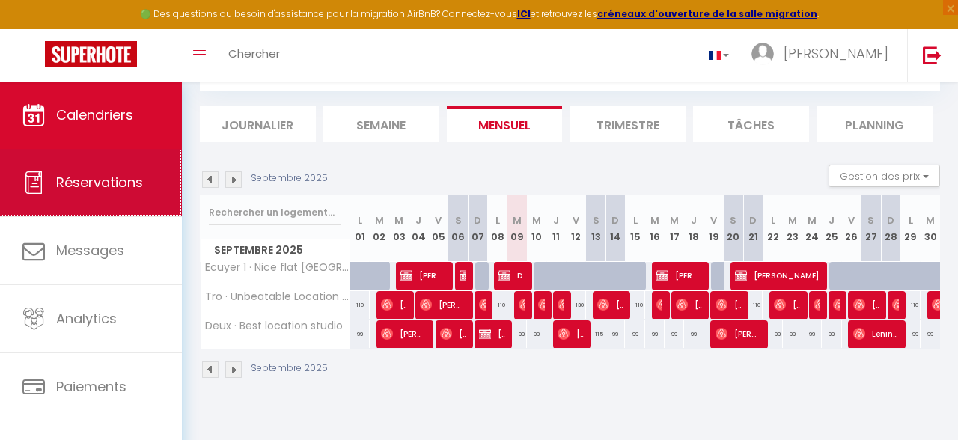
click at [133, 192] on span "Réservations" at bounding box center [99, 182] width 87 height 19
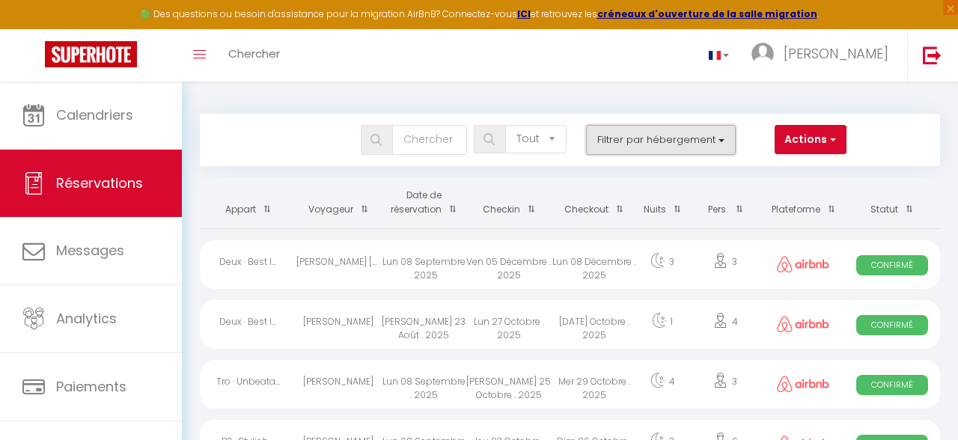
click at [602, 142] on button "Filtrer par hébergement" at bounding box center [661, 140] width 150 height 30
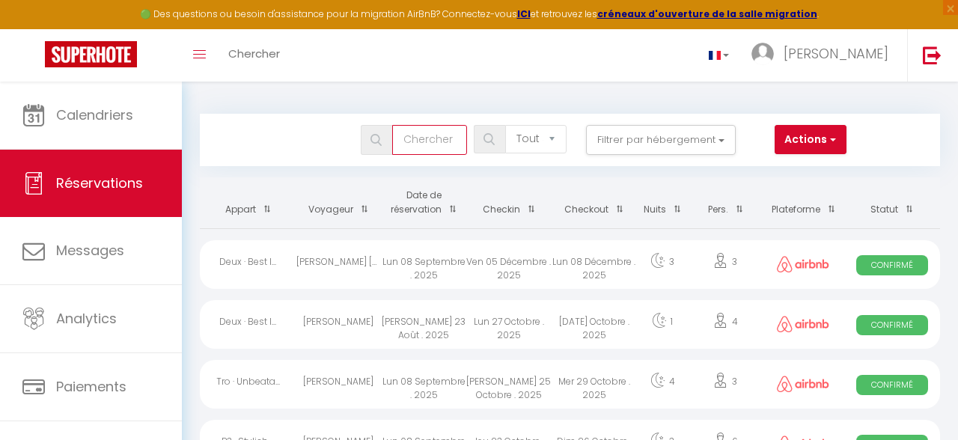
click at [432, 144] on input "text" at bounding box center [429, 140] width 75 height 30
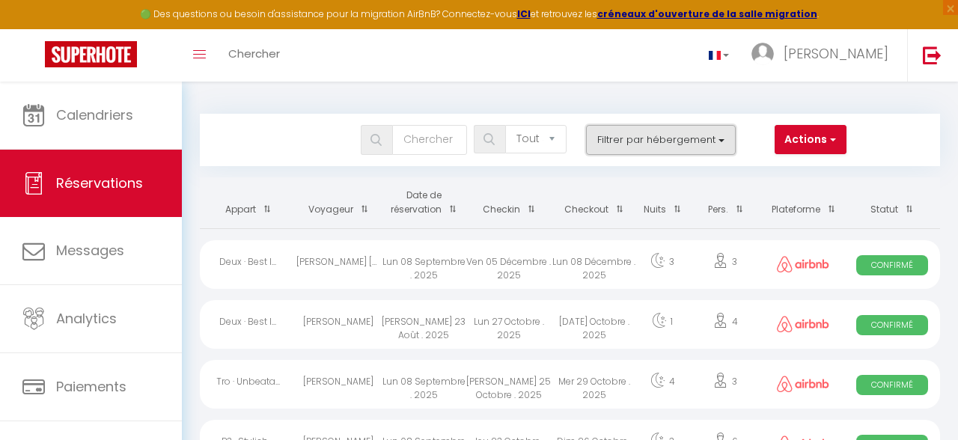
click at [605, 149] on button "Filtrer par hébergement" at bounding box center [661, 140] width 150 height 30
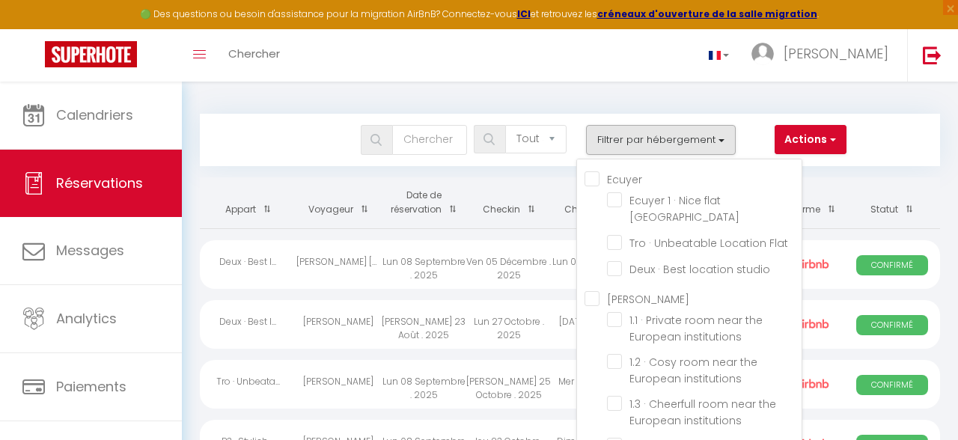
click at [628, 261] on li "Deux · Best location studio" at bounding box center [704, 269] width 194 height 26
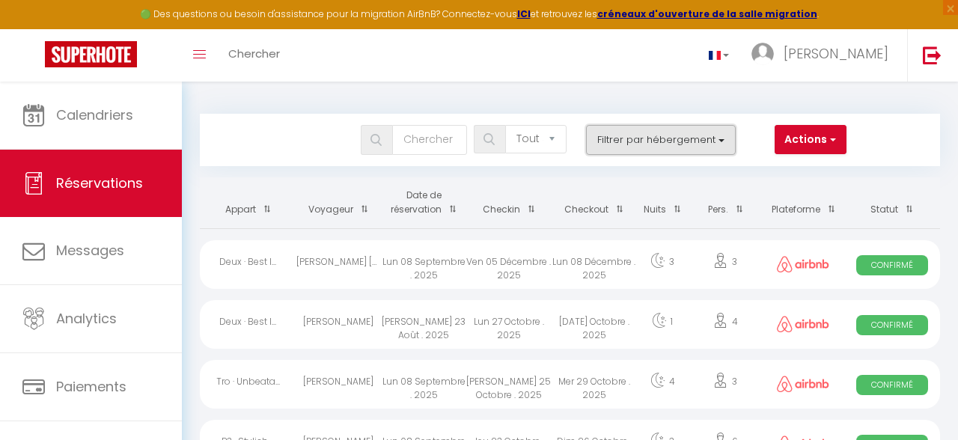
click at [718, 140] on button "Filtrer par hébergement" at bounding box center [661, 140] width 150 height 30
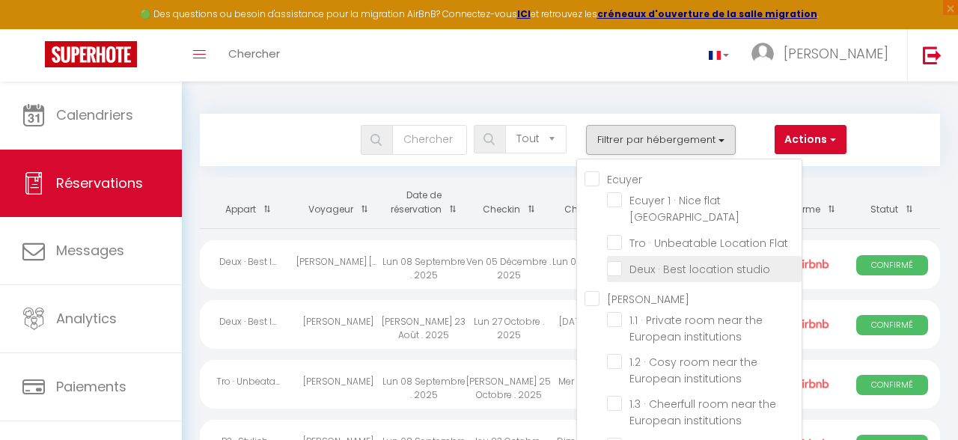
click at [622, 260] on input "Deux · Best location studio" at bounding box center [704, 267] width 194 height 15
click at [799, 138] on button "Actions" at bounding box center [810, 140] width 72 height 30
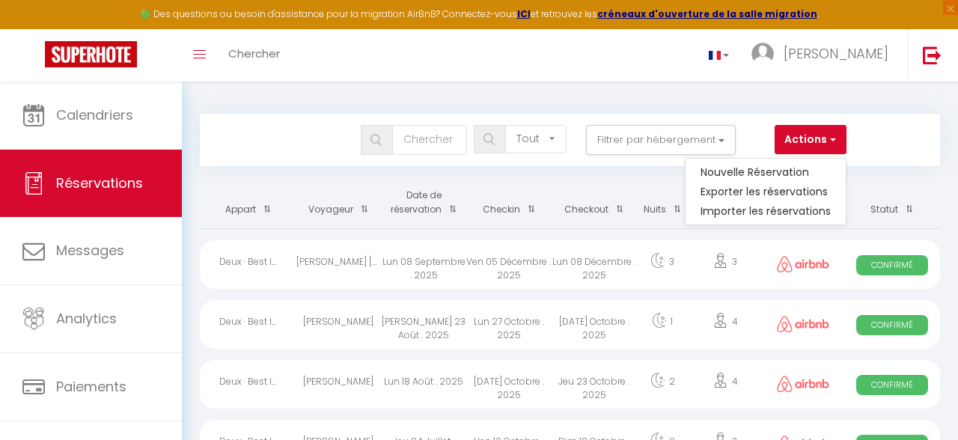
click at [925, 126] on div "Bookings Tous les statuts Annulé Confirmé Non Confirmé Tout sauf annulé No Show…" at bounding box center [570, 140] width 740 height 52
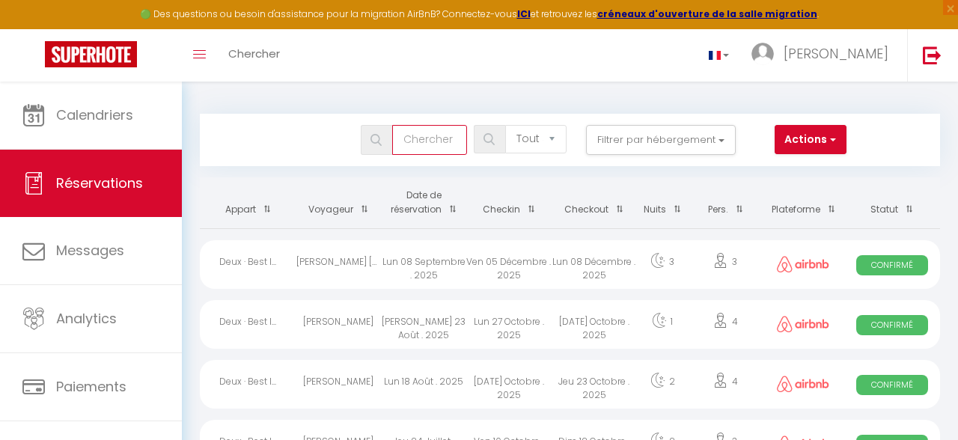
click at [411, 137] on input "text" at bounding box center [429, 140] width 75 height 30
click at [505, 125] on select "Tous les statuts Annulé Confirmé Non Confirmé Tout sauf annulé No Show Request" at bounding box center [535, 139] width 61 height 28
drag, startPoint x: 509, startPoint y: 140, endPoint x: 462, endPoint y: 165, distance: 53.2
click at [463, 165] on div "Bookings Tous les statuts Annulé Confirmé Non Confirmé Tout sauf annulé No Show…" at bounding box center [570, 140] width 740 height 52
click at [432, 134] on input "text" at bounding box center [429, 140] width 75 height 30
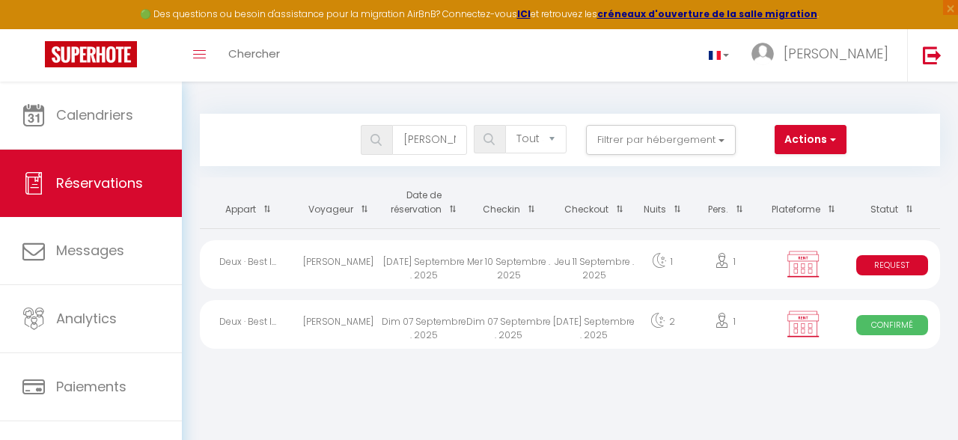
click at [885, 273] on span "Request" at bounding box center [892, 265] width 72 height 20
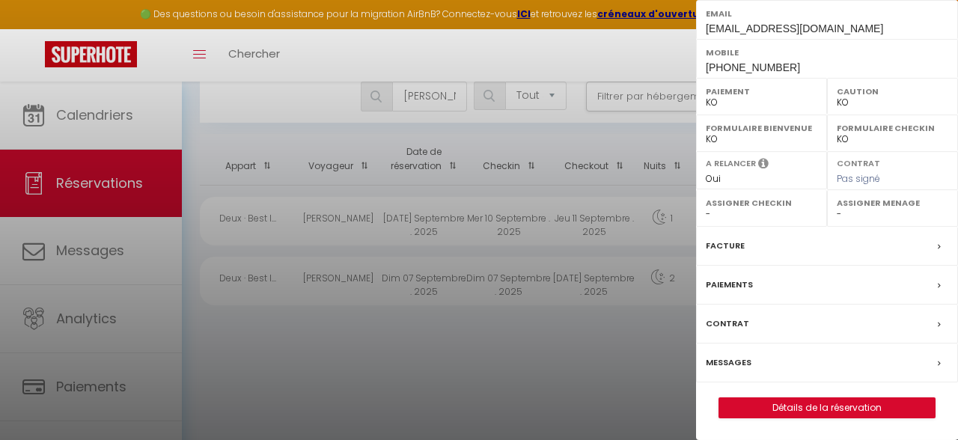
scroll to position [82, 0]
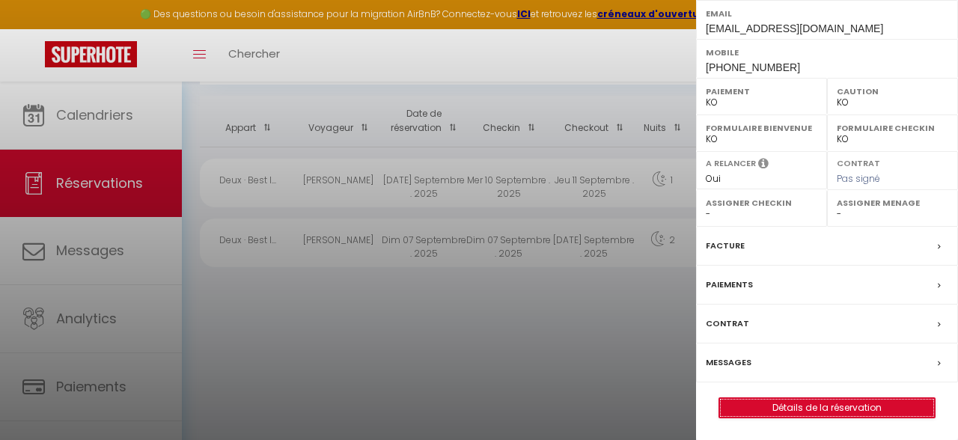
click at [865, 402] on link "Détails de la réservation" at bounding box center [826, 407] width 215 height 19
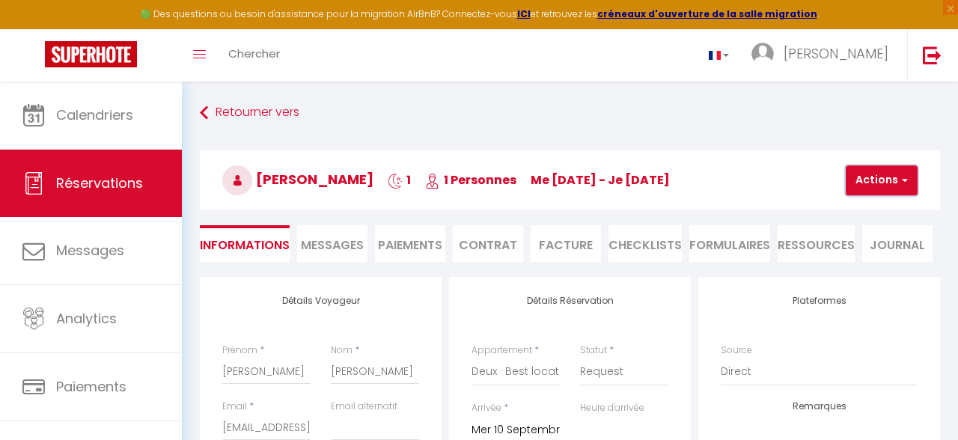
click at [858, 178] on button "Actions" at bounding box center [881, 180] width 72 height 30
click at [892, 257] on link "Supprimer" at bounding box center [894, 251] width 118 height 19
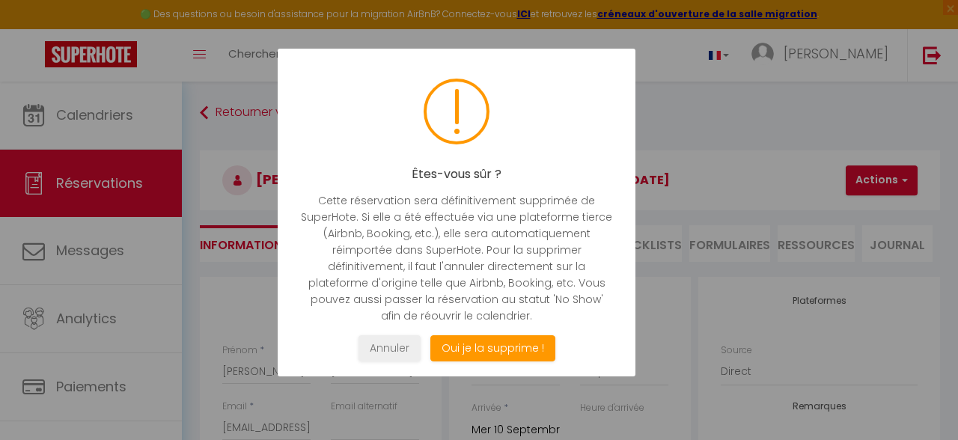
click at [452, 330] on div "Êtes-vous sûr ? Cette réservation sera définitivement supprimée de SuperHote. S…" at bounding box center [457, 213] width 358 height 328
click at [466, 344] on button "Oui je la supprime !" at bounding box center [492, 348] width 125 height 26
click at [457, 352] on button "Oui je la supprime !" at bounding box center [492, 348] width 125 height 26
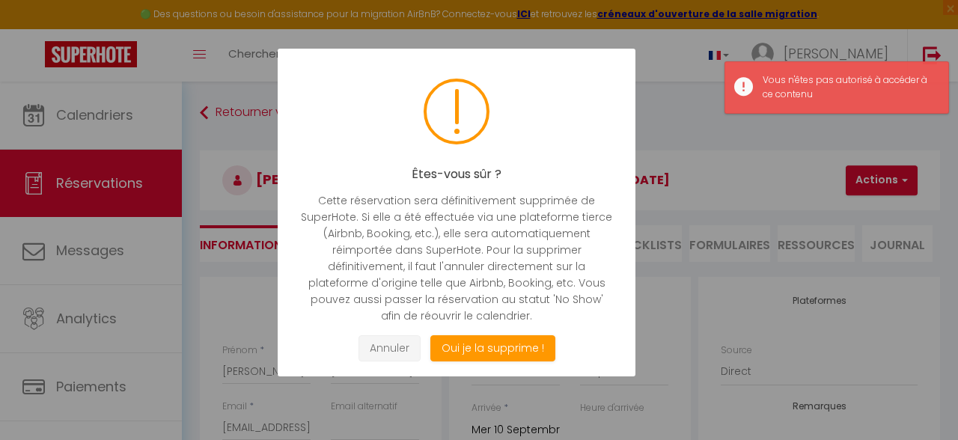
drag, startPoint x: 409, startPoint y: 342, endPoint x: 438, endPoint y: 336, distance: 29.8
click at [409, 342] on button "Annuler" at bounding box center [389, 348] width 62 height 26
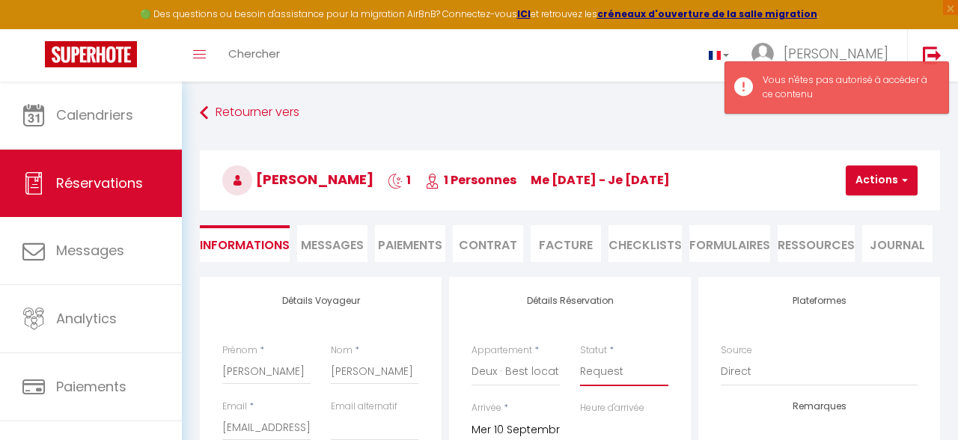
click option "No Show" at bounding box center [0, 0] width 0 height 0
click at [888, 183] on button "Actions" at bounding box center [881, 180] width 72 height 30
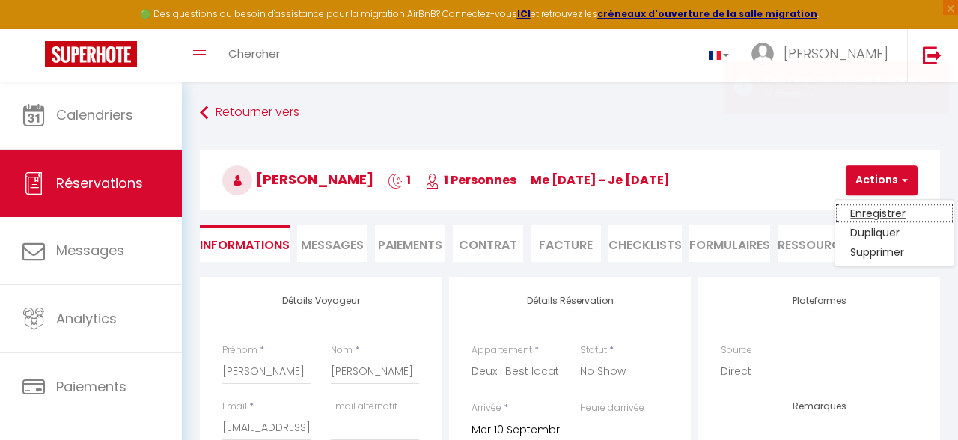
click at [897, 215] on link "Enregistrer" at bounding box center [894, 212] width 118 height 19
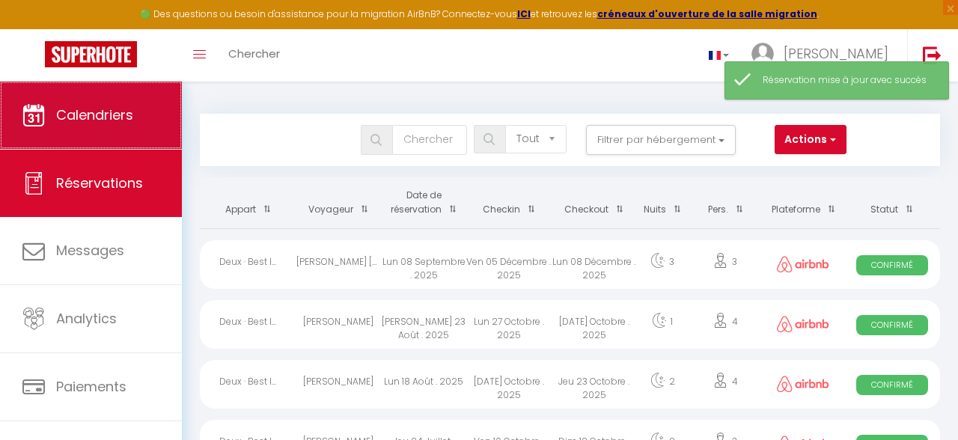
click at [120, 123] on span "Calendriers" at bounding box center [94, 114] width 77 height 19
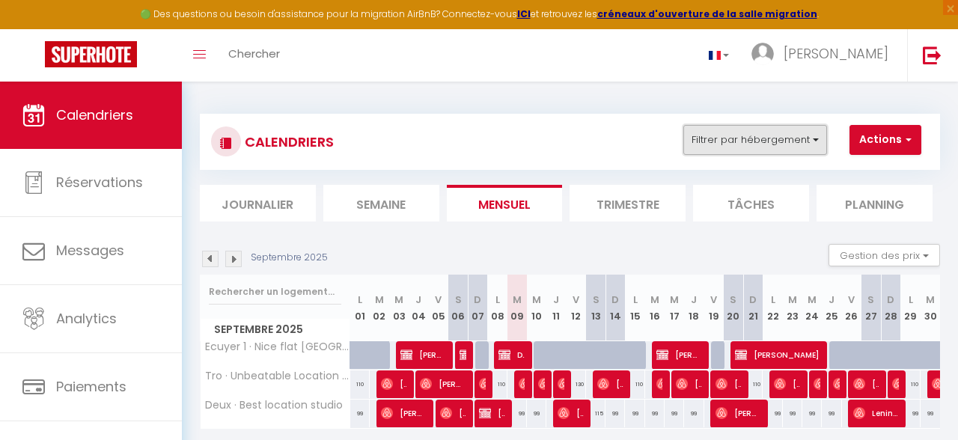
click at [718, 129] on button "Filtrer par hébergement" at bounding box center [755, 140] width 144 height 30
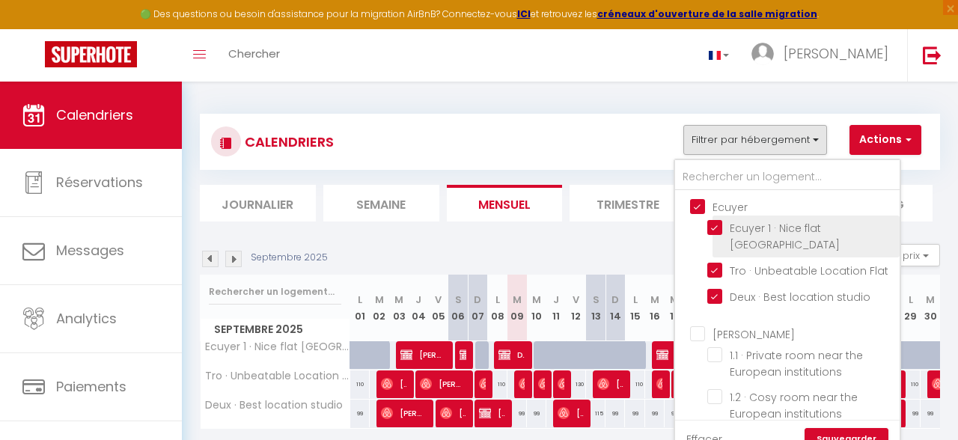
drag, startPoint x: 722, startPoint y: 212, endPoint x: 726, endPoint y: 219, distance: 8.1
click at [721, 212] on input "Ecuyer" at bounding box center [802, 205] width 224 height 15
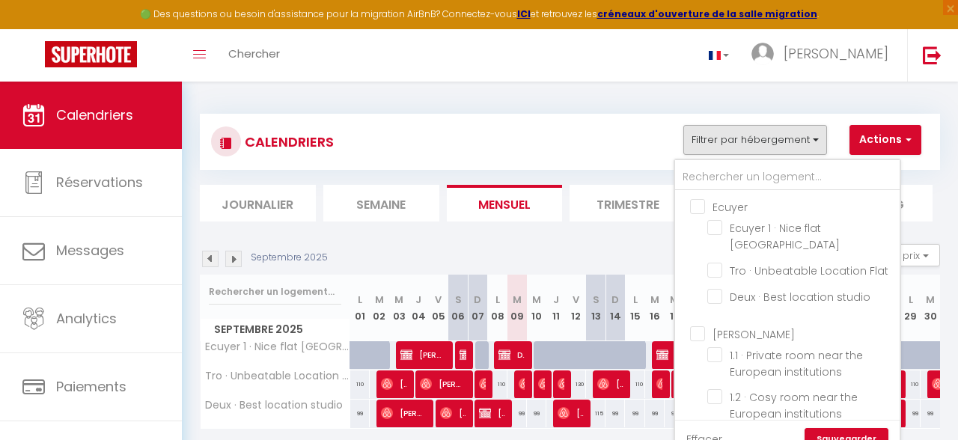
click at [739, 325] on input "[PERSON_NAME]" at bounding box center [802, 332] width 224 height 15
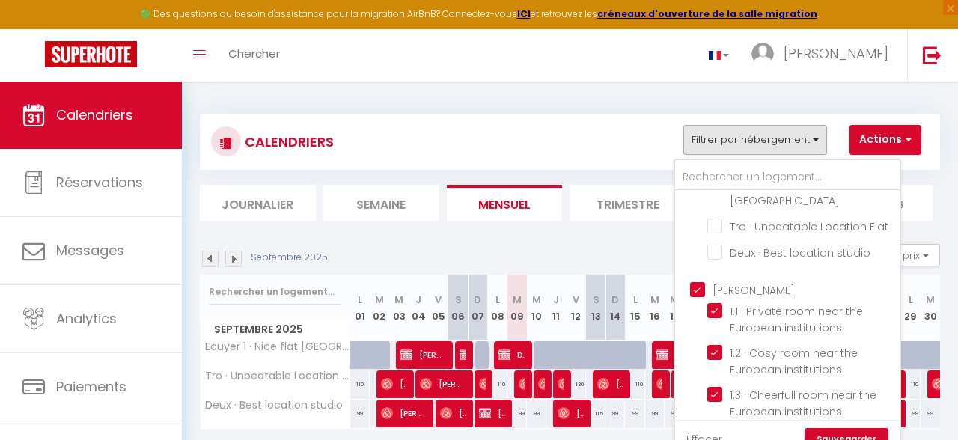
scroll to position [88, 0]
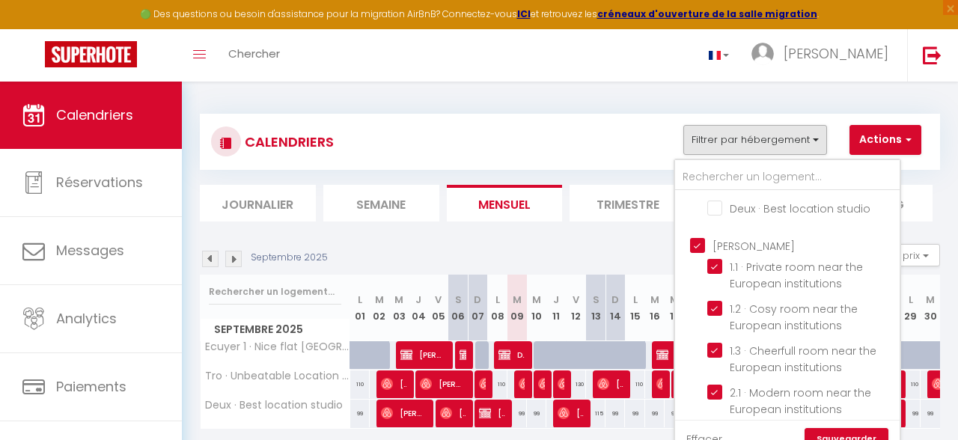
click at [854, 435] on link "Sauvegarder" at bounding box center [846, 439] width 84 height 22
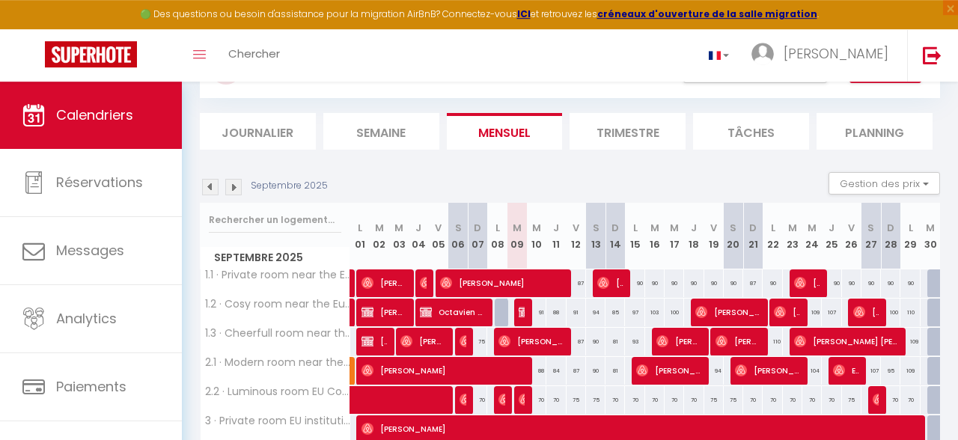
scroll to position [159, 0]
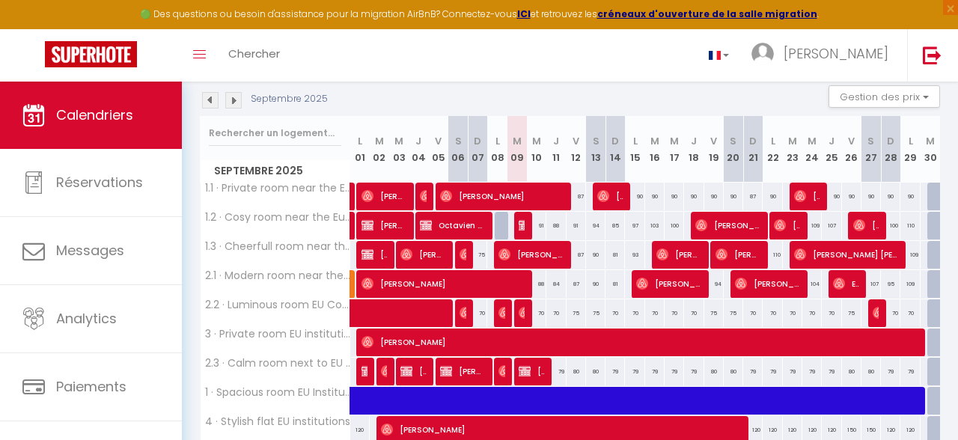
click at [212, 99] on img at bounding box center [210, 100] width 16 height 16
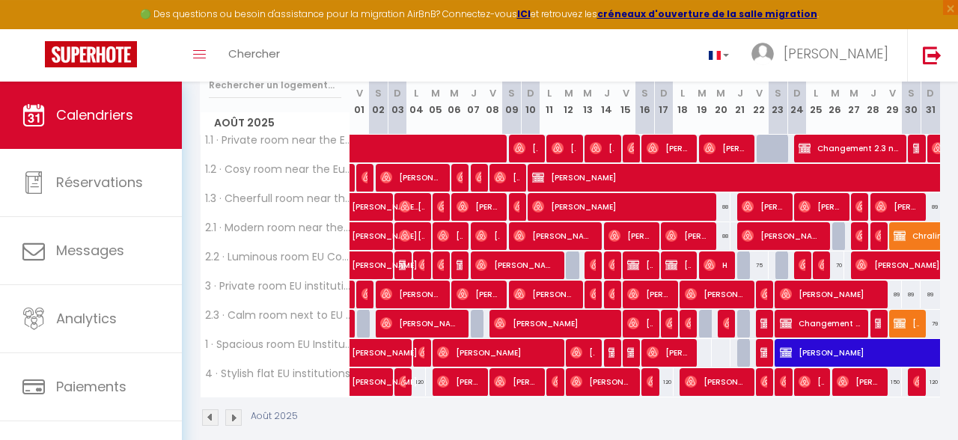
scroll to position [225, 0]
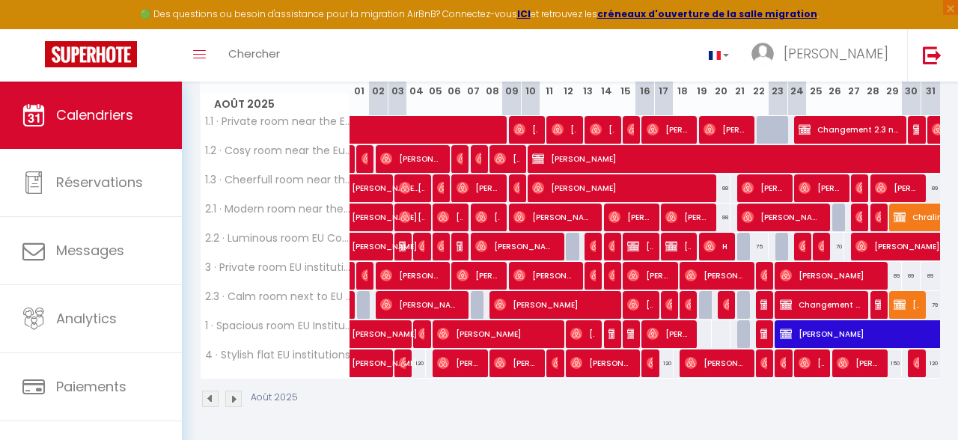
click at [769, 334] on div at bounding box center [763, 334] width 19 height 28
click at [764, 336] on img at bounding box center [766, 334] width 12 height 12
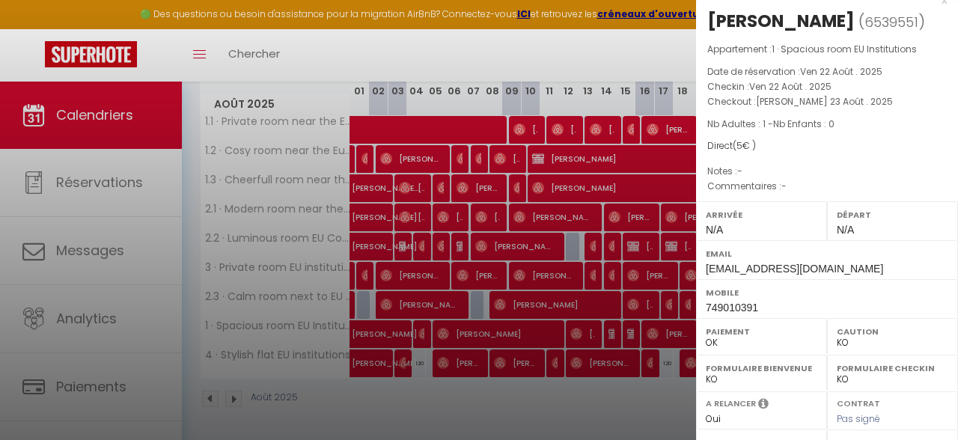
scroll to position [0, 0]
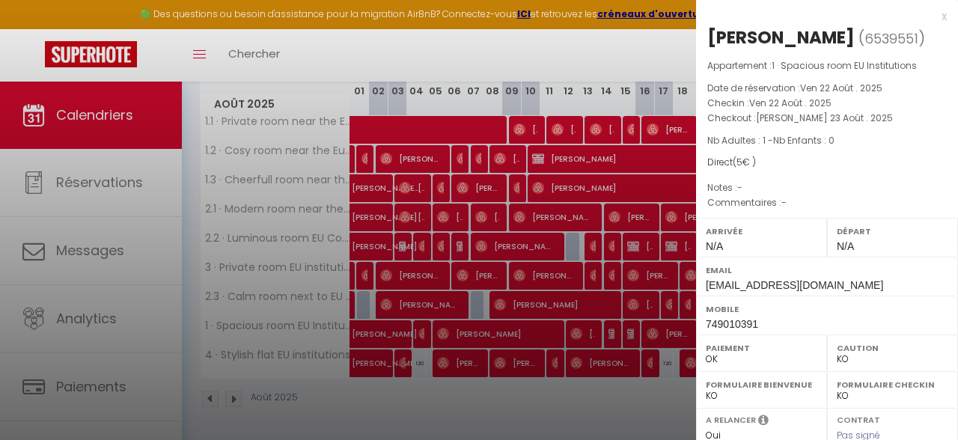
click at [946, 18] on div "x [PERSON_NAME] ( 6539551 ) Appartement : 1 · Spacious room EU Institutions Dat…" at bounding box center [827, 348] width 262 height 697
drag, startPoint x: 942, startPoint y: 16, endPoint x: 919, endPoint y: 51, distance: 42.1
click at [941, 15] on div "x" at bounding box center [821, 16] width 251 height 18
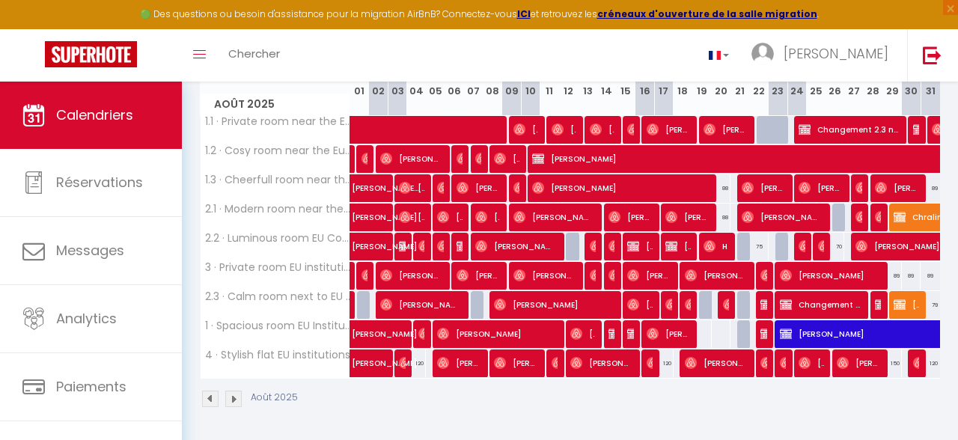
click at [768, 301] on div at bounding box center [765, 305] width 19 height 28
click at [761, 308] on img at bounding box center [766, 304] width 12 height 12
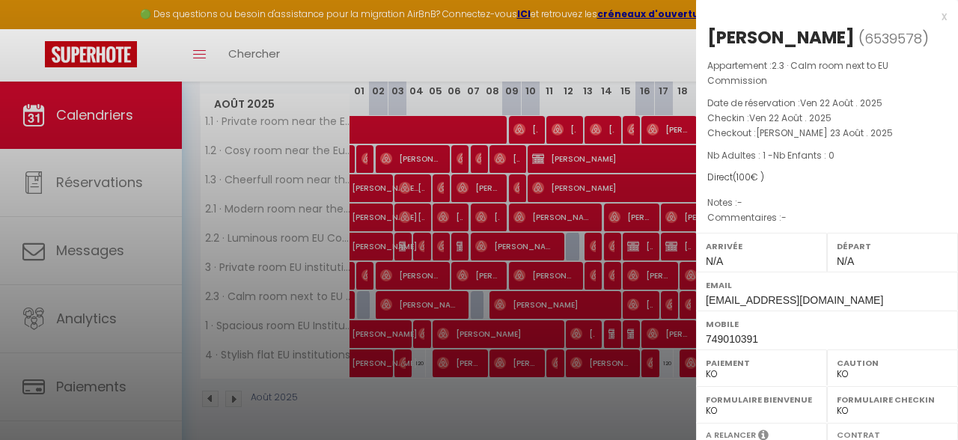
click at [940, 23] on div "x" at bounding box center [821, 16] width 251 height 18
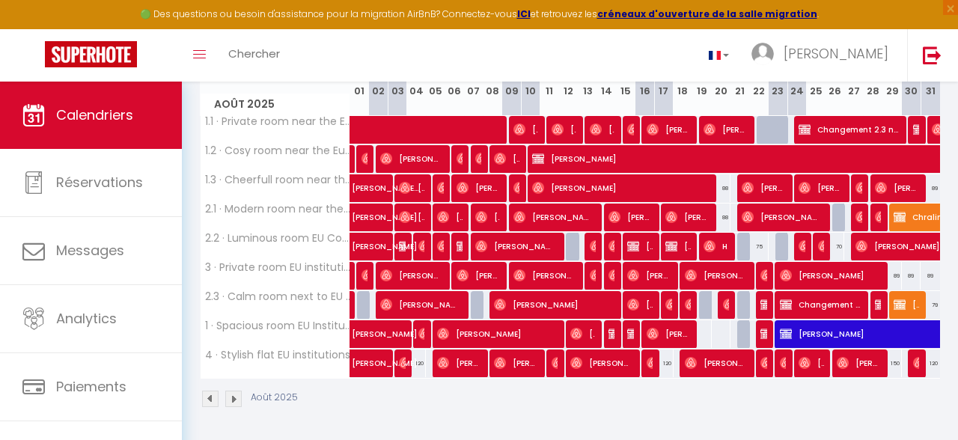
click at [818, 307] on span "Changement 1.1 NA" at bounding box center [819, 304] width 81 height 28
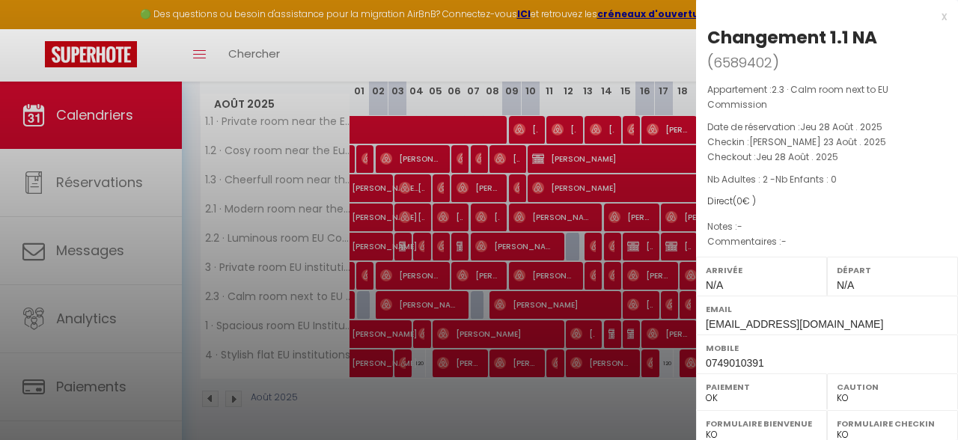
drag, startPoint x: 942, startPoint y: 16, endPoint x: 932, endPoint y: 31, distance: 17.2
click at [942, 17] on div "x" at bounding box center [821, 16] width 251 height 18
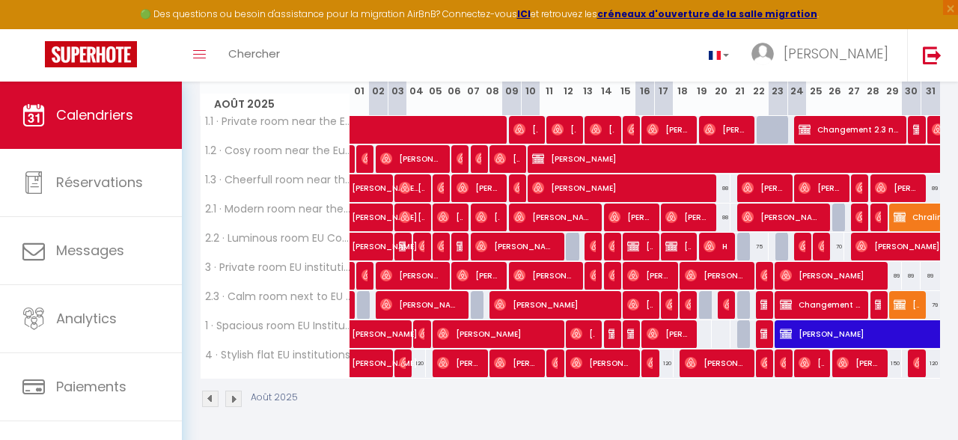
click at [234, 402] on img at bounding box center [233, 398] width 16 height 16
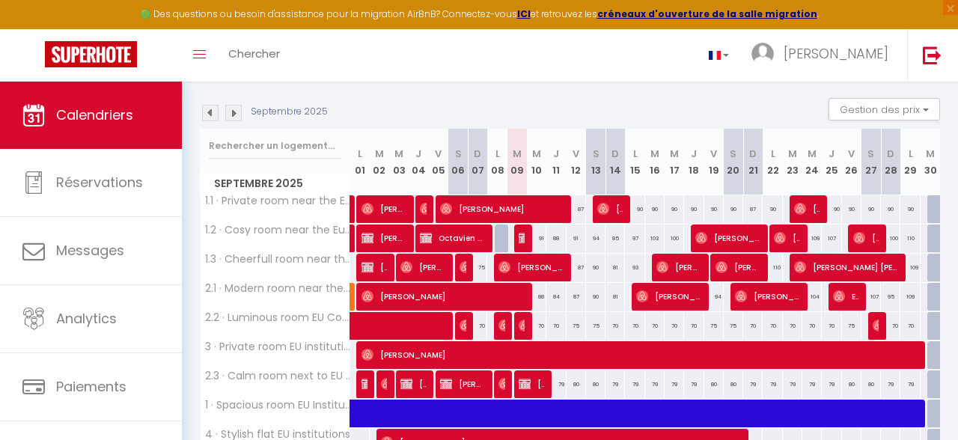
scroll to position [225, 0]
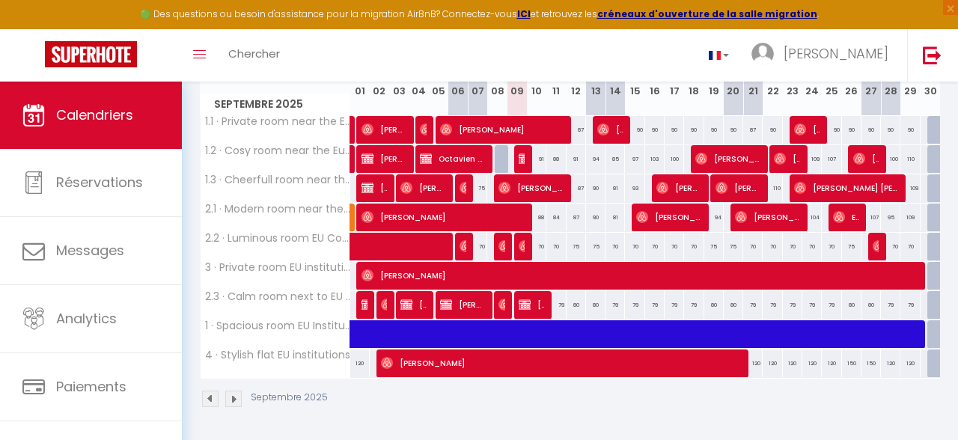
click at [211, 397] on img at bounding box center [210, 398] width 16 height 16
